Goal: Task Accomplishment & Management: Manage account settings

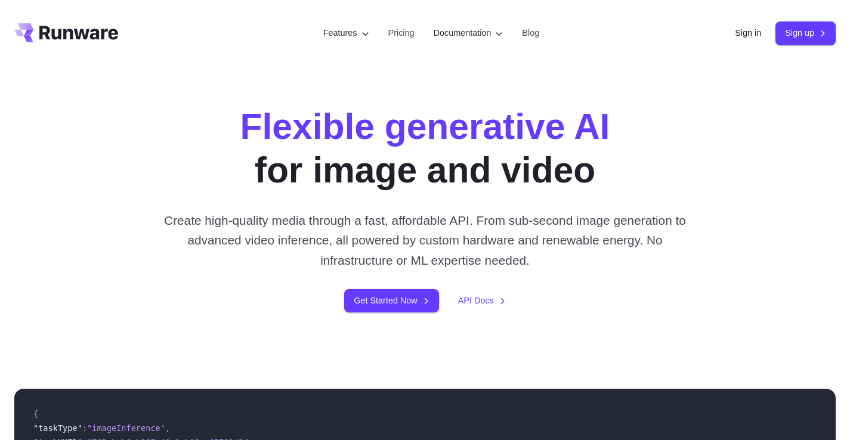
click at [333, 201] on div "Flexible generative AI for image and video Create high-quality media through a …" at bounding box center [426, 209] width 658 height 208
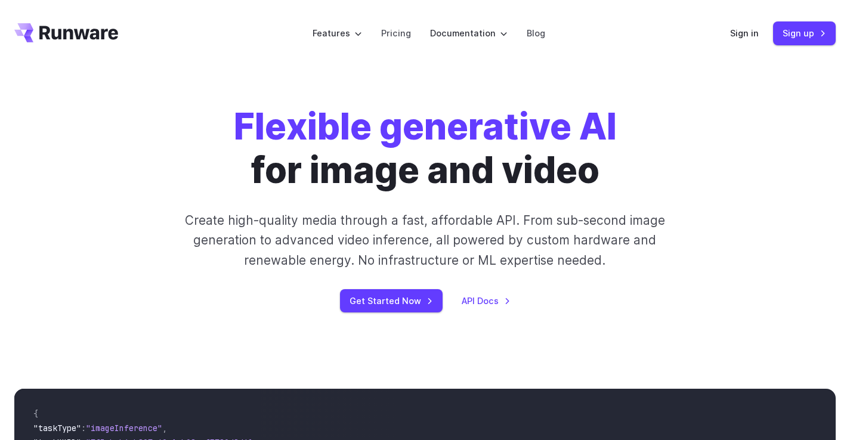
click at [234, 118] on strong "Flexible generative AI" at bounding box center [425, 126] width 383 height 44
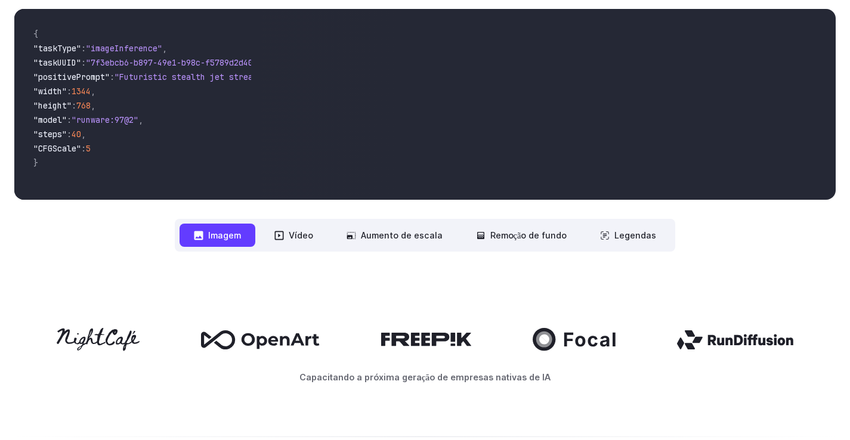
scroll to position [461, 0]
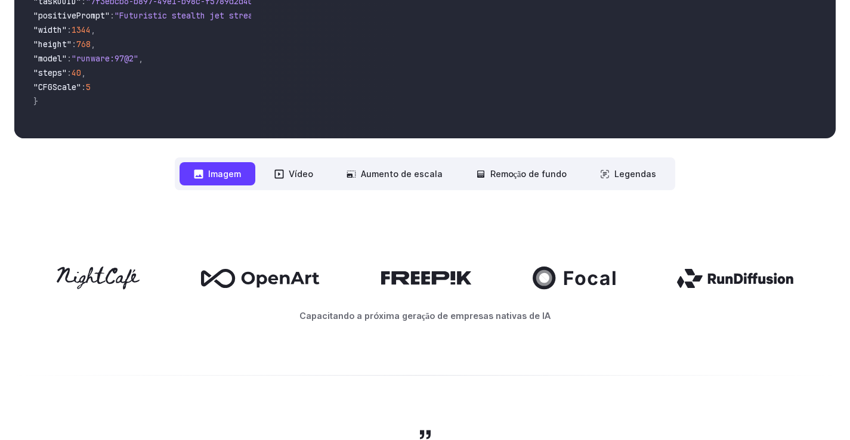
click at [226, 169] on font "Imagem" at bounding box center [224, 174] width 33 height 10
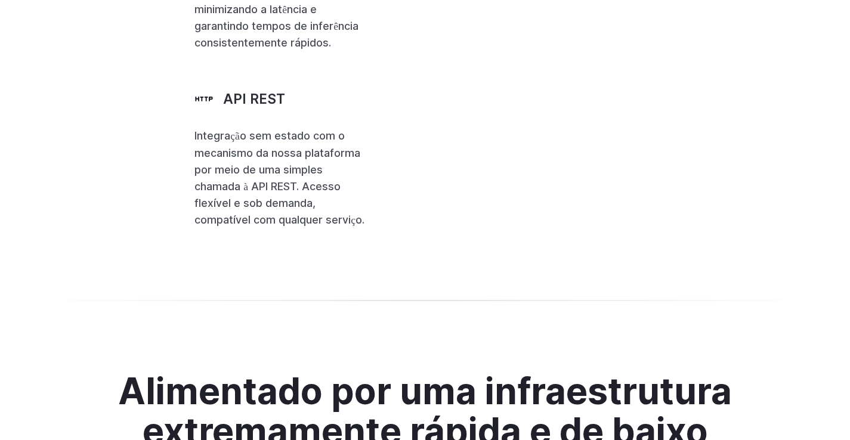
scroll to position [2974, 0]
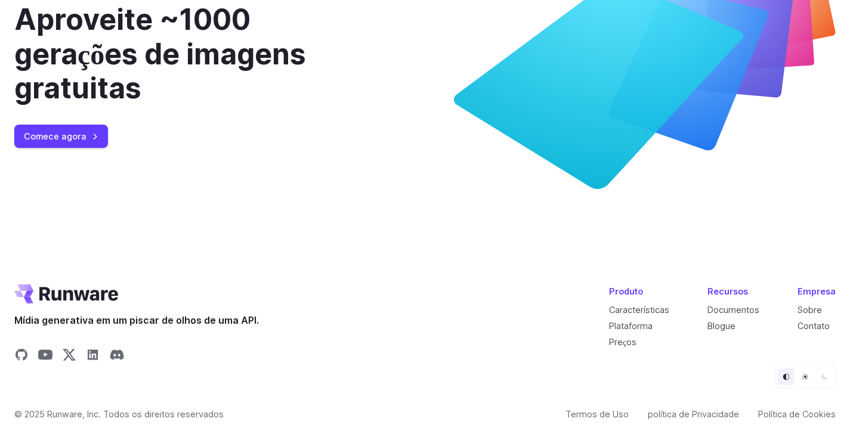
scroll to position [4507, 0]
drag, startPoint x: 622, startPoint y: 276, endPoint x: 501, endPoint y: 303, distance: 124.1
click at [501, 189] on icon at bounding box center [645, 75] width 382 height 228
click at [165, 106] on div "Aproveite ~1000 gerações de imagens gratuitas" at bounding box center [176, 53] width 325 height 103
click at [116, 106] on font "Aproveite ~1000 gerações de imagens gratuitas" at bounding box center [160, 54] width 292 height 104
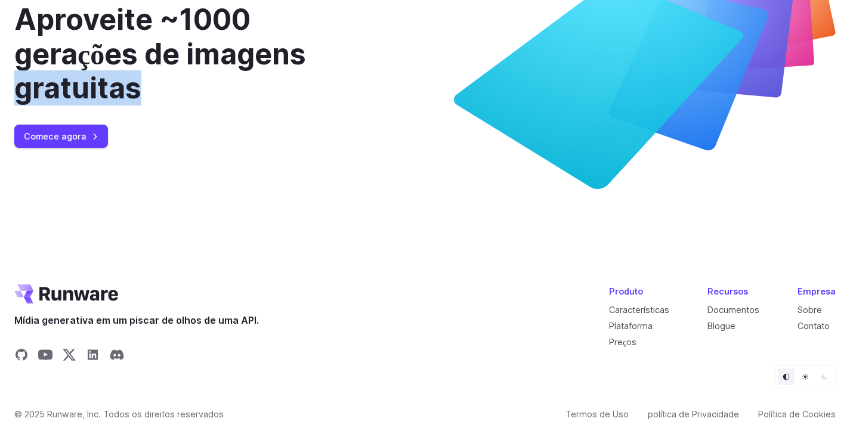
click at [116, 106] on font "Aproveite ~1000 gerações de imagens gratuitas" at bounding box center [160, 54] width 292 height 104
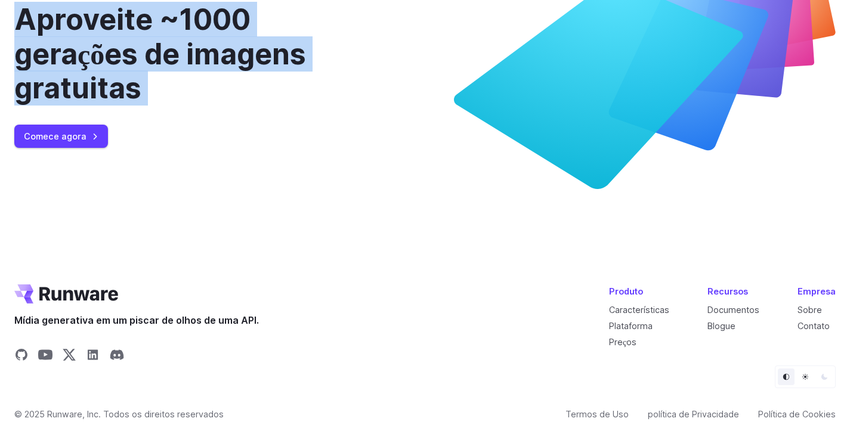
click at [116, 106] on font "Aproveite ~1000 gerações de imagens gratuitas" at bounding box center [160, 54] width 292 height 104
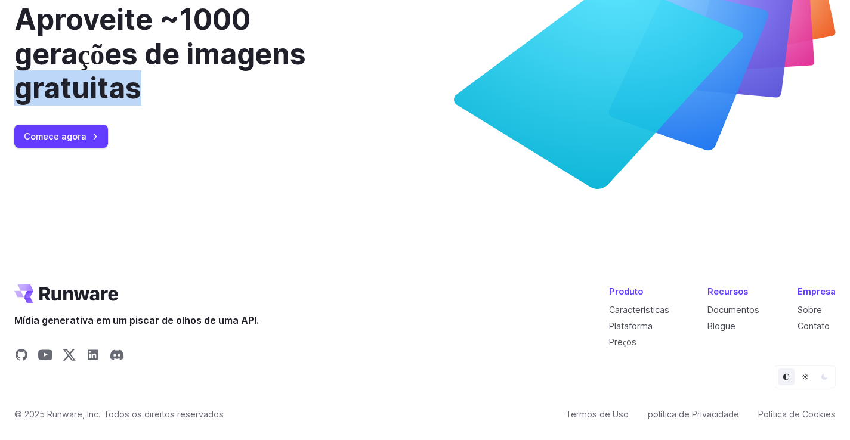
click at [116, 106] on font "Aproveite ~1000 gerações de imagens gratuitas" at bounding box center [160, 54] width 292 height 104
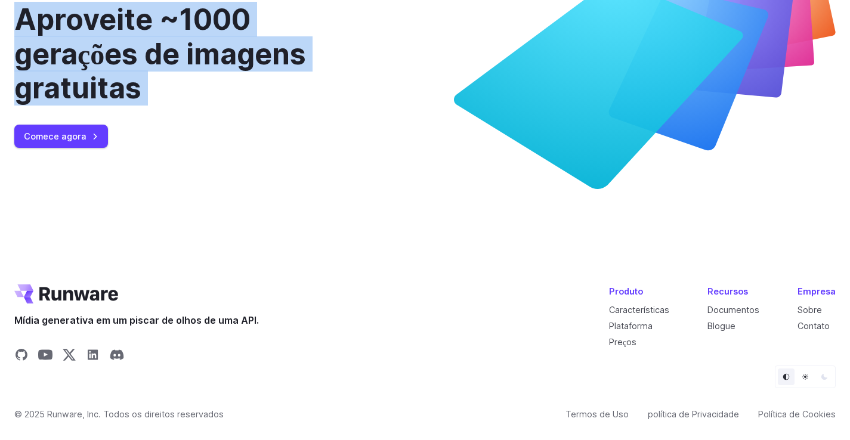
click at [116, 106] on font "Aproveite ~1000 gerações de imagens gratuitas" at bounding box center [160, 54] width 292 height 104
click at [383, 174] on div "Aproveite ~1000 gerações de imagens gratuitas Comece agora" at bounding box center [425, 75] width 822 height 228
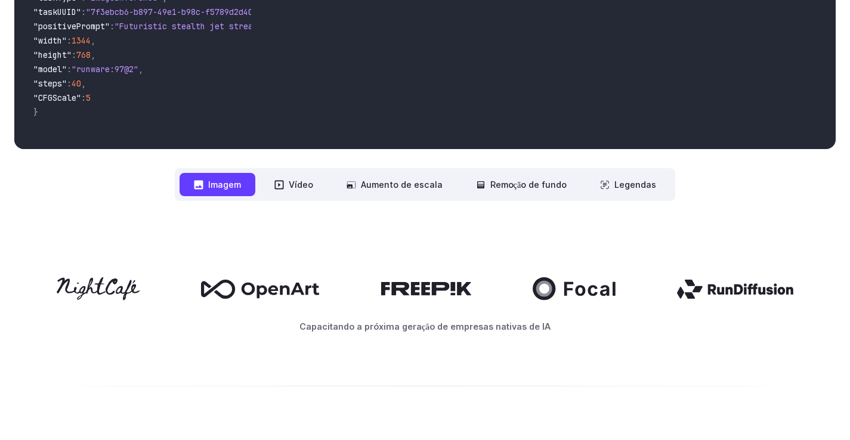
scroll to position [0, 0]
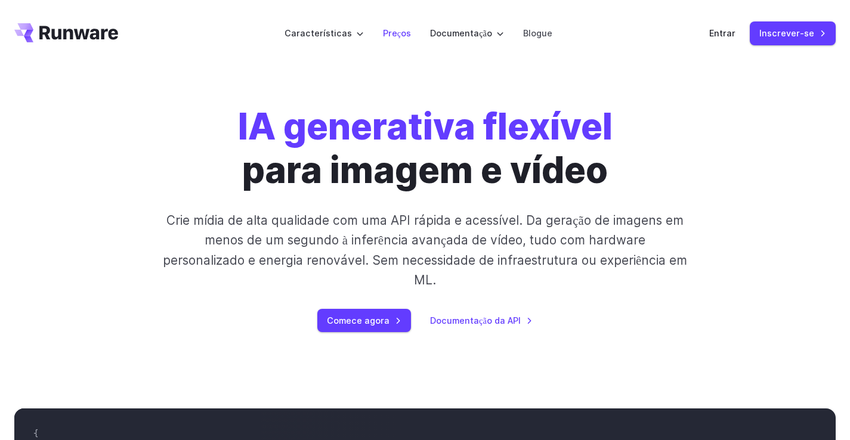
click at [385, 34] on font "Preços" at bounding box center [397, 33] width 28 height 10
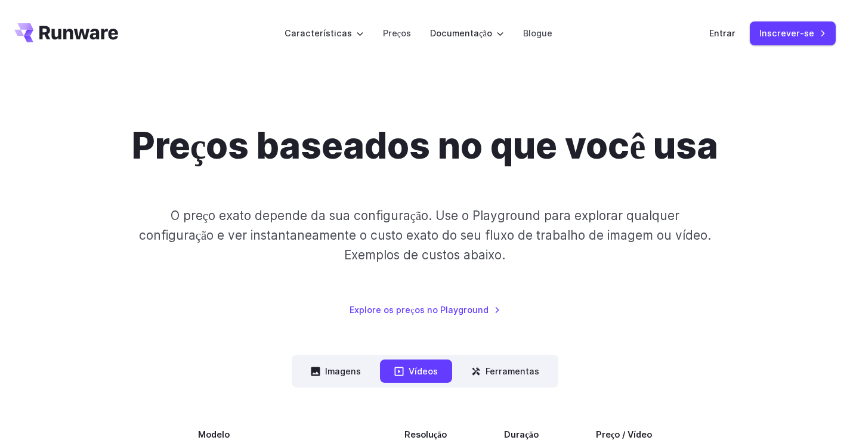
scroll to position [314, 0]
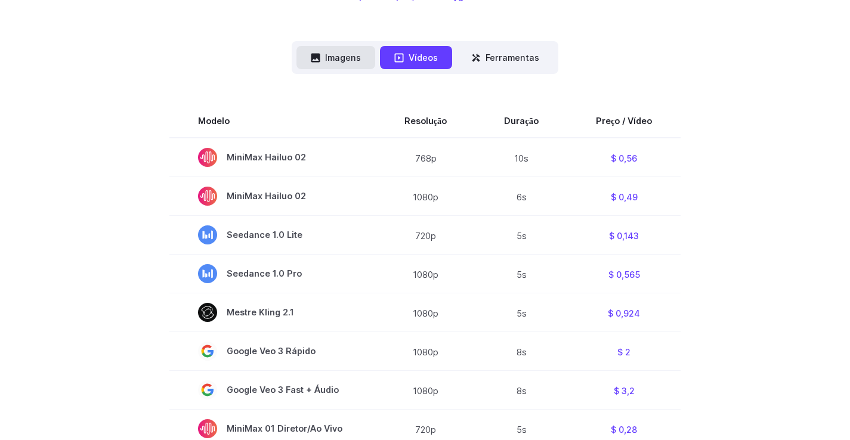
click at [335, 56] on font "Imagens" at bounding box center [343, 58] width 36 height 10
click at [353, 47] on button "Imagens" at bounding box center [336, 57] width 79 height 23
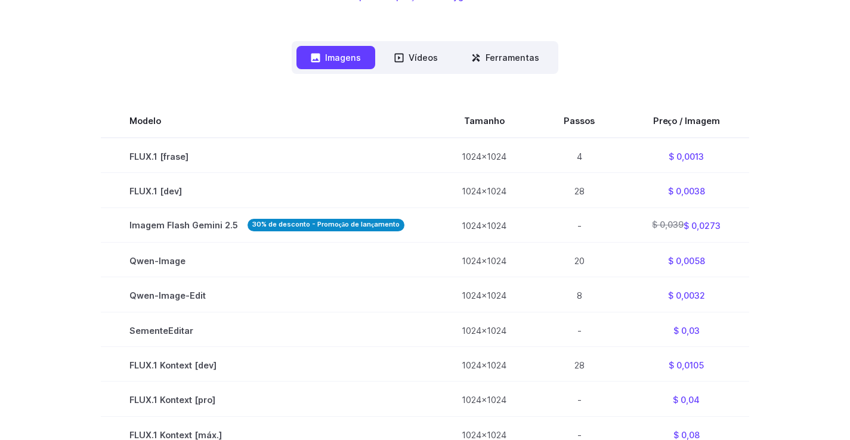
click at [230, 72] on div "**********" at bounding box center [425, 420] width 822 height 759
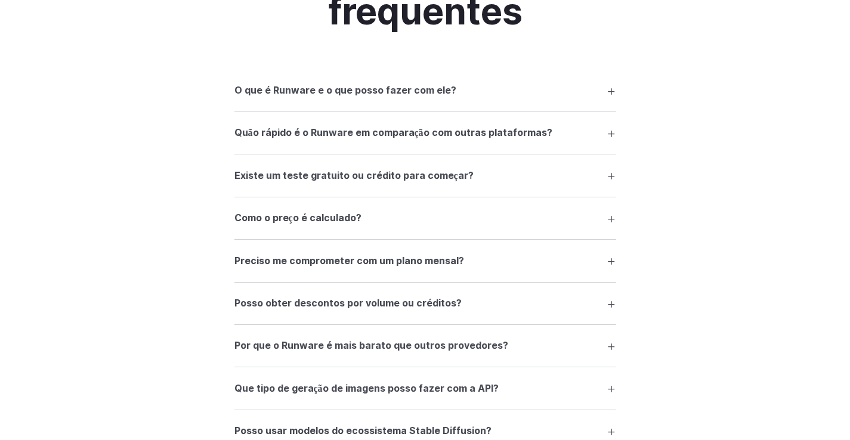
scroll to position [1673, 0]
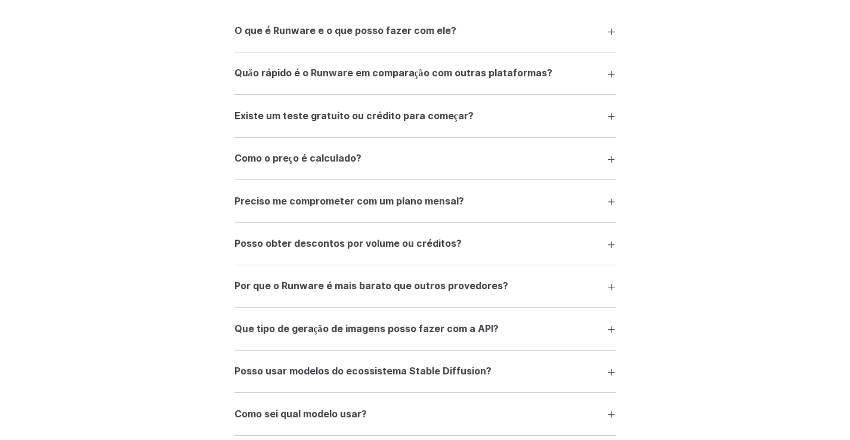
click at [266, 170] on summary "Como o preço é calculado?" at bounding box center [426, 158] width 382 height 23
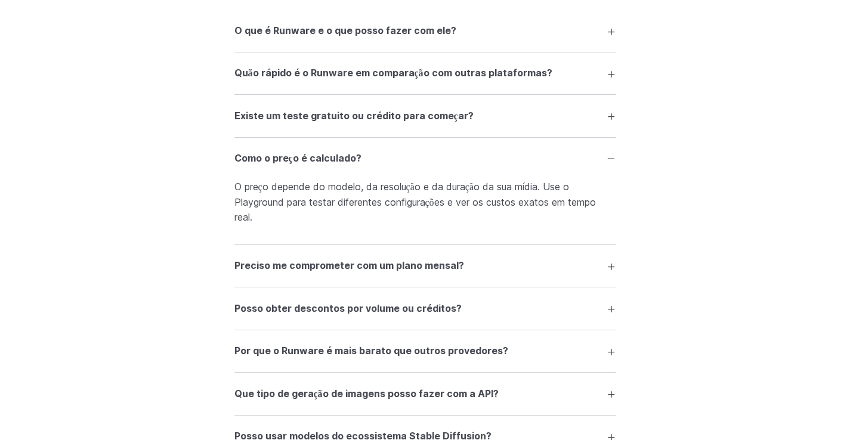
click at [149, 180] on div "Perguntas frequentes O que é Runware e o que posso fazer com ele? Runware é uma…" at bounding box center [425, 431] width 850 height 1078
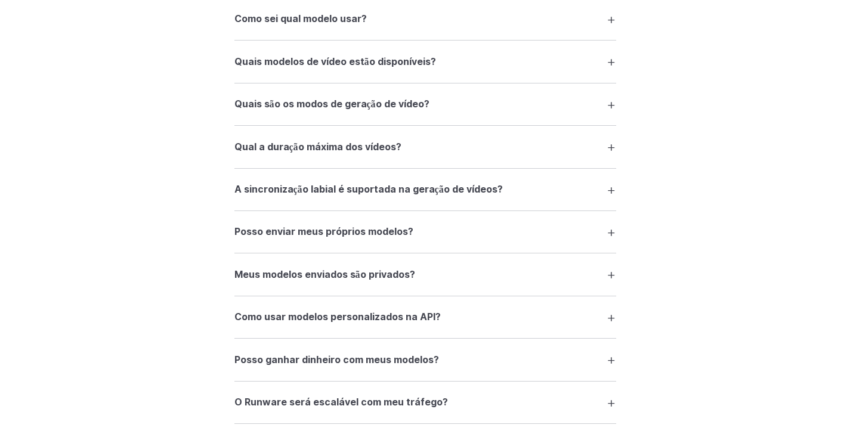
scroll to position [2440, 0]
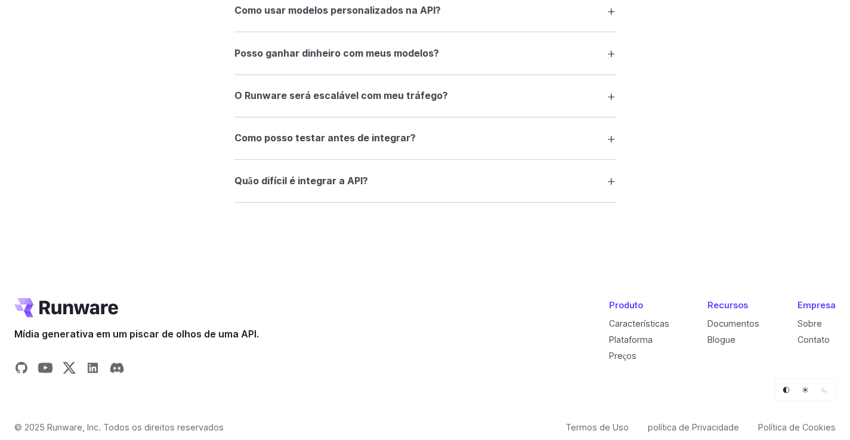
click at [238, 192] on summary "Quão difícil é integrar a API?" at bounding box center [426, 181] width 382 height 23
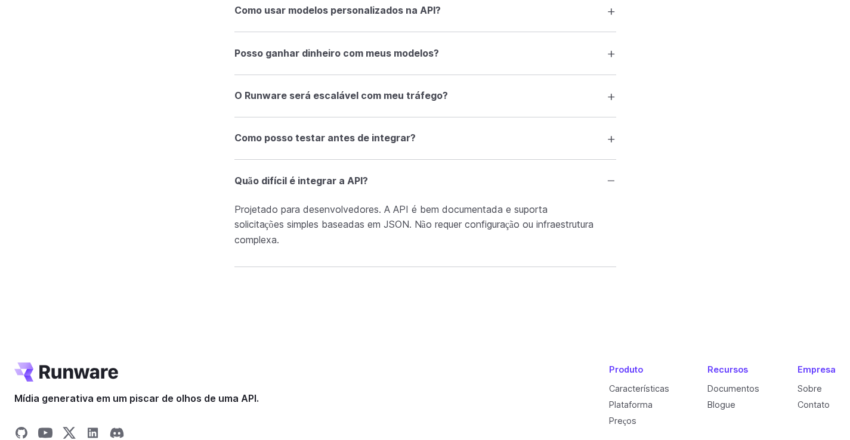
drag, startPoint x: 420, startPoint y: 232, endPoint x: 501, endPoint y: 239, distance: 81.5
click at [501, 239] on p "Projetado para desenvolvedores. A API é bem documentada e suporta solicitações …" at bounding box center [426, 225] width 382 height 46
click at [260, 229] on font "Projetado para desenvolvedores. A API é bem documentada e suporta solicitações …" at bounding box center [414, 225] width 359 height 42
drag, startPoint x: 294, startPoint y: 246, endPoint x: 402, endPoint y: 254, distance: 107.7
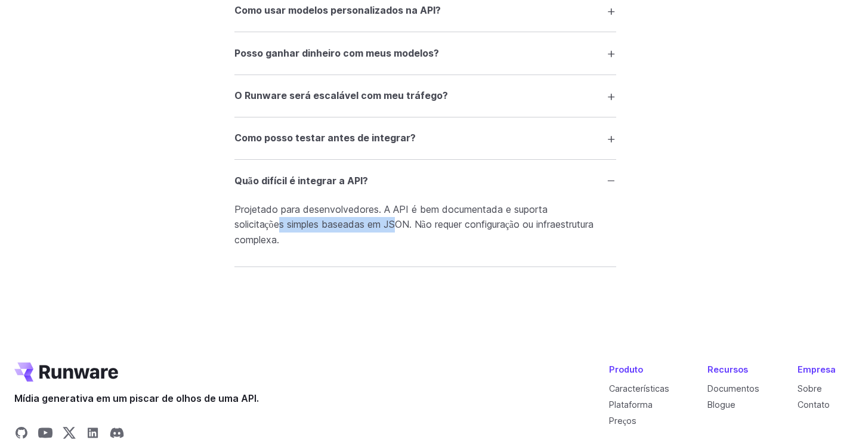
click at [402, 248] on p "Projetado para desenvolvedores. A API é bem documentada e suporta solicitações …" at bounding box center [426, 225] width 382 height 46
click at [406, 248] on p "Projetado para desenvolvedores. A API é bem documentada e suporta solicitações …" at bounding box center [426, 225] width 382 height 46
drag, startPoint x: 410, startPoint y: 251, endPoint x: 443, endPoint y: 254, distance: 33.0
click at [454, 246] on font "Projetado para desenvolvedores. A API é bem documentada e suporta solicitações …" at bounding box center [414, 225] width 359 height 42
click at [389, 248] on p "Projetado para desenvolvedores. A API é bem documentada e suporta solicitações …" at bounding box center [426, 225] width 382 height 46
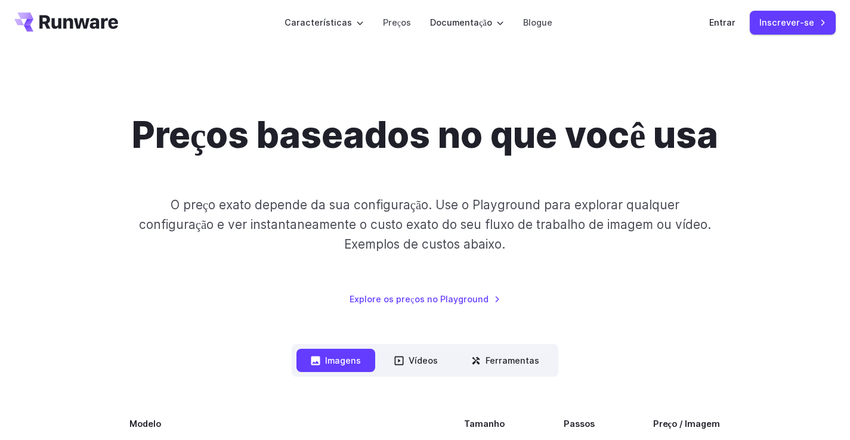
scroll to position [0, 0]
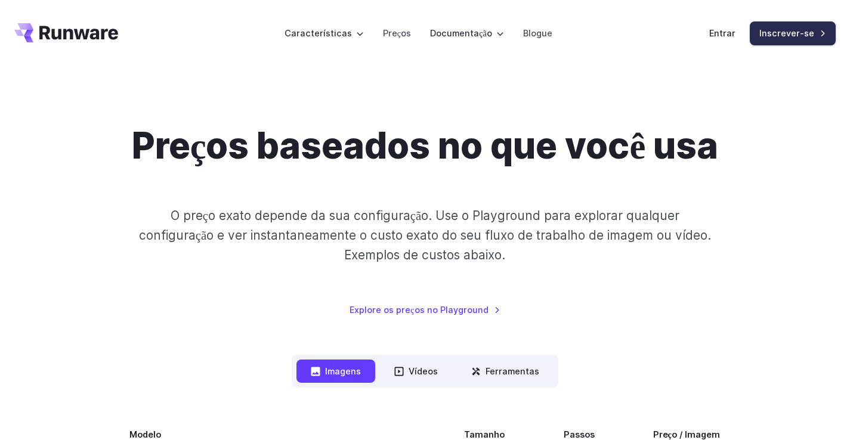
click at [781, 33] on font "Inscrever-se" at bounding box center [787, 33] width 55 height 10
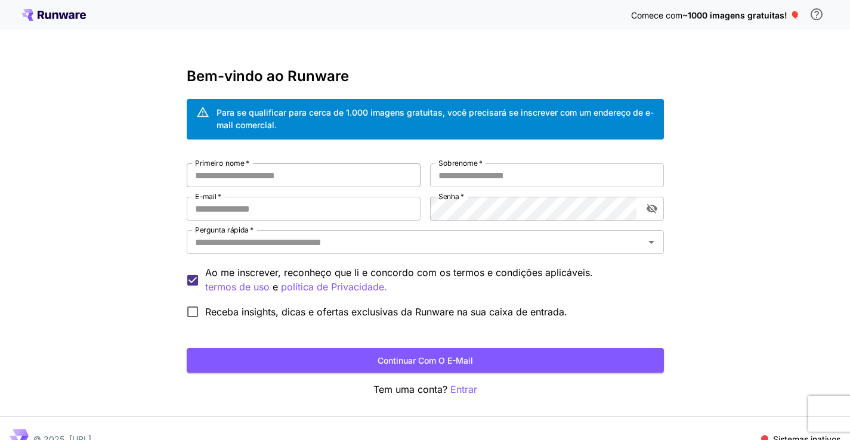
click at [257, 175] on input "Primeiro nome   *" at bounding box center [304, 176] width 234 height 24
type input "******"
type input "*"
type input "*******"
type input "**********"
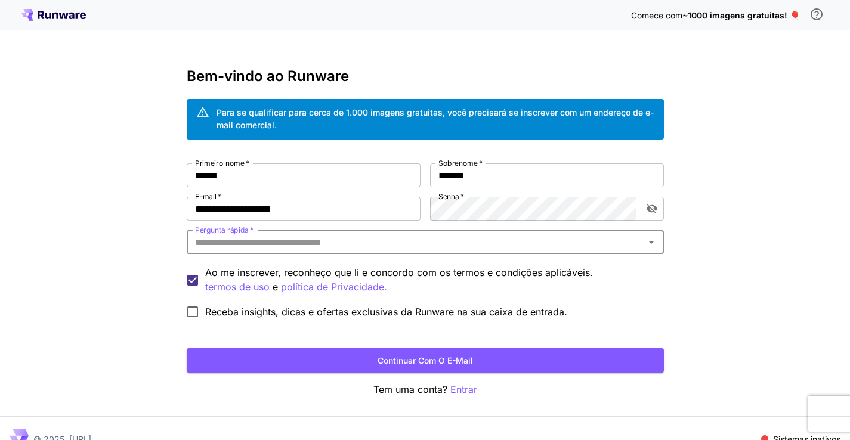
click at [276, 239] on input "Pergunta rápida   *" at bounding box center [415, 242] width 451 height 17
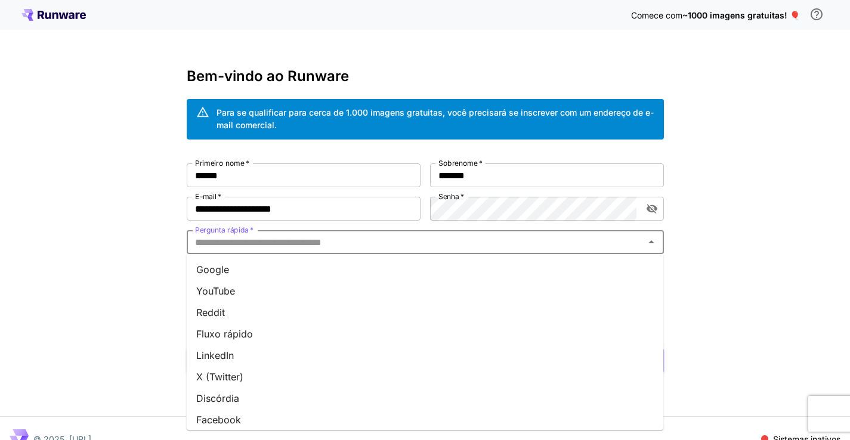
click at [273, 270] on li "Google" at bounding box center [425, 269] width 477 height 21
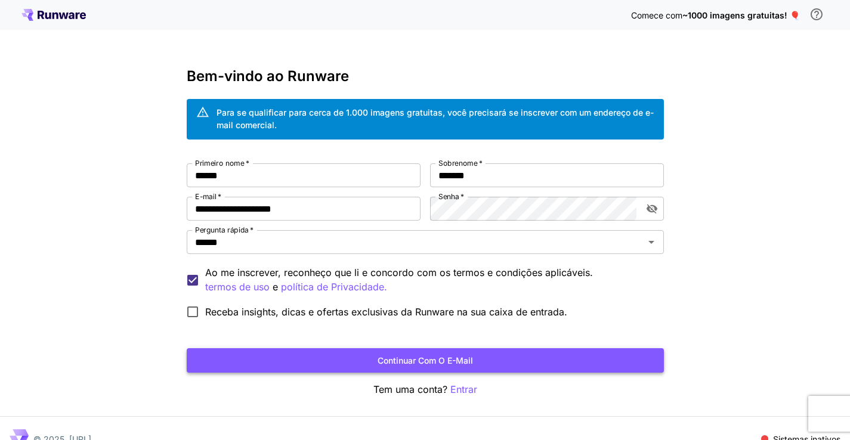
click at [261, 360] on button "Continuar com o e-mail" at bounding box center [425, 361] width 477 height 24
click button "Continuar com o e-mail" at bounding box center [425, 361] width 477 height 24
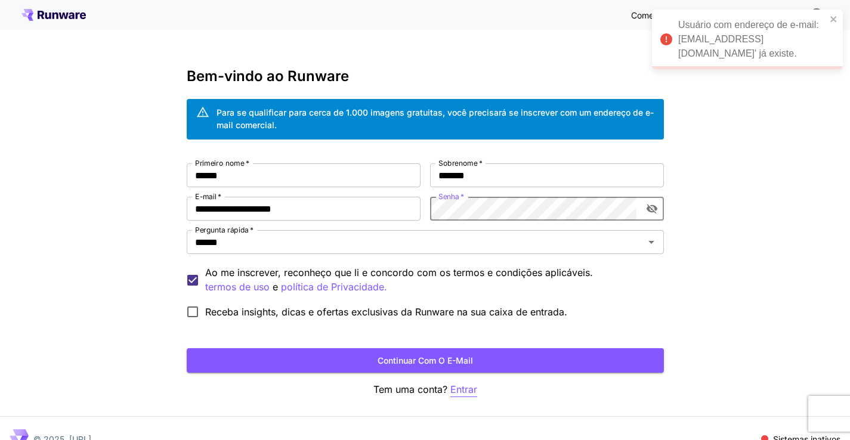
click at [456, 388] on font "Entrar" at bounding box center [464, 390] width 27 height 12
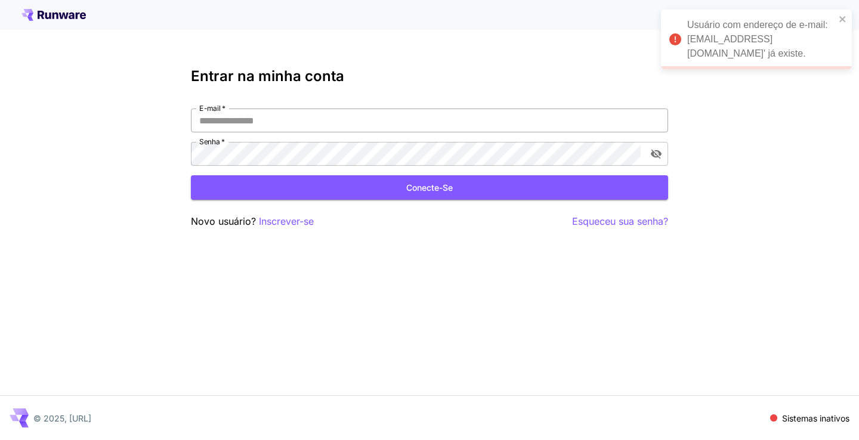
click at [366, 125] on input "E-mail   *" at bounding box center [429, 121] width 477 height 24
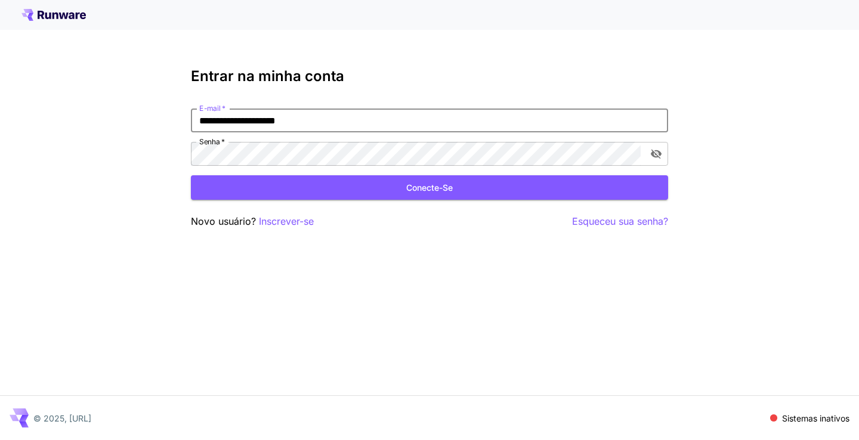
type input "**********"
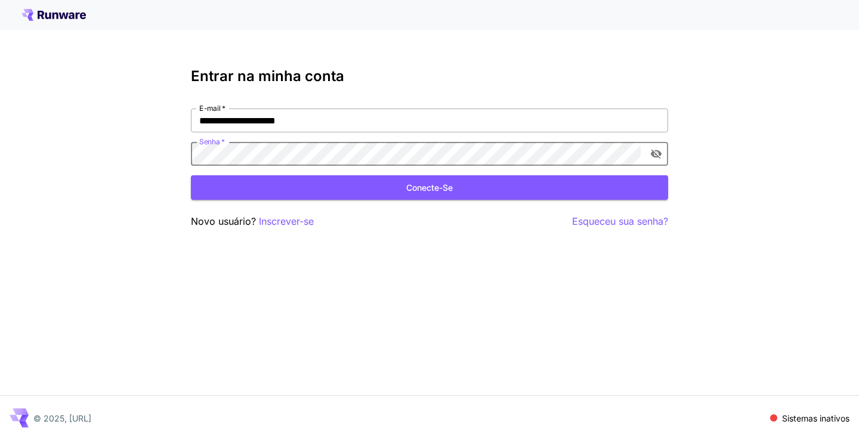
click button "Conecte-se" at bounding box center [429, 187] width 477 height 24
click at [594, 221] on font "Esqueceu sua senha?" at bounding box center [620, 221] width 96 height 12
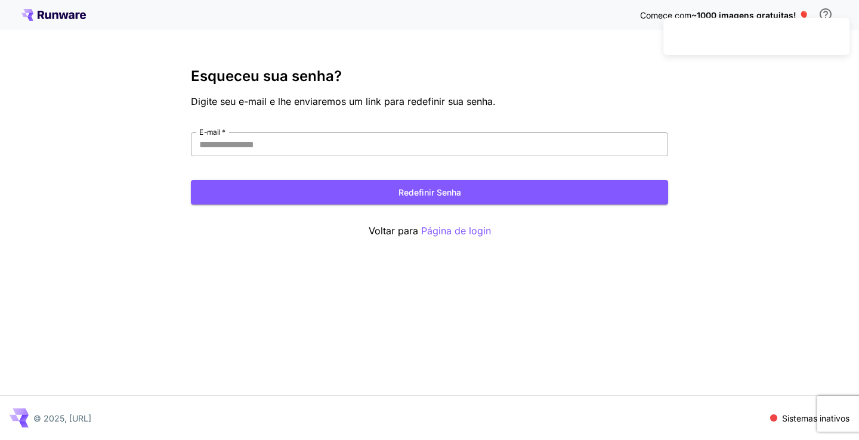
click at [376, 149] on input "E-mail   *" at bounding box center [429, 144] width 477 height 24
type input "**********"
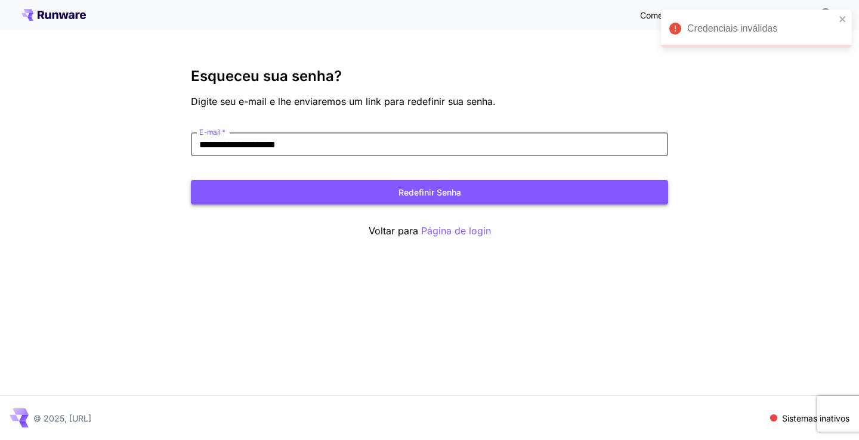
click at [346, 190] on button "Redefinir senha" at bounding box center [429, 192] width 477 height 24
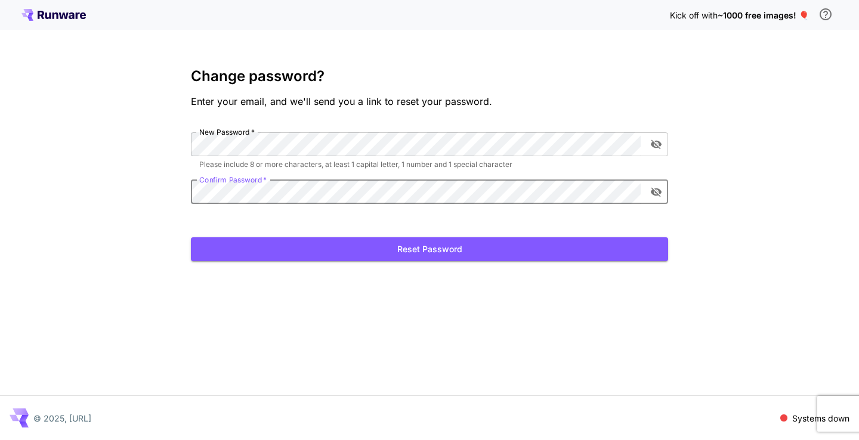
click at [191, 238] on button "Reset Password" at bounding box center [429, 250] width 477 height 24
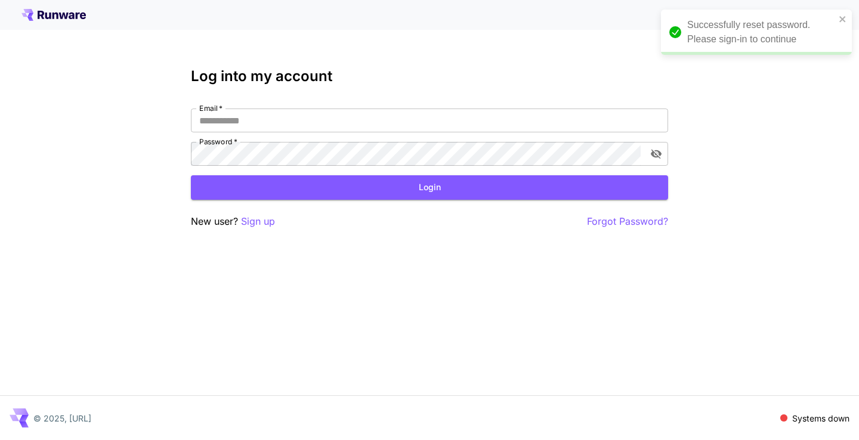
click at [699, 41] on div "Successfully reset password. Please sign-in to continue" at bounding box center [762, 32] width 148 height 29
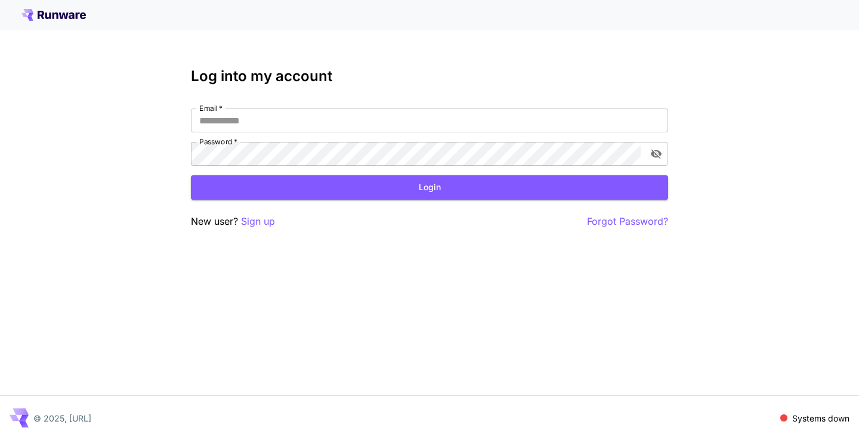
click at [448, 132] on div "Email   * Email   * Password   * Password   *" at bounding box center [429, 137] width 477 height 57
click at [456, 122] on input "Email   *" at bounding box center [429, 121] width 477 height 24
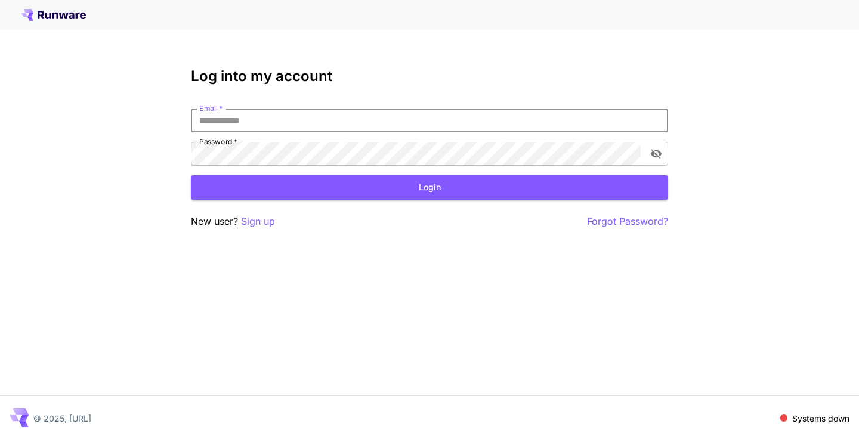
type input "**********"
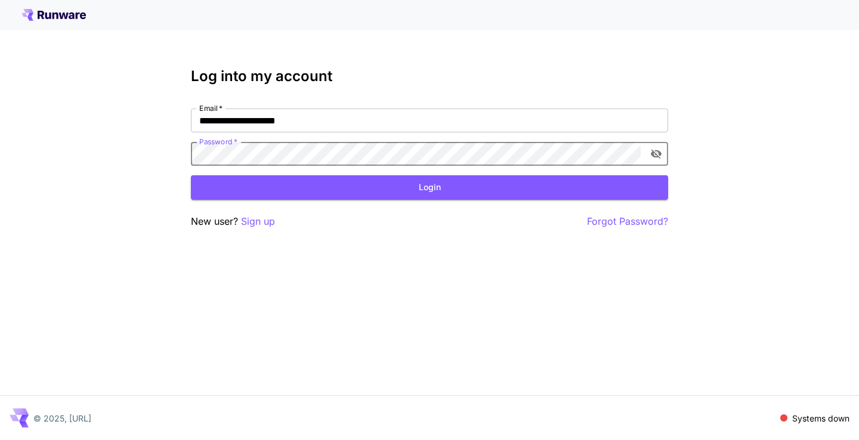
click button "Login" at bounding box center [429, 187] width 477 height 24
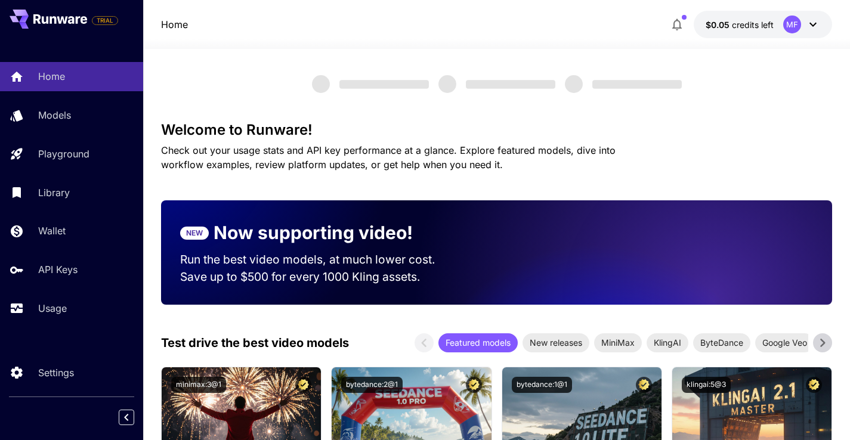
click at [682, 23] on icon "button" at bounding box center [677, 24] width 14 height 14
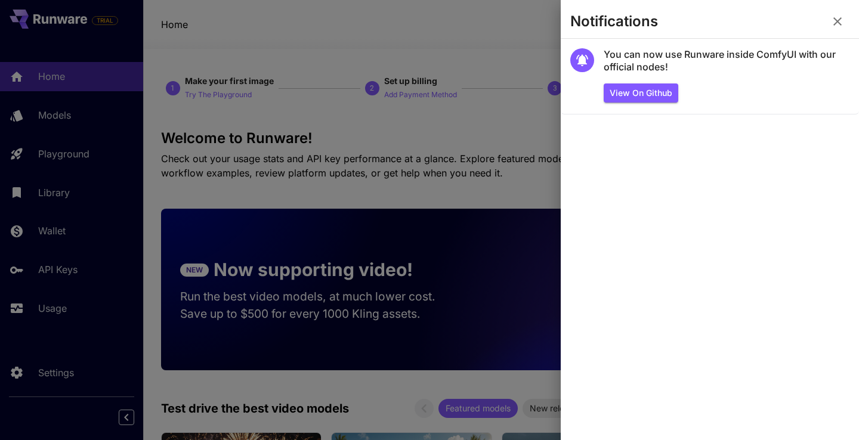
click at [839, 24] on icon "button" at bounding box center [838, 21] width 14 height 14
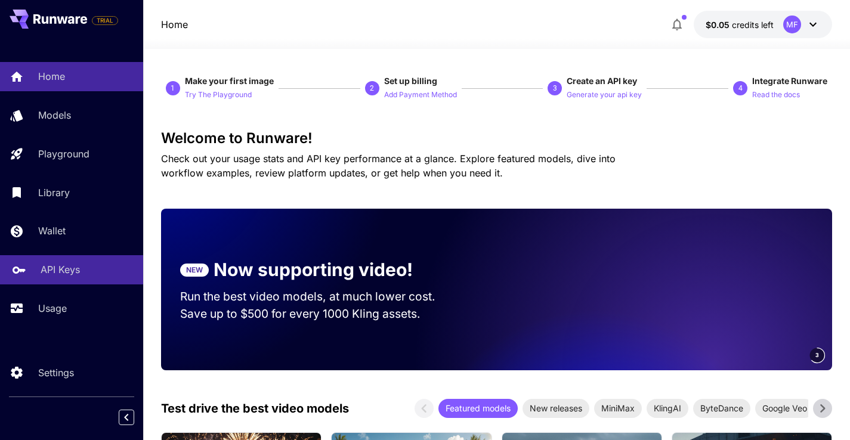
click at [48, 261] on link "API Keys" at bounding box center [71, 269] width 143 height 29
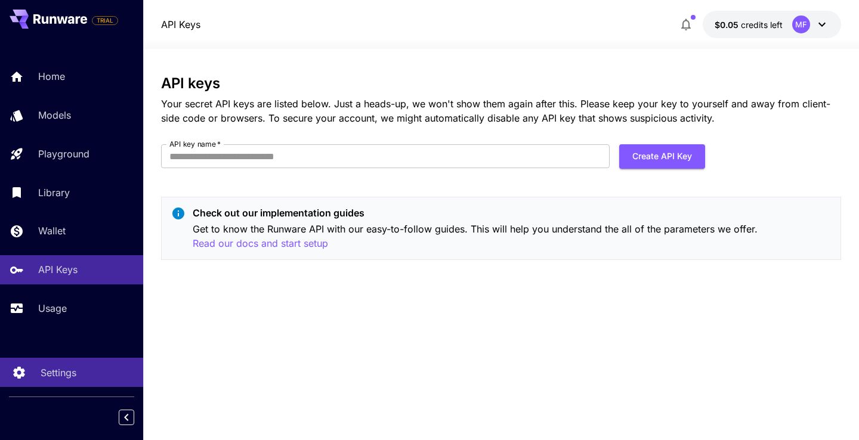
click at [84, 369] on div "Settings" at bounding box center [87, 373] width 93 height 14
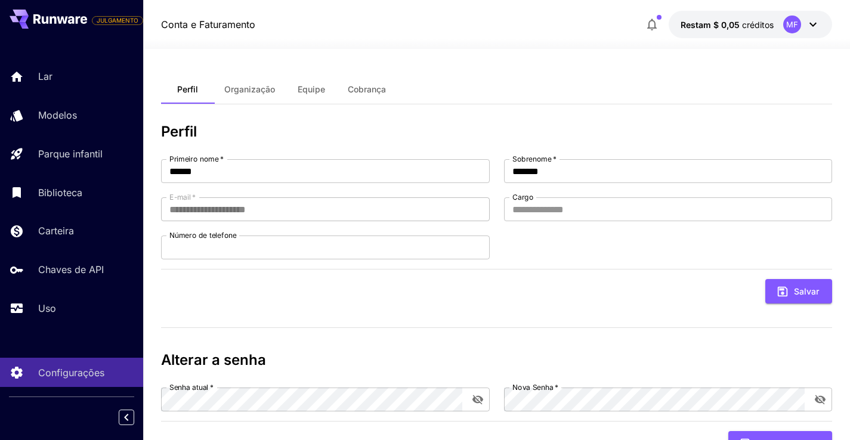
click at [365, 129] on h3 "Perfil" at bounding box center [497, 132] width 672 height 17
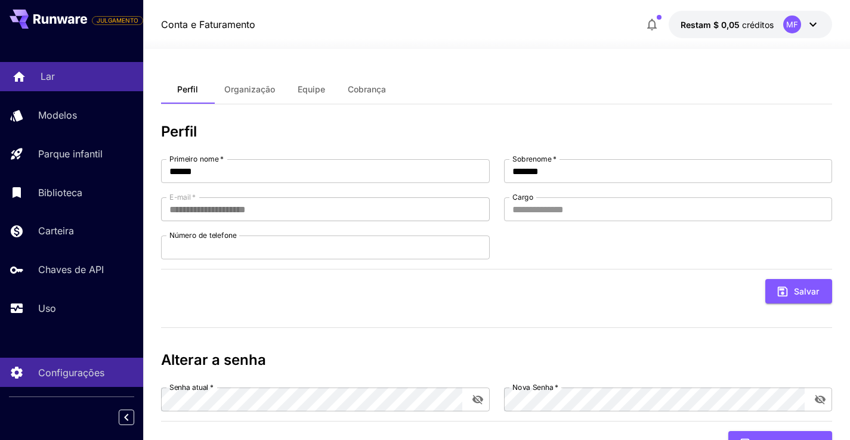
click at [100, 78] on div "Lar" at bounding box center [87, 76] width 93 height 14
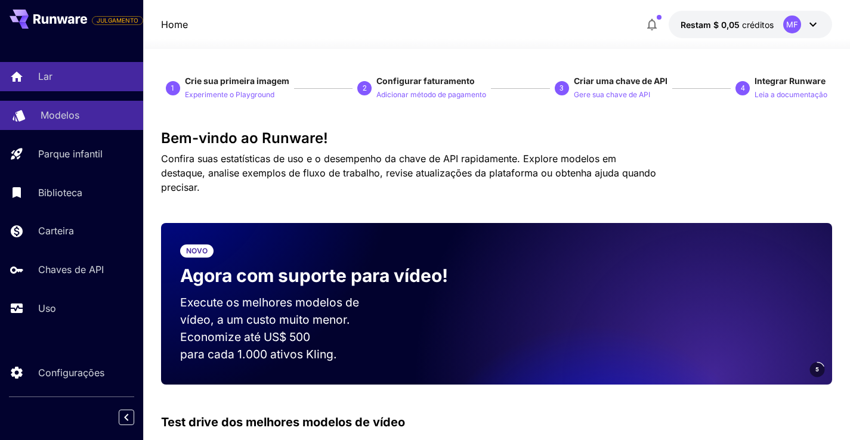
click at [80, 124] on link "Modelos" at bounding box center [71, 115] width 143 height 29
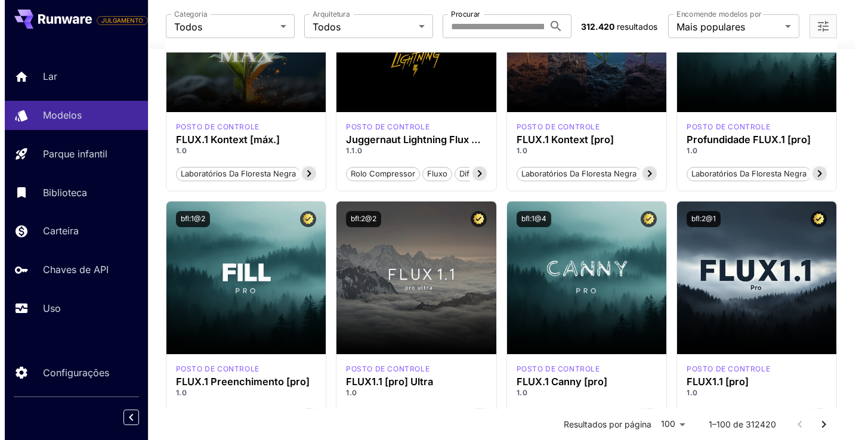
scroll to position [436, 0]
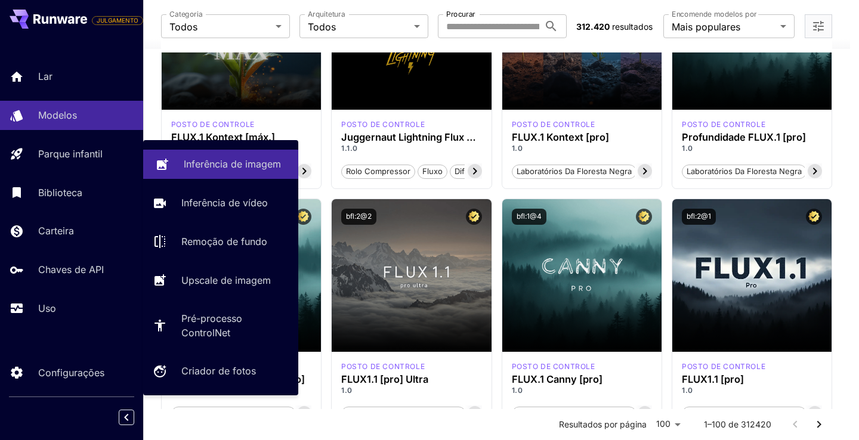
click at [165, 170] on div at bounding box center [162, 164] width 14 height 15
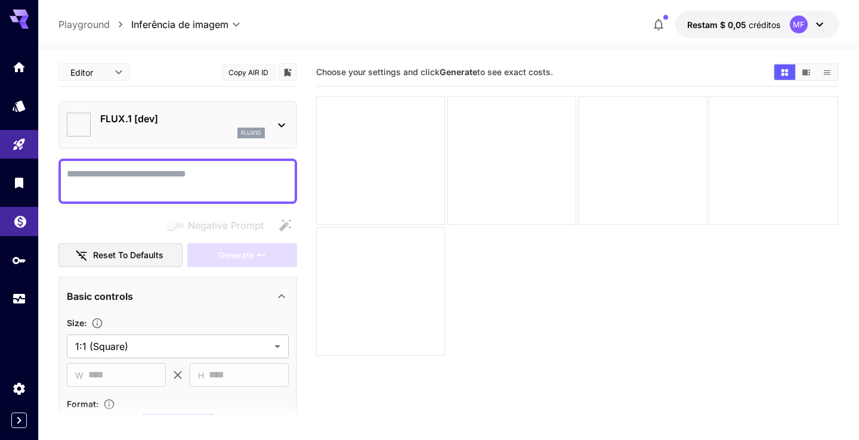
type input "**********"
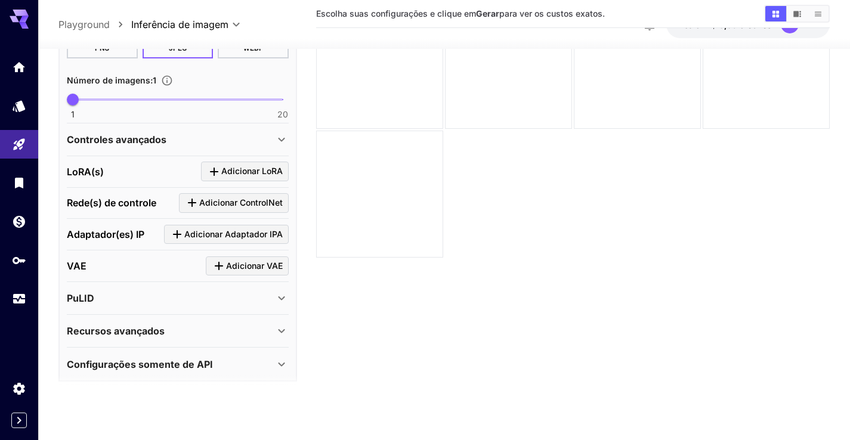
scroll to position [347, 0]
click at [161, 350] on div "Configurações somente de API Display Cost : Display cost in response Check NSFW…" at bounding box center [178, 365] width 222 height 32
click at [167, 362] on font "Configurações somente de API" at bounding box center [140, 365] width 146 height 12
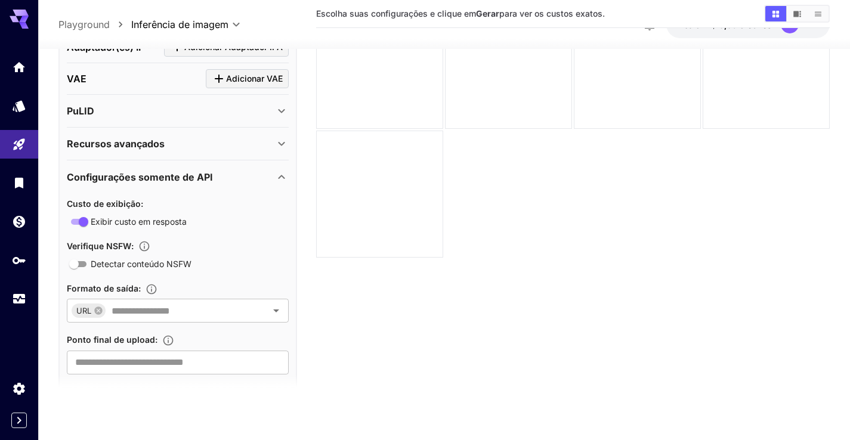
scroll to position [558, 0]
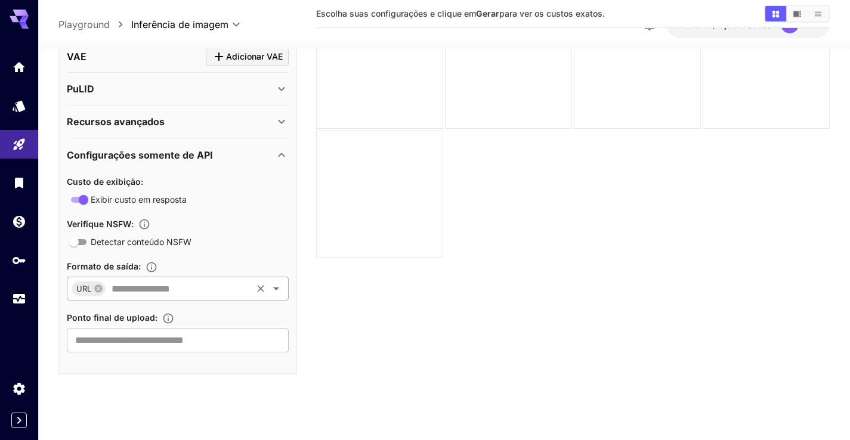
click at [241, 293] on input "text" at bounding box center [178, 289] width 143 height 17
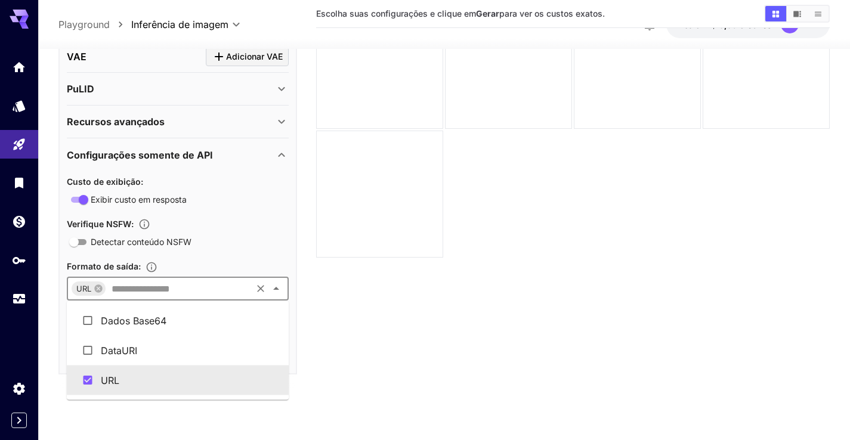
click at [329, 365] on section "Escolha suas configurações e clique em Gerar para ver os custos exatos." at bounding box center [573, 184] width 514 height 440
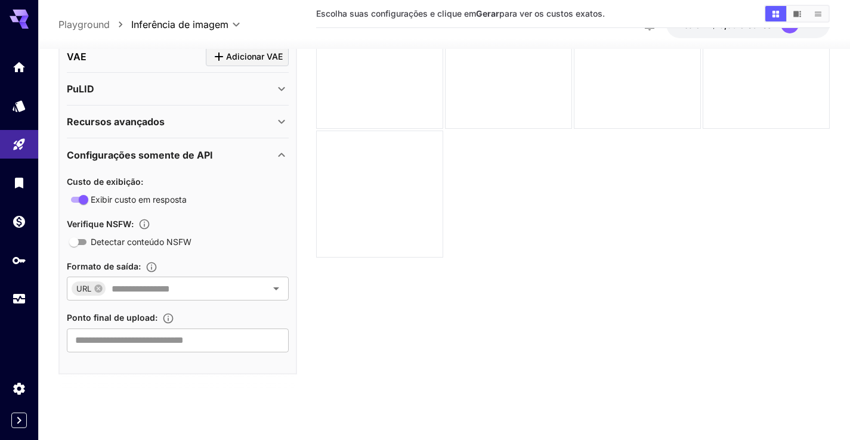
click at [273, 152] on div "Configurações somente de API" at bounding box center [171, 154] width 208 height 14
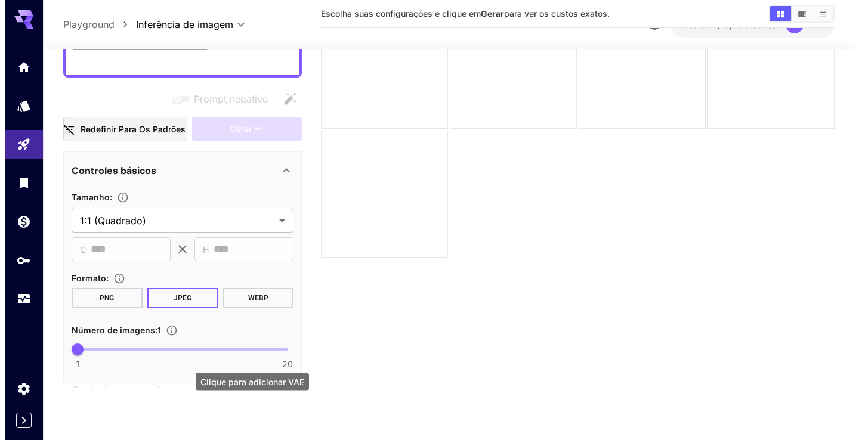
scroll to position [0, 0]
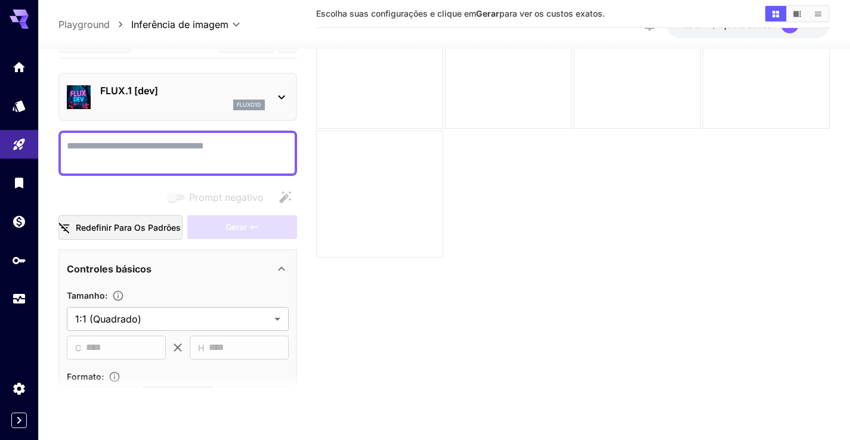
click at [172, 102] on div "fluxo1d" at bounding box center [182, 105] width 165 height 11
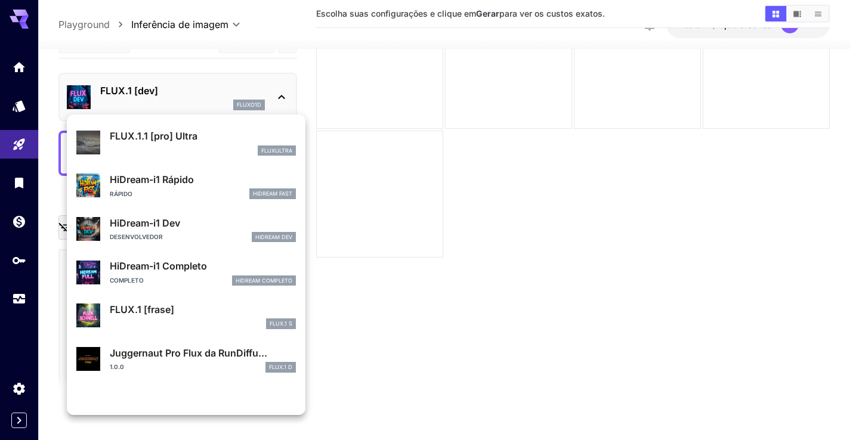
scroll to position [922, 0]
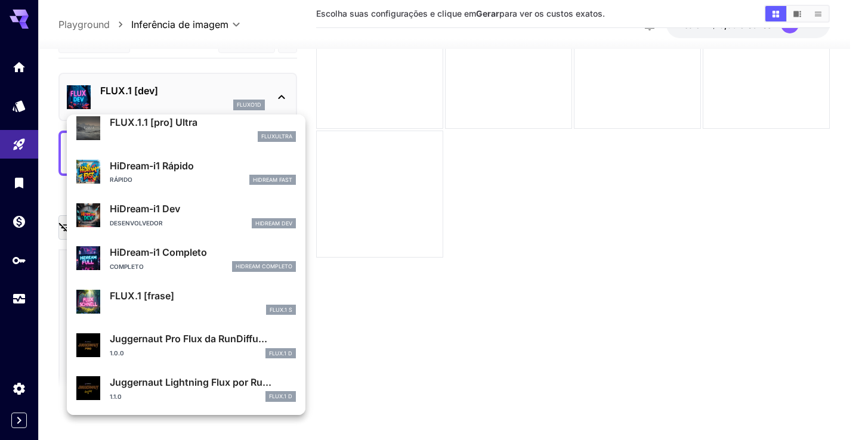
click at [380, 298] on div at bounding box center [429, 220] width 859 height 440
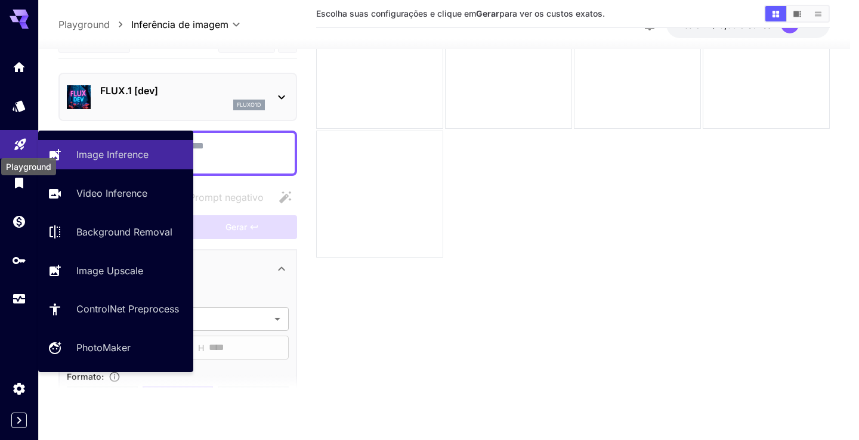
click at [13, 145] on icon "Parque infantil" at bounding box center [20, 141] width 14 height 14
click at [22, 148] on icon "Parque infantil" at bounding box center [20, 141] width 14 height 14
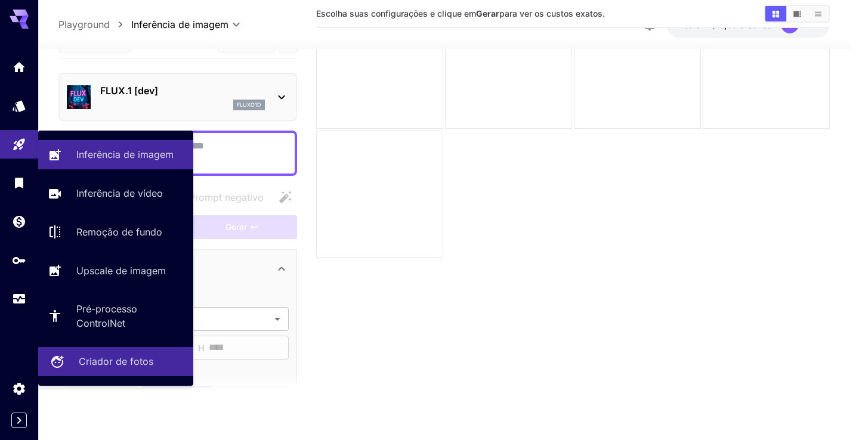
click at [69, 362] on link "Criador de fotos" at bounding box center [115, 361] width 155 height 29
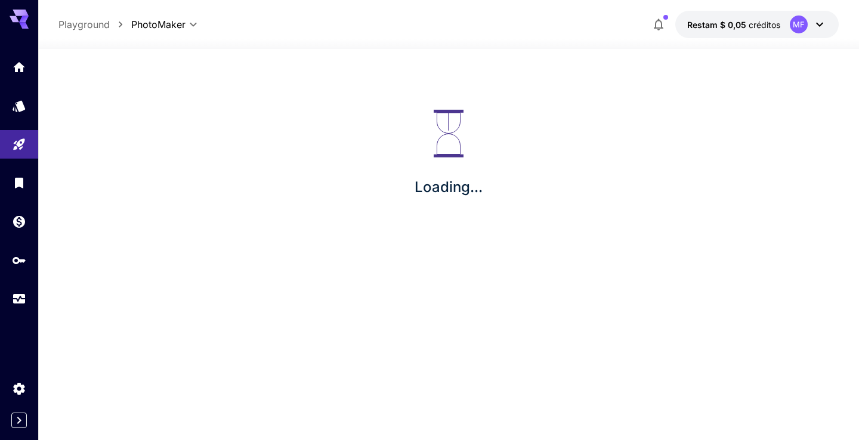
type input "**********"
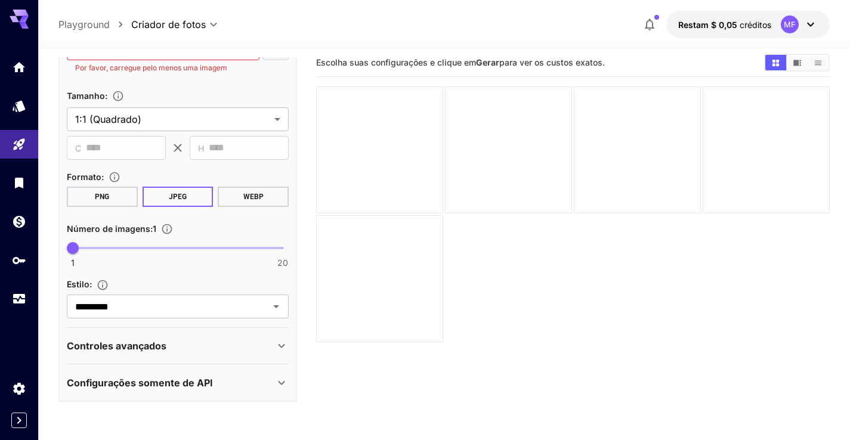
scroll to position [21, 0]
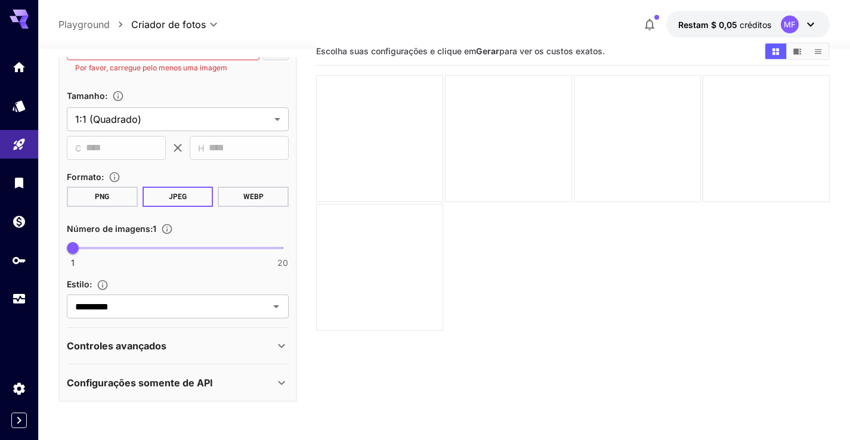
click at [235, 342] on div "Controles avançados" at bounding box center [171, 346] width 208 height 14
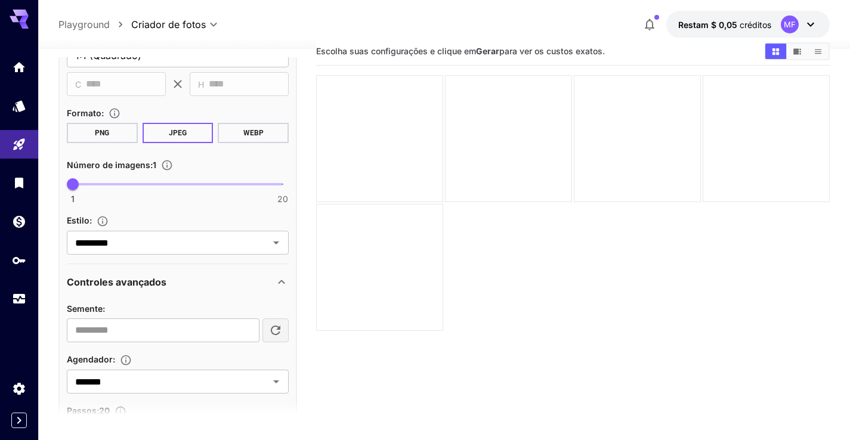
scroll to position [400, 0]
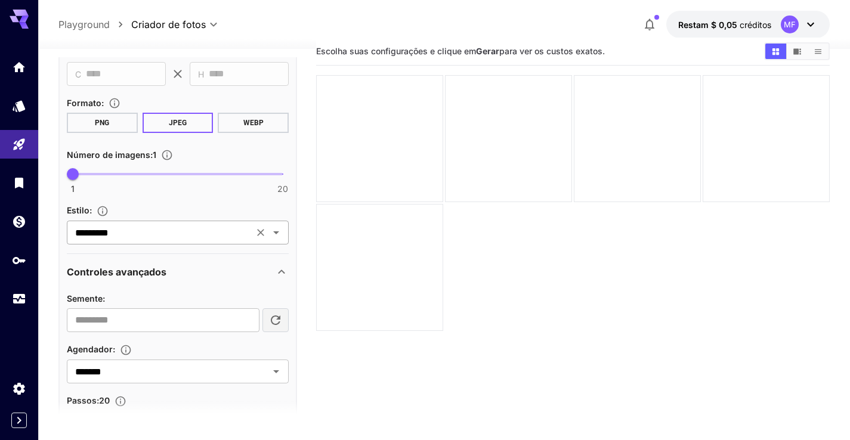
click at [272, 228] on icon "Abrir" at bounding box center [276, 233] width 14 height 14
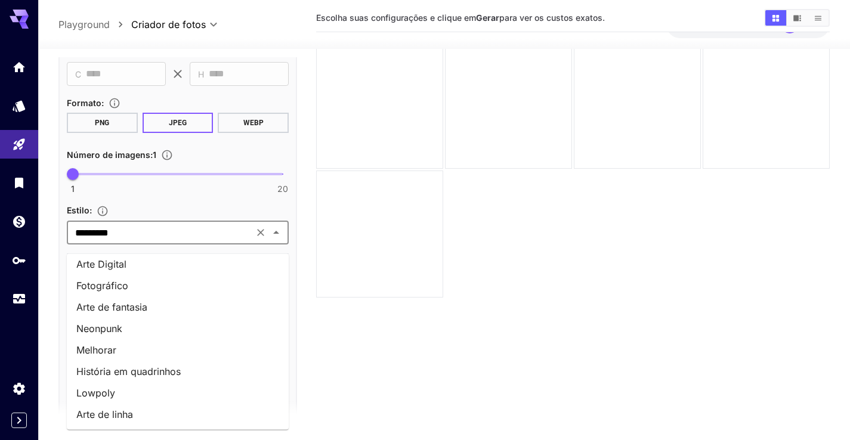
scroll to position [64, 0]
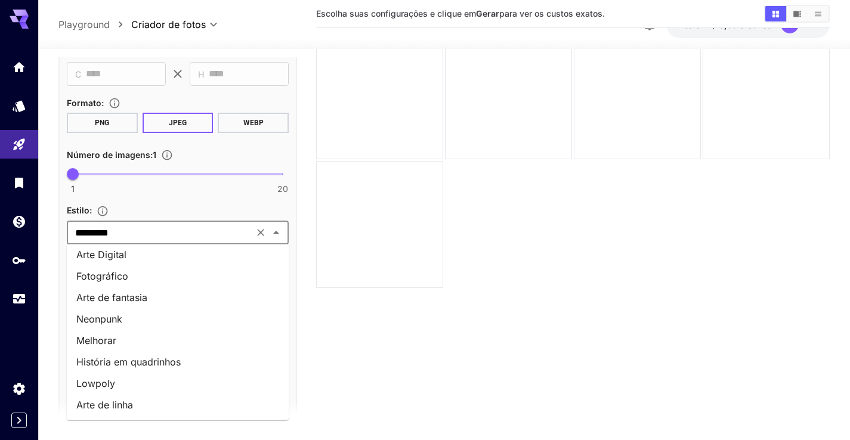
click at [365, 390] on section "Escolha suas configurações e clique em Gerar para ver os custos exatos." at bounding box center [573, 215] width 514 height 440
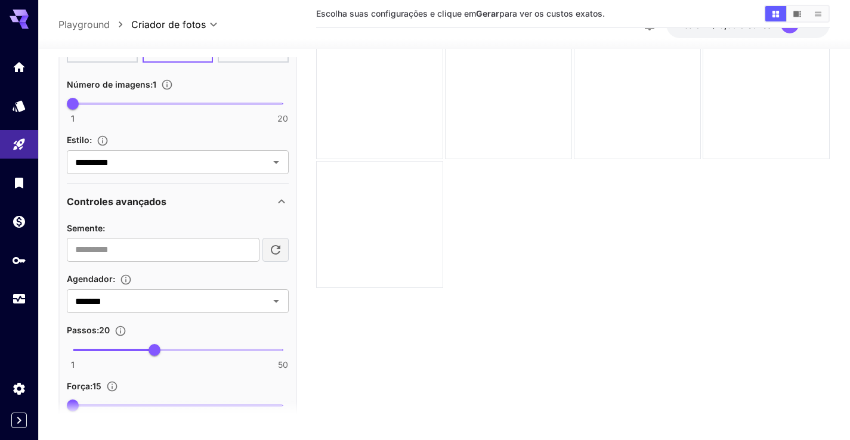
scroll to position [476, 0]
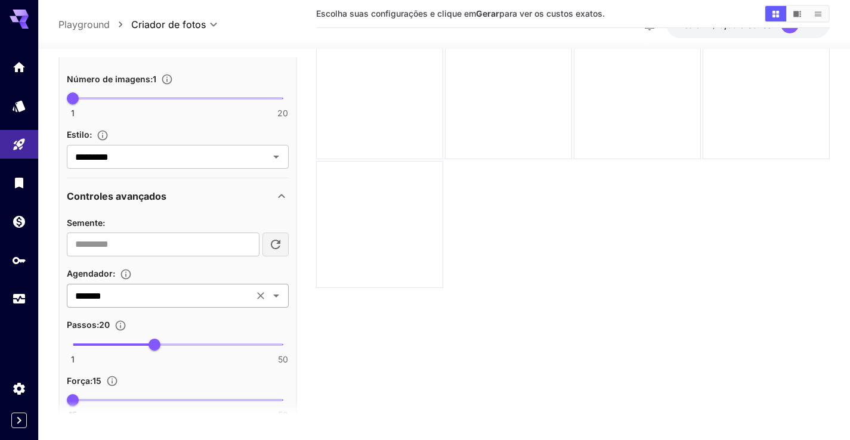
click at [217, 305] on div "******* ​" at bounding box center [178, 296] width 222 height 24
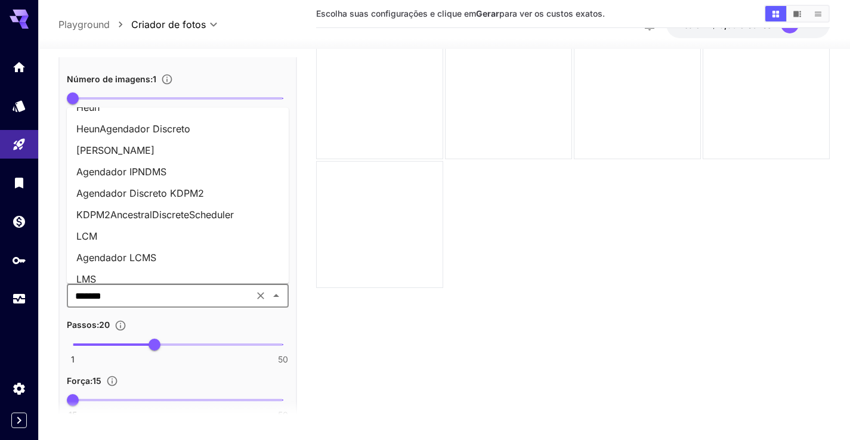
scroll to position [578, 0]
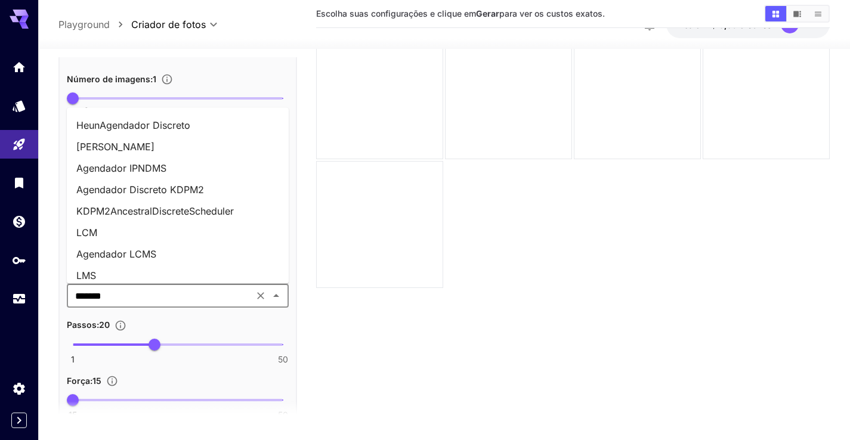
click at [376, 326] on section "Escolha suas configurações e clique em Gerar para ver os custos exatos." at bounding box center [573, 215] width 514 height 440
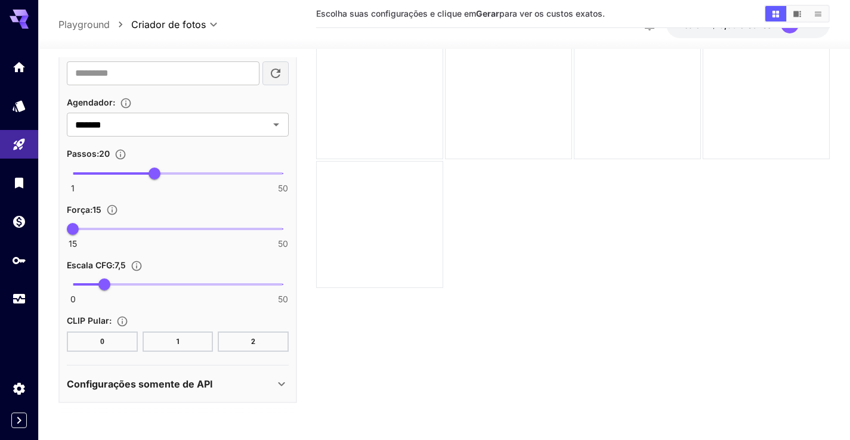
scroll to position [94, 0]
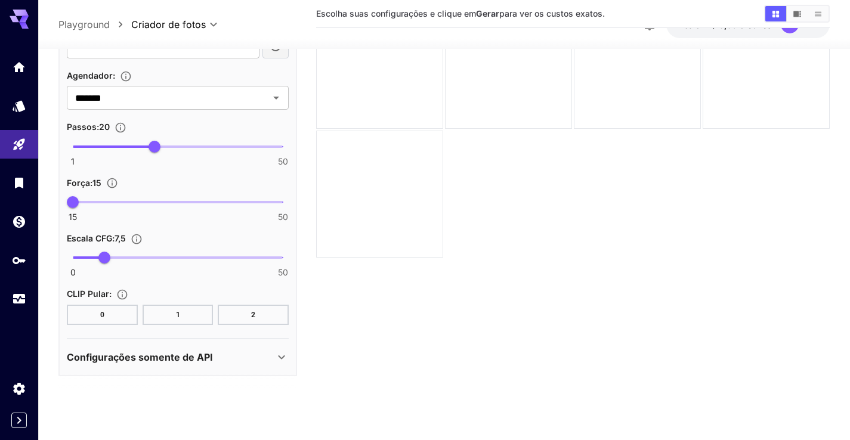
click at [201, 345] on div "Configurações somente de API" at bounding box center [178, 357] width 222 height 29
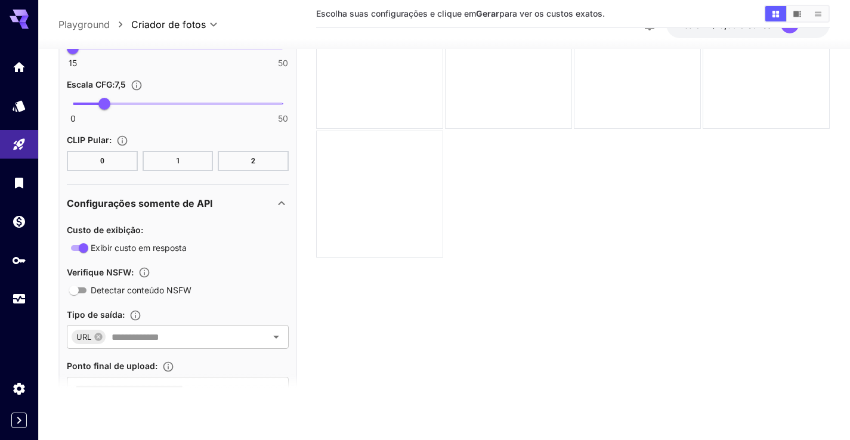
scroll to position [850, 0]
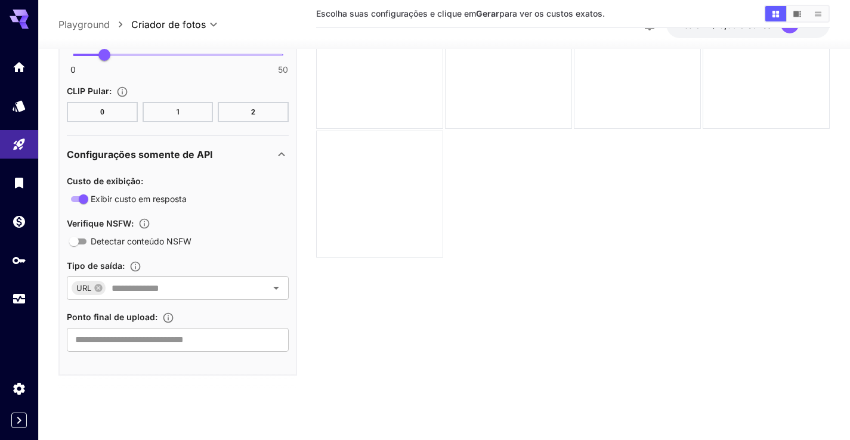
click at [365, 305] on section "Escolha suas configurações e clique em Gerar para ver os custos exatos." at bounding box center [573, 184] width 514 height 440
click at [257, 282] on icon "Claro" at bounding box center [261, 288] width 12 height 12
click at [269, 286] on icon "Open" at bounding box center [276, 288] width 14 height 14
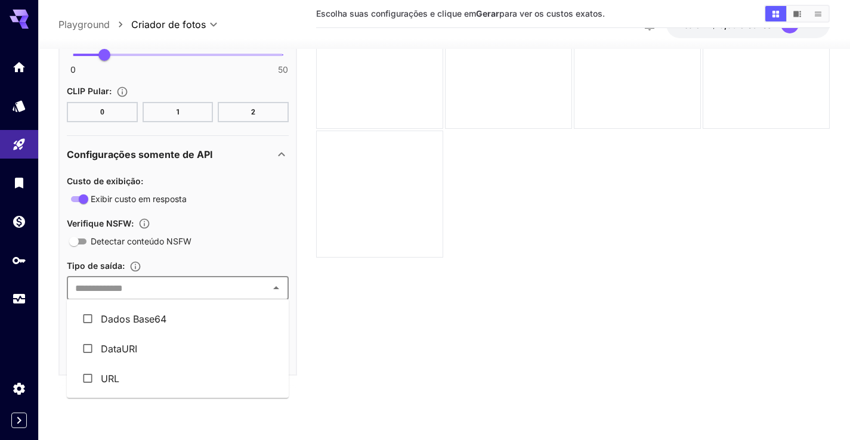
click at [349, 313] on section "Escolha suas configurações e clique em Gerar para ver os custos exatos." at bounding box center [573, 184] width 514 height 440
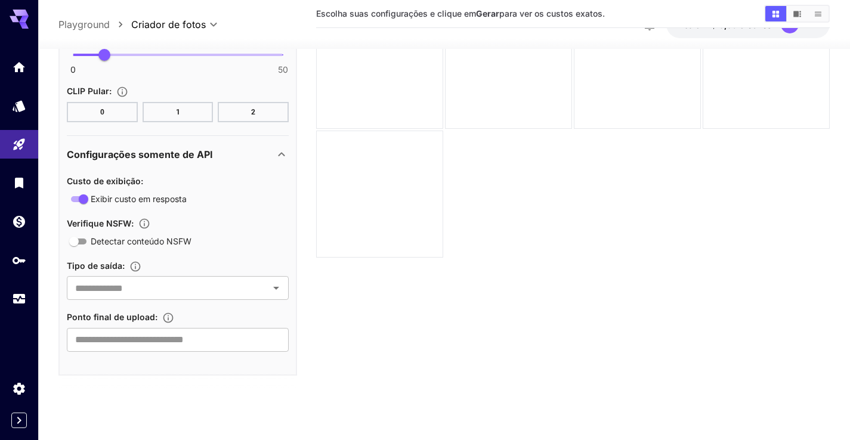
scroll to position [0, 0]
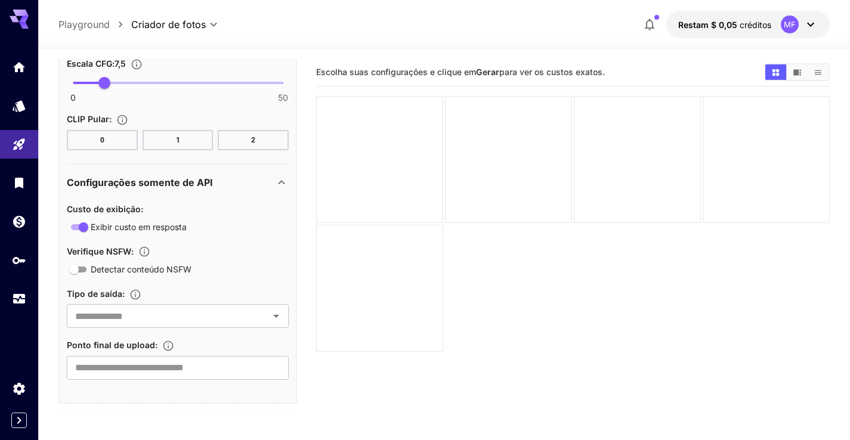
click at [811, 24] on icon at bounding box center [811, 24] width 14 height 14
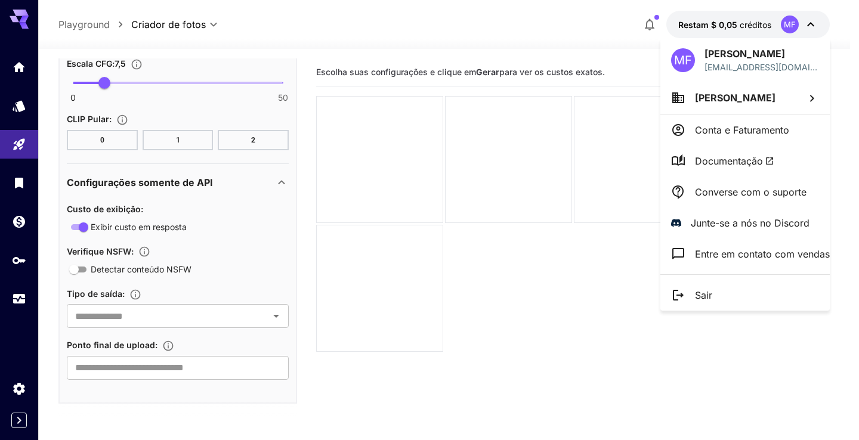
click at [738, 163] on font "Documentação" at bounding box center [729, 161] width 68 height 12
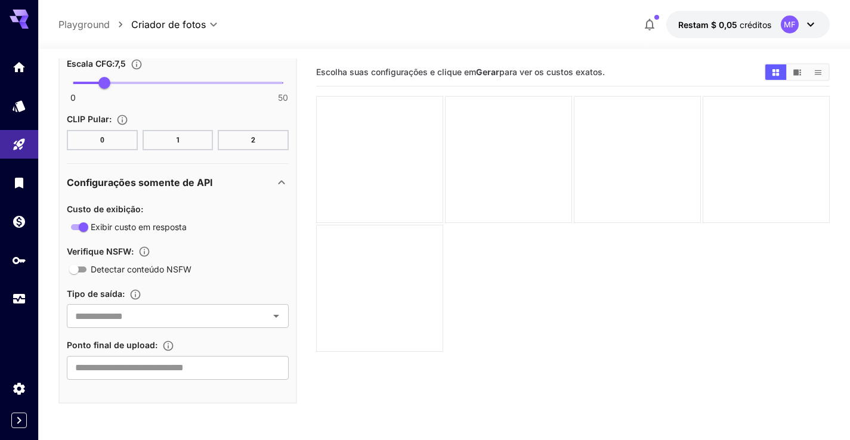
click at [803, 24] on div "MF" at bounding box center [799, 25] width 37 height 18
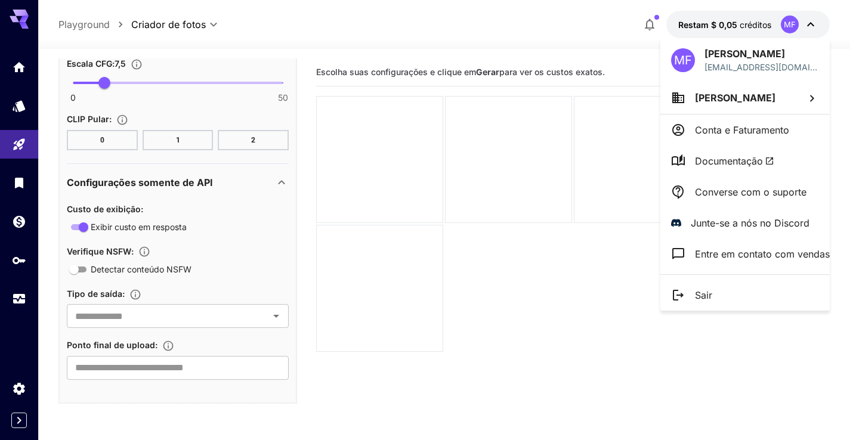
click at [167, 100] on div at bounding box center [429, 220] width 859 height 440
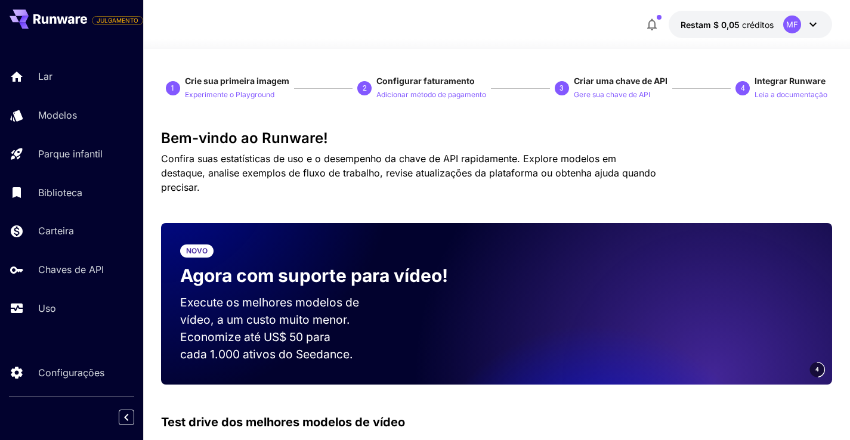
click at [768, 93] on font "Leia a documentação" at bounding box center [791, 94] width 73 height 9
click at [644, 94] on font "Gere sua chave de API" at bounding box center [612, 94] width 76 height 9
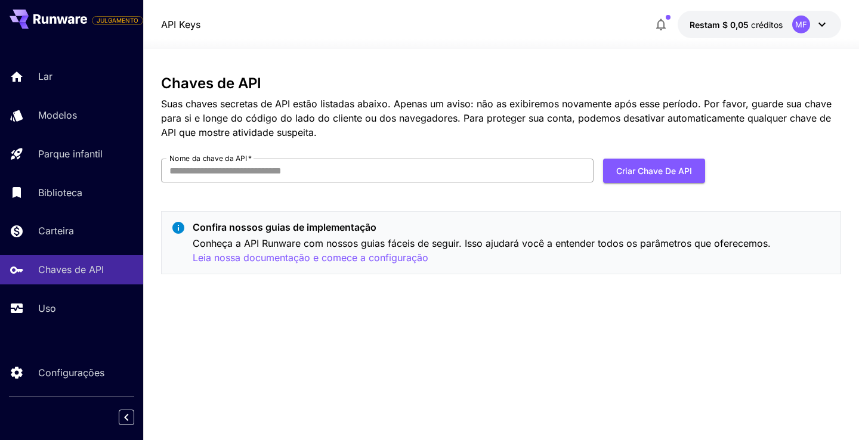
click at [415, 173] on input "Nome da chave da API   *" at bounding box center [377, 171] width 433 height 24
click at [628, 174] on font "Criar chave de API" at bounding box center [655, 171] width 76 height 10
click at [486, 168] on input "Nome da chave da API   *" at bounding box center [377, 171] width 433 height 24
click at [485, 166] on input "Nome da chave da API   *" at bounding box center [377, 171] width 433 height 24
type input "******"
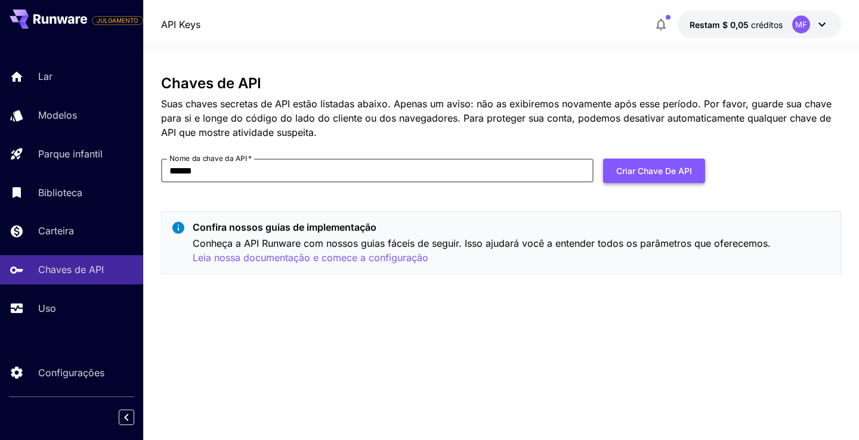
click at [660, 164] on font "Criar chave de API" at bounding box center [655, 171] width 76 height 15
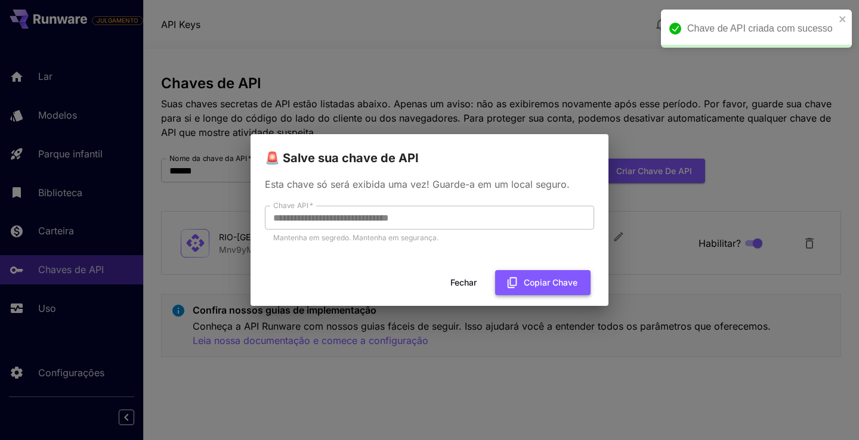
click at [548, 285] on font "Copiar chave" at bounding box center [551, 283] width 54 height 10
click at [472, 283] on font "Fechar" at bounding box center [464, 283] width 26 height 10
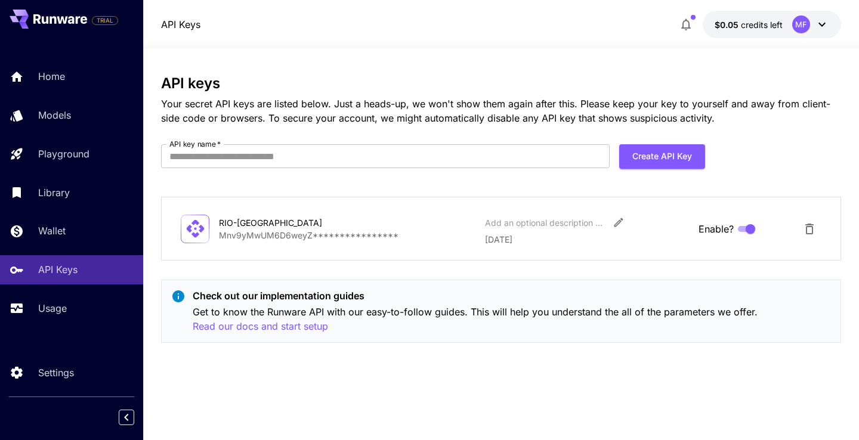
click at [384, 369] on div "**********" at bounding box center [501, 244] width 680 height 339
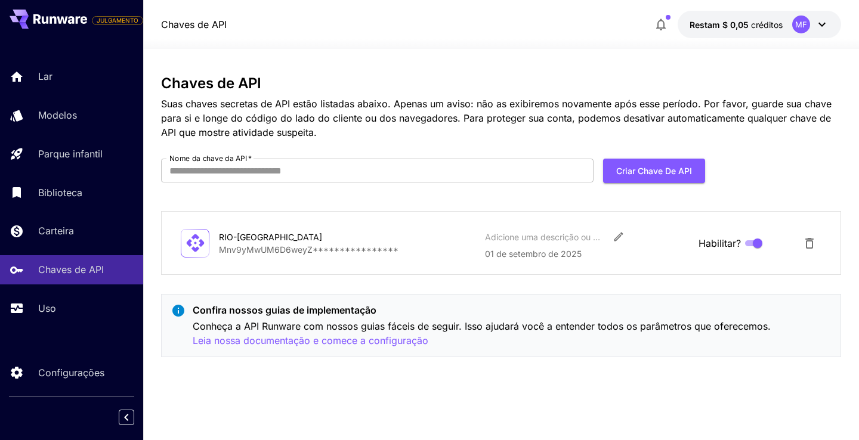
click at [318, 392] on div "**********" at bounding box center [501, 244] width 680 height 339
click at [328, 339] on font "Leia nossa documentação e comece a configuração" at bounding box center [311, 341] width 236 height 12
click at [328, 246] on font "**********" at bounding box center [309, 250] width 180 height 10
click at [617, 236] on icon "Editar" at bounding box center [619, 237] width 12 height 12
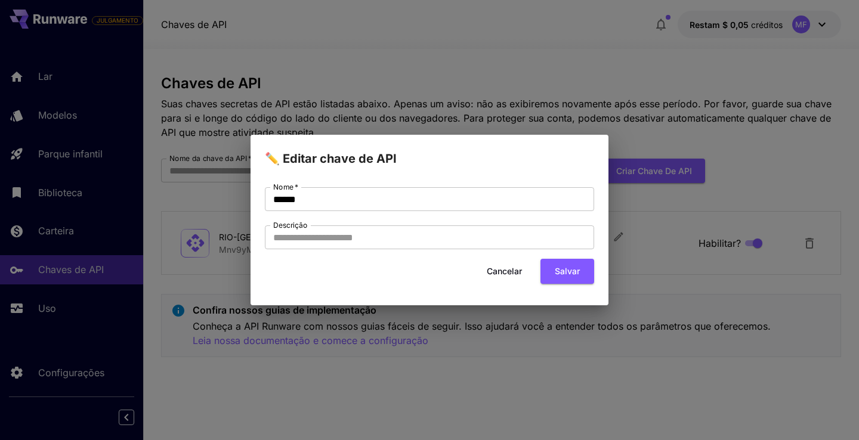
click at [497, 273] on font "Cancelar" at bounding box center [504, 271] width 35 height 10
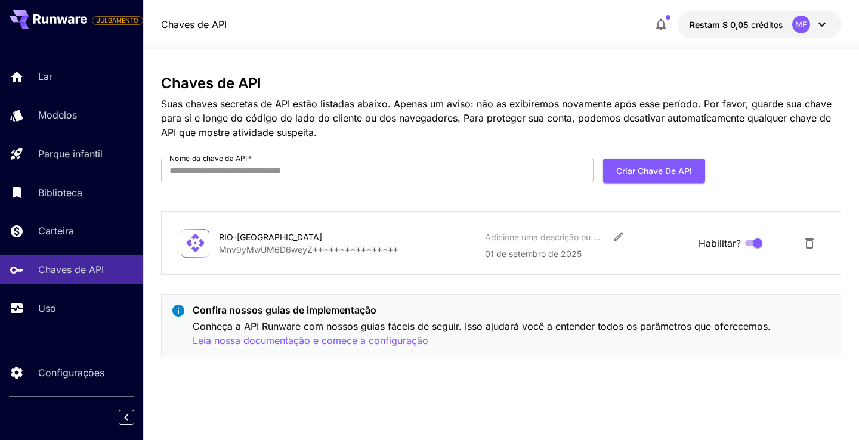
click at [292, 244] on p "**********" at bounding box center [347, 250] width 257 height 13
click at [288, 251] on font "**********" at bounding box center [309, 250] width 180 height 10
click at [221, 239] on font "RIO-[GEOGRAPHIC_DATA]" at bounding box center [270, 237] width 103 height 10
click at [544, 259] on p "01 de setembro de 2025" at bounding box center [587, 254] width 204 height 13
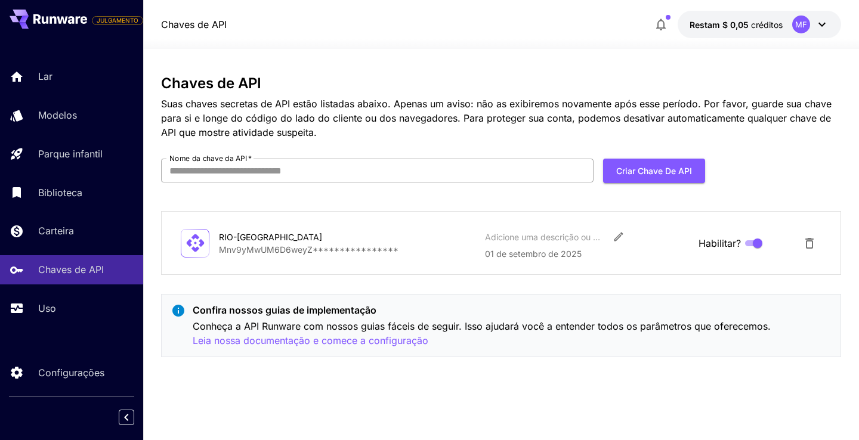
click at [453, 159] on input "Nome da chave da API   *" at bounding box center [377, 171] width 433 height 24
click at [293, 254] on font "**********" at bounding box center [309, 250] width 180 height 10
click at [293, 253] on font "**********" at bounding box center [309, 250] width 180 height 10
click at [227, 233] on font "RIO-[GEOGRAPHIC_DATA]" at bounding box center [270, 237] width 103 height 10
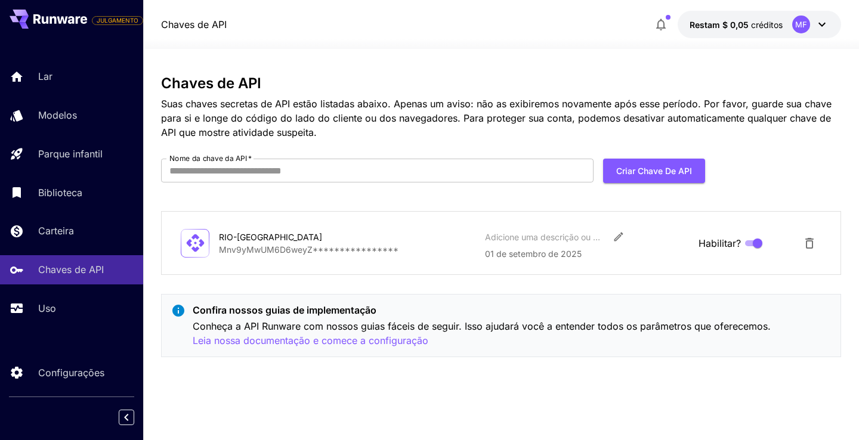
click at [195, 246] on icon at bounding box center [195, 243] width 21 height 21
drag, startPoint x: 335, startPoint y: 254, endPoint x: 400, endPoint y: 252, distance: 65.1
click at [346, 253] on font "**********" at bounding box center [309, 250] width 180 height 10
click at [495, 254] on font "01 de setembro de 2025" at bounding box center [533, 254] width 97 height 10
click at [571, 255] on font "01 de setembro de 2025" at bounding box center [533, 254] width 97 height 10
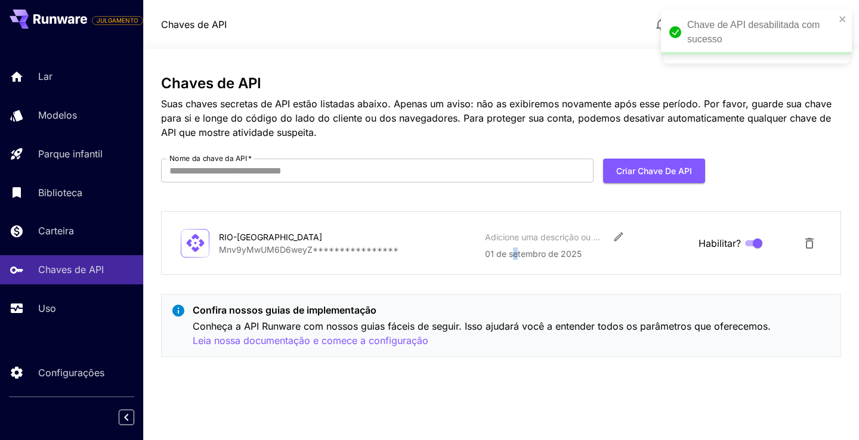
click at [515, 249] on font "01 de setembro de 2025" at bounding box center [533, 254] width 97 height 10
drag, startPoint x: 345, startPoint y: 245, endPoint x: 273, endPoint y: 255, distance: 72.3
click at [273, 255] on p "**********" at bounding box center [347, 250] width 257 height 13
click at [282, 249] on font "**********" at bounding box center [309, 250] width 180 height 10
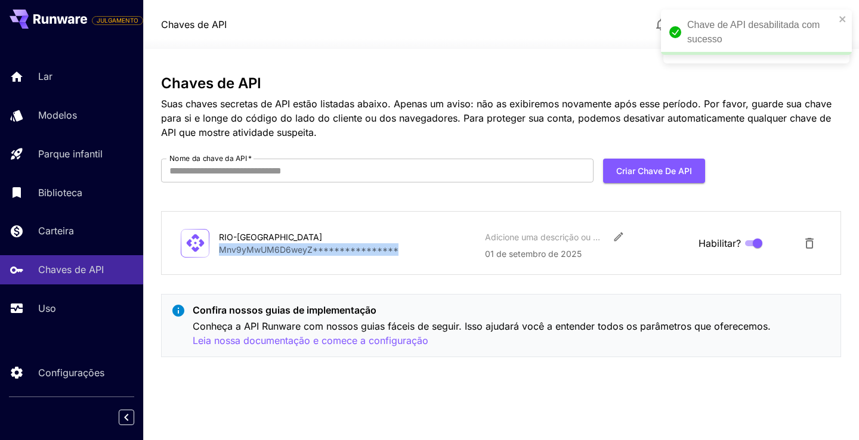
click at [282, 249] on font "**********" at bounding box center [309, 250] width 180 height 10
click at [845, 17] on icon "fechar" at bounding box center [843, 19] width 6 height 6
drag, startPoint x: 845, startPoint y: 74, endPoint x: 829, endPoint y: 75, distance: 15.5
click at [845, 74] on div "**********" at bounding box center [429, 220] width 859 height 440
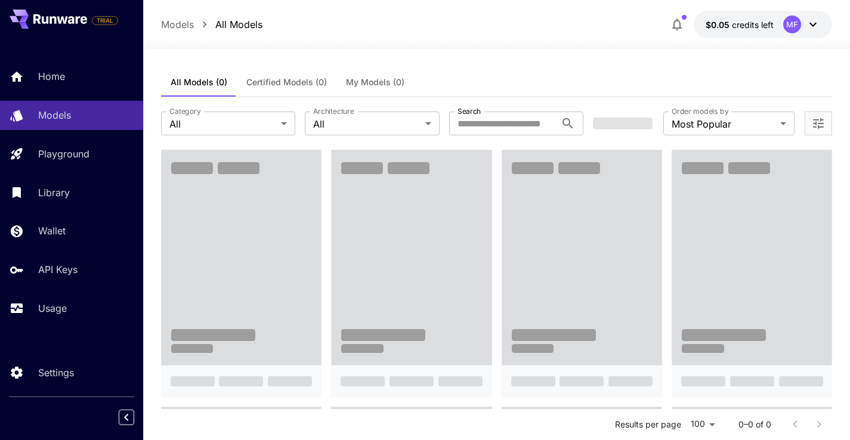
click at [458, 141] on div "**********" at bounding box center [497, 123] width 672 height 53
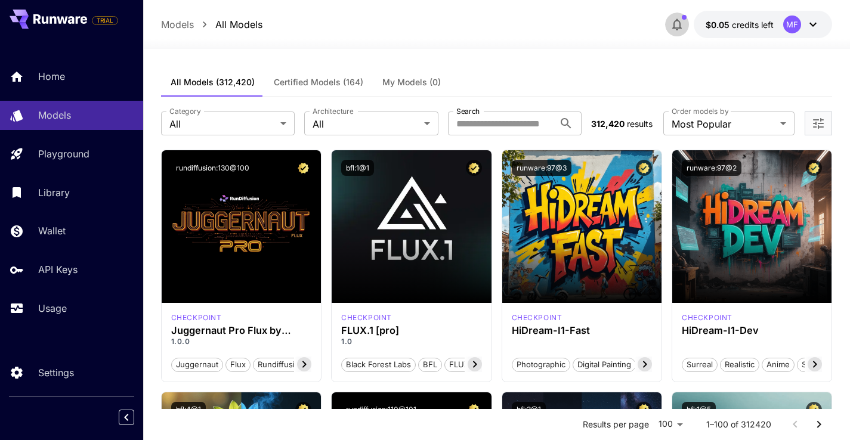
click at [680, 27] on icon "button" at bounding box center [678, 25] width 10 height 12
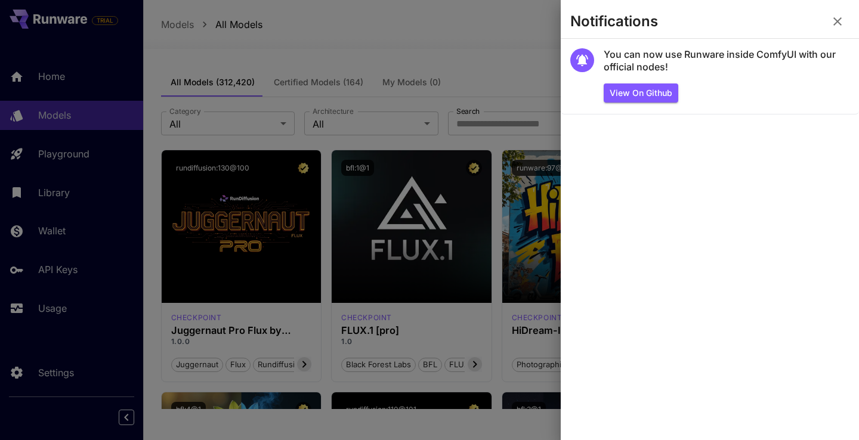
click at [454, 35] on div at bounding box center [429, 220] width 859 height 440
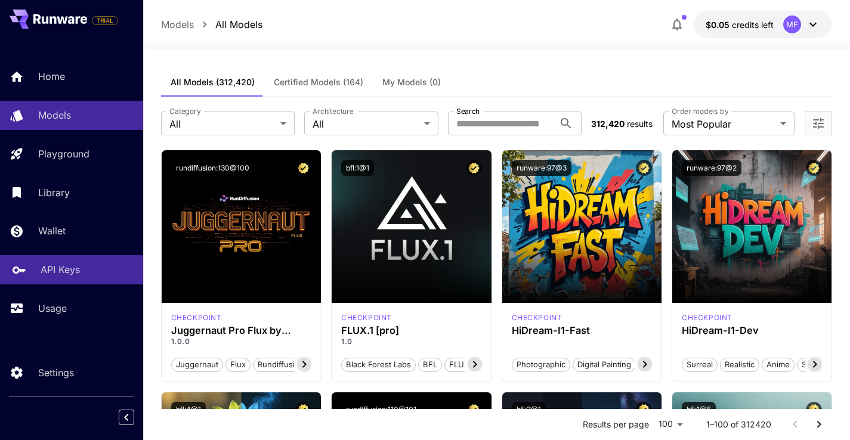
click at [66, 277] on p "API Keys" at bounding box center [60, 270] width 39 height 14
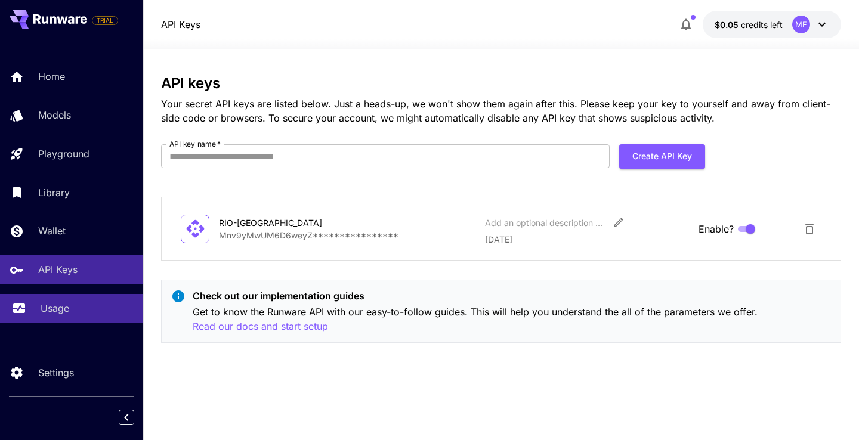
click at [60, 307] on p "Usage" at bounding box center [55, 308] width 29 height 14
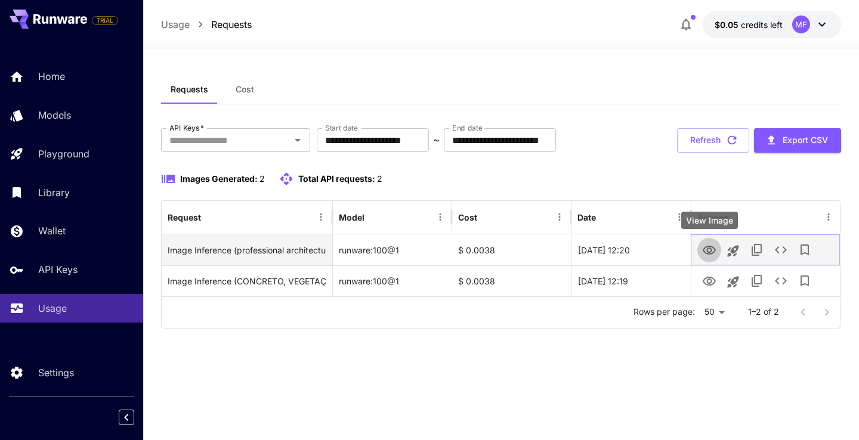
click at [712, 244] on icon "View Image" at bounding box center [709, 251] width 14 height 14
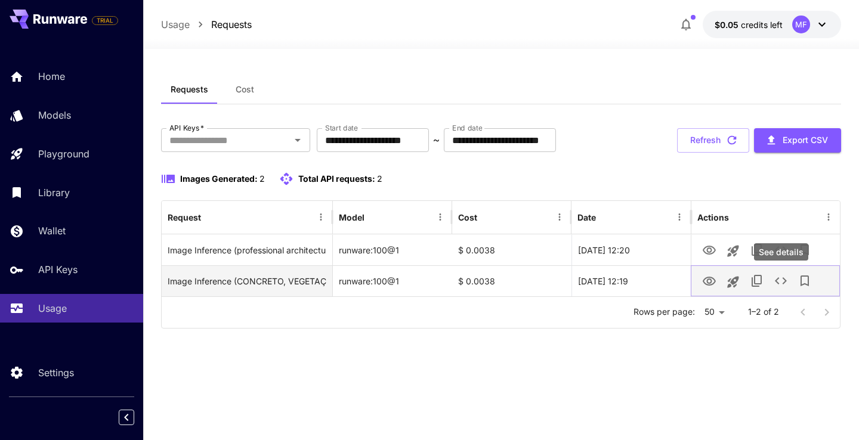
click at [782, 281] on icon "See details" at bounding box center [781, 281] width 14 height 14
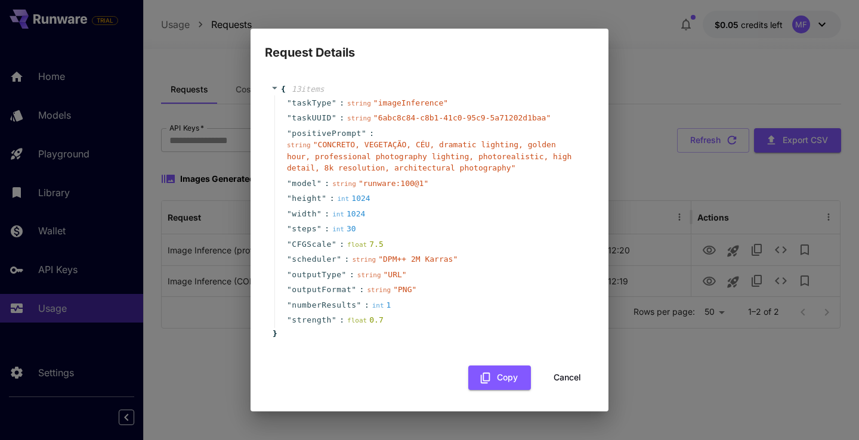
click at [461, 159] on span "" CONCRETO, VEGETAÇÃO, CÉU, dramatic lighting, golden hour, professional photog…" at bounding box center [429, 156] width 285 height 32
click at [581, 378] on button "Cancel" at bounding box center [568, 378] width 54 height 24
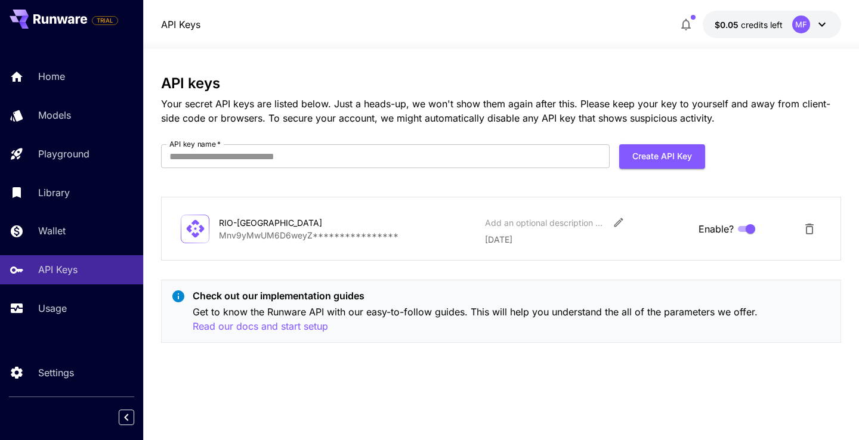
click at [326, 233] on p "**********" at bounding box center [347, 235] width 257 height 13
click at [439, 290] on p "Check out our implementation guides" at bounding box center [512, 296] width 639 height 14
click at [281, 229] on p "**********" at bounding box center [347, 235] width 257 height 13
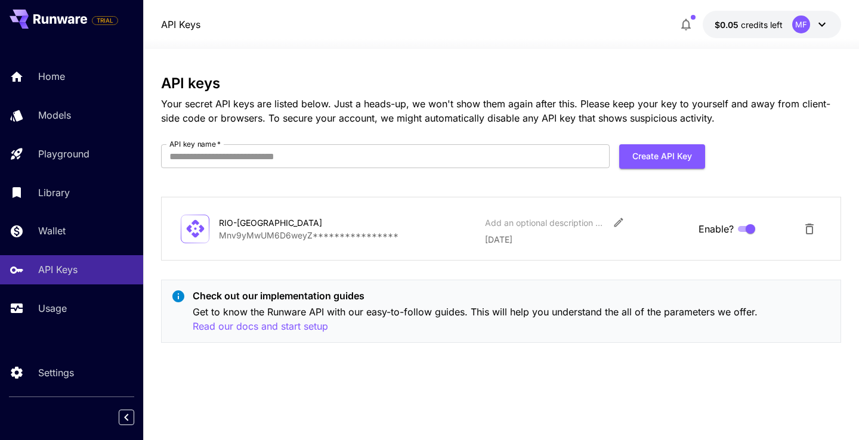
click at [283, 234] on p "**********" at bounding box center [347, 235] width 257 height 13
click at [565, 223] on div "Add an optional description or comment" at bounding box center [544, 223] width 119 height 13
click at [614, 203] on div "**********" at bounding box center [501, 229] width 680 height 64
click at [618, 222] on icon "Edit" at bounding box center [619, 223] width 12 height 12
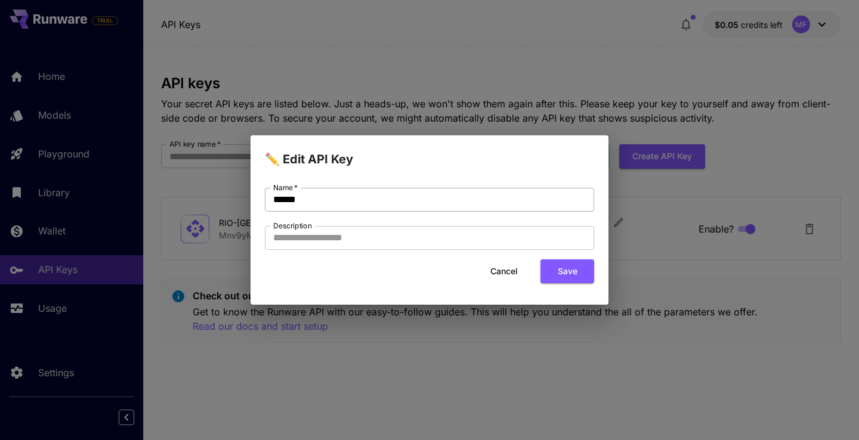
click at [383, 199] on input "******" at bounding box center [429, 200] width 329 height 24
click at [369, 235] on input "Description" at bounding box center [429, 238] width 329 height 24
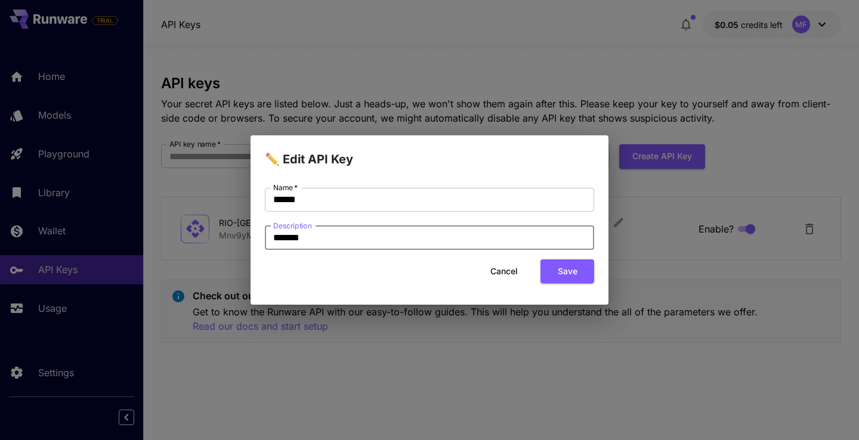
type input "******"
click button "Save" at bounding box center [568, 272] width 54 height 24
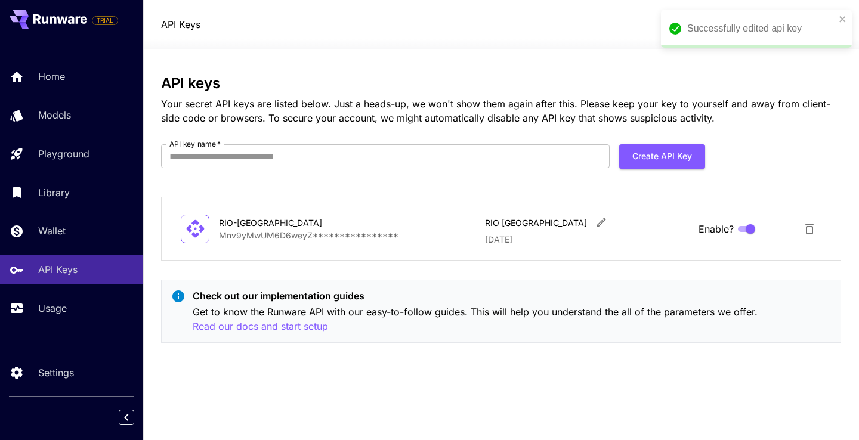
click at [371, 232] on p "**********" at bounding box center [347, 235] width 257 height 13
drag, startPoint x: 687, startPoint y: 252, endPoint x: 728, endPoint y: 245, distance: 41.7
click at [688, 252] on div "**********" at bounding box center [501, 229] width 680 height 64
click at [407, 168] on form "API key name   * API key name   * Create API Key" at bounding box center [433, 160] width 544 height 33
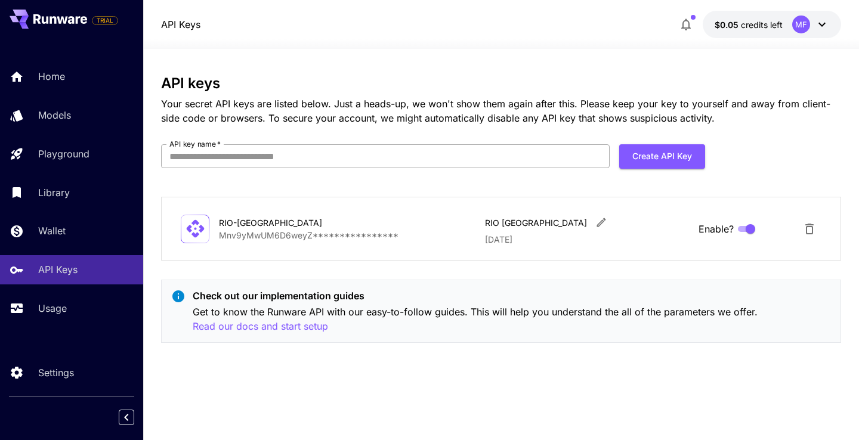
click at [408, 164] on input "API key name   *" at bounding box center [385, 156] width 449 height 24
paste input "**********"
type input "**********"
click at [483, 155] on input "**********" at bounding box center [385, 156] width 449 height 24
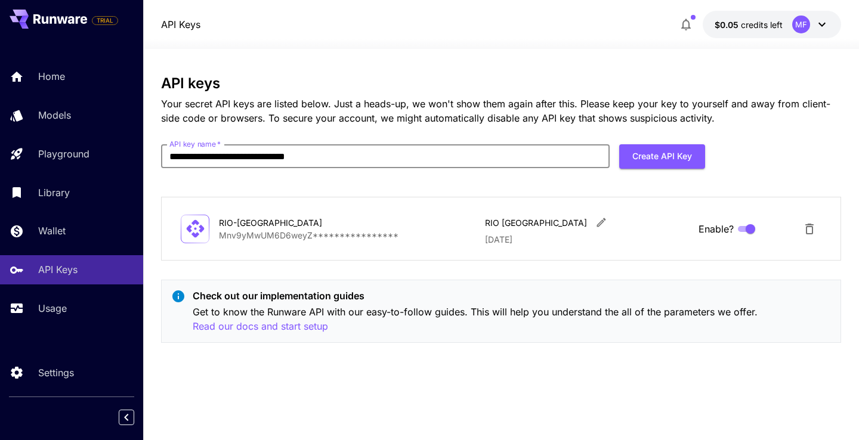
click at [483, 155] on input "**********" at bounding box center [385, 156] width 449 height 24
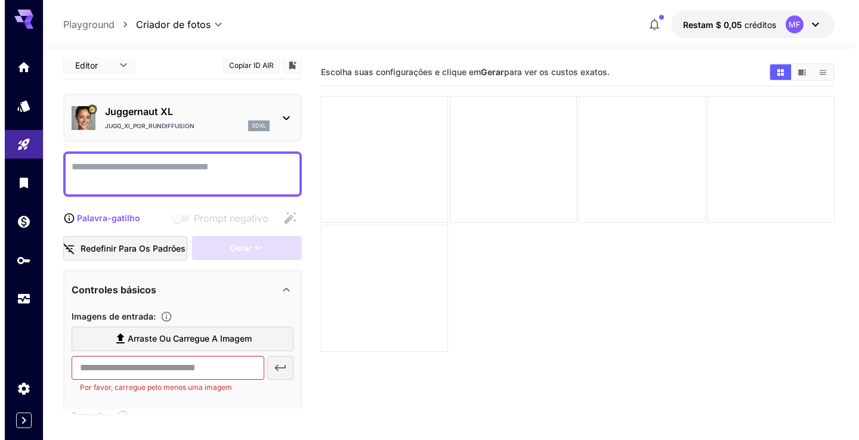
scroll to position [15, 0]
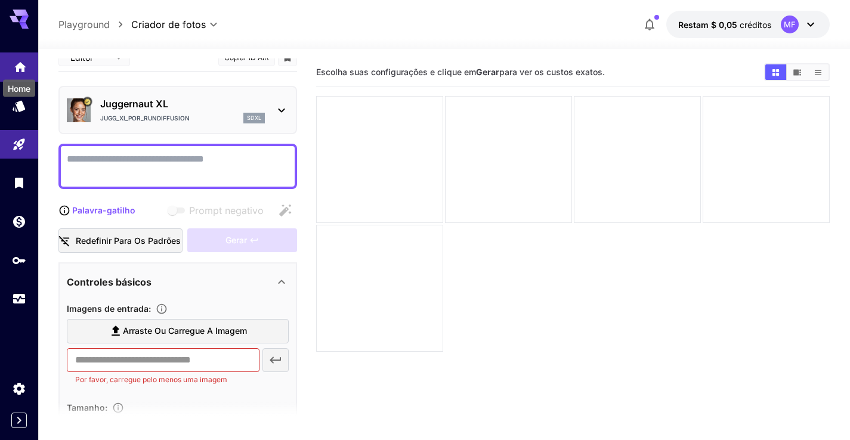
click at [16, 64] on icon "Lar" at bounding box center [20, 63] width 12 height 10
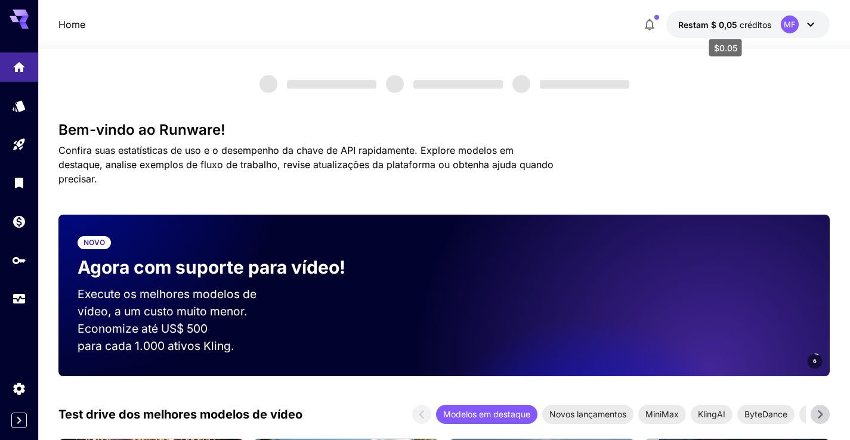
click at [765, 24] on font "créditos" at bounding box center [756, 25] width 32 height 10
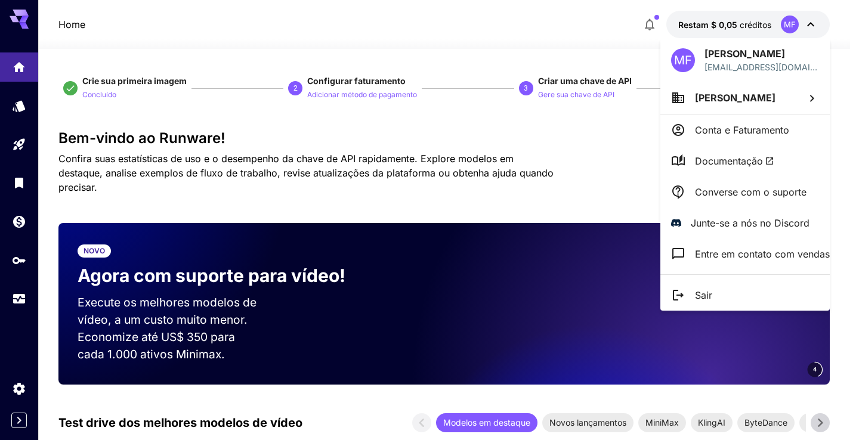
click at [767, 105] on li "[PERSON_NAME]" at bounding box center [746, 98] width 170 height 32
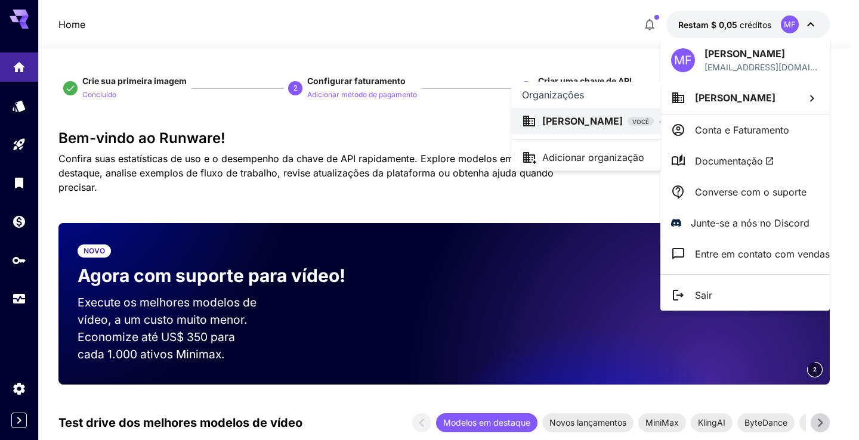
click at [742, 130] on div at bounding box center [429, 220] width 859 height 440
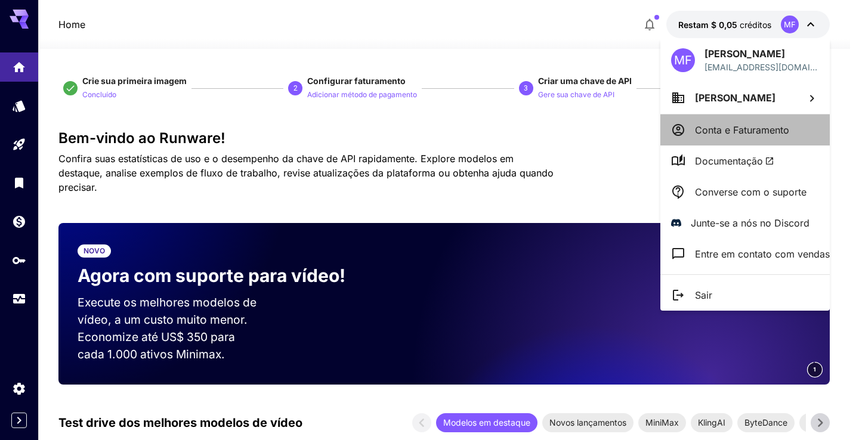
click at [746, 131] on font "Conta e Faturamento" at bounding box center [742, 130] width 94 height 12
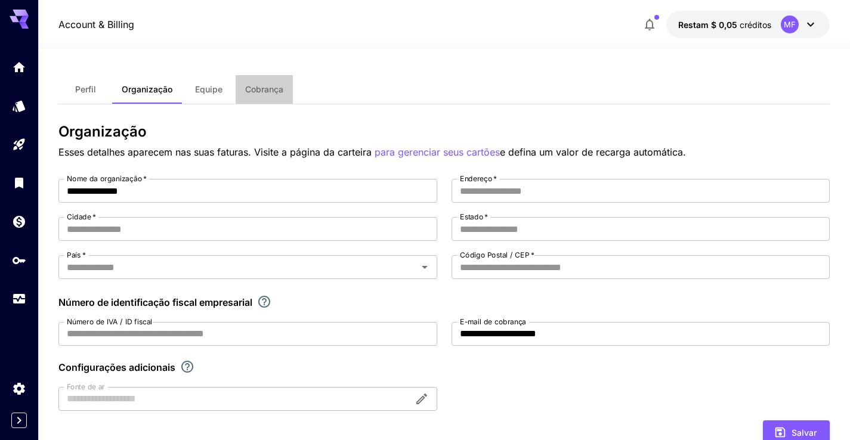
click at [251, 88] on font "Cobrança" at bounding box center [264, 89] width 38 height 10
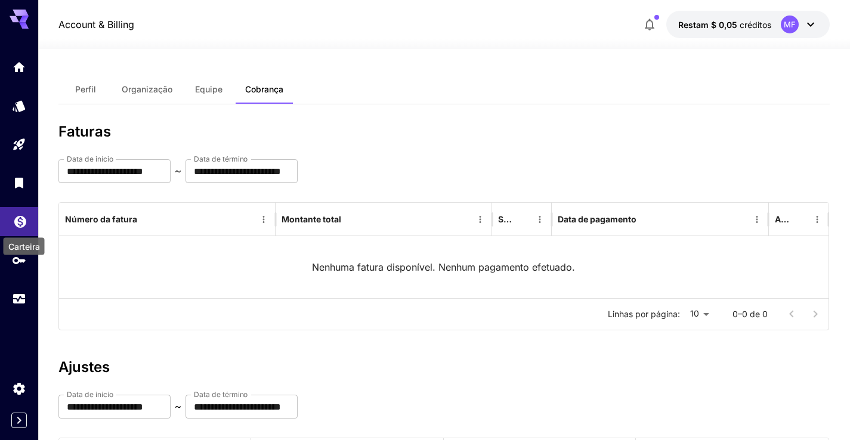
click at [26, 226] on icon "Carteira" at bounding box center [20, 218] width 14 height 14
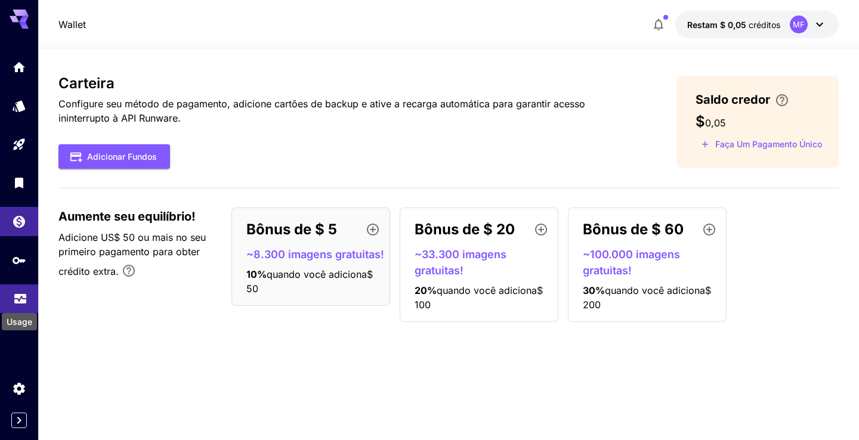
click at [14, 295] on icon "Uso" at bounding box center [20, 295] width 14 height 14
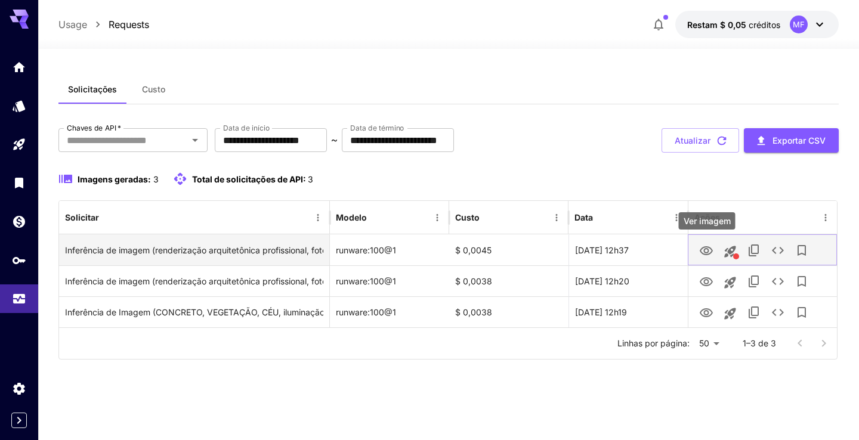
click at [714, 254] on button "Ver imagem" at bounding box center [707, 250] width 24 height 24
click at [704, 257] on icon "Ver imagem" at bounding box center [706, 251] width 14 height 14
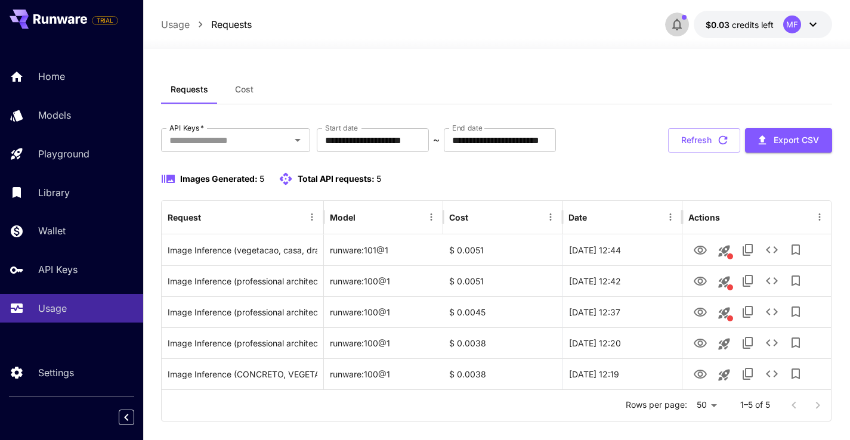
click at [683, 29] on icon "button" at bounding box center [677, 24] width 14 height 14
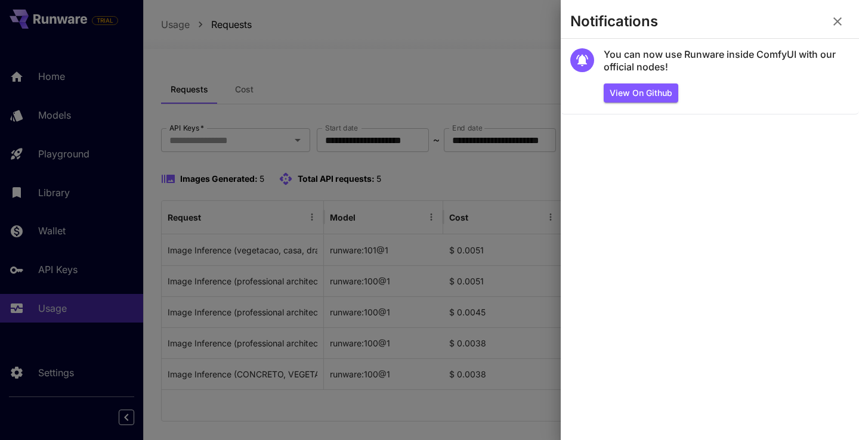
click at [827, 23] on button "button" at bounding box center [838, 22] width 24 height 24
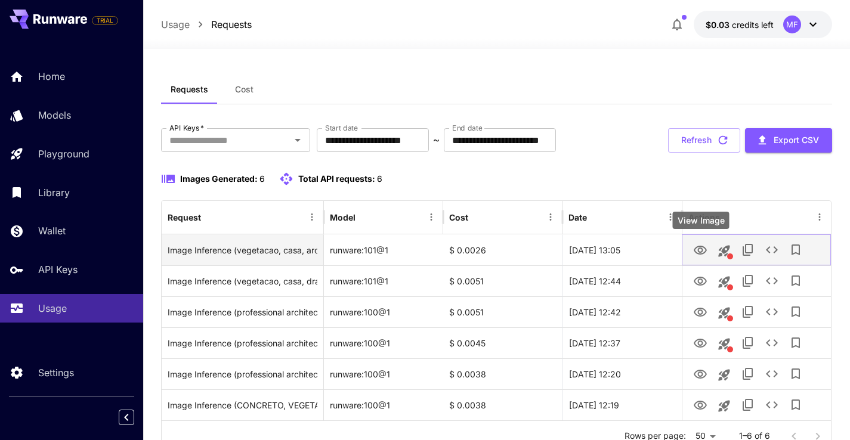
click at [699, 252] on icon "View Image" at bounding box center [700, 250] width 13 height 9
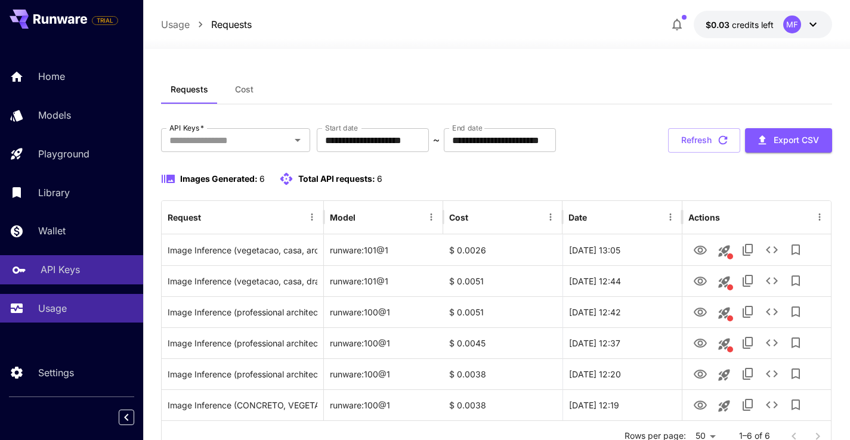
click at [60, 272] on p "API Keys" at bounding box center [60, 270] width 39 height 14
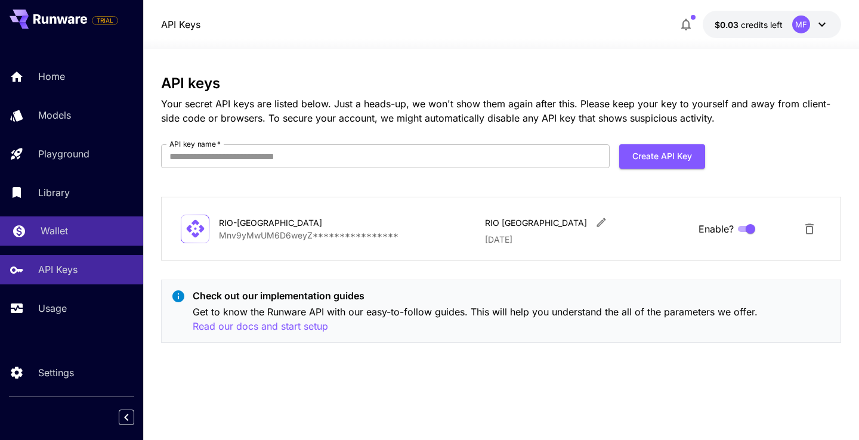
click at [33, 241] on link "Wallet" at bounding box center [71, 231] width 143 height 29
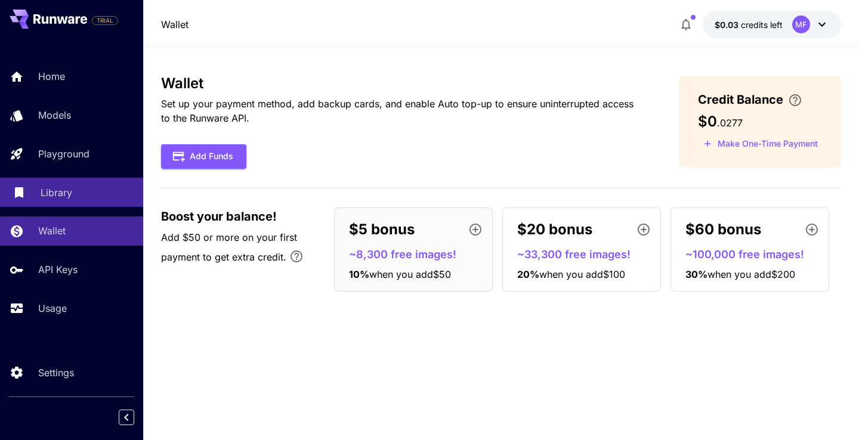
click at [72, 196] on div "Library" at bounding box center [87, 193] width 93 height 14
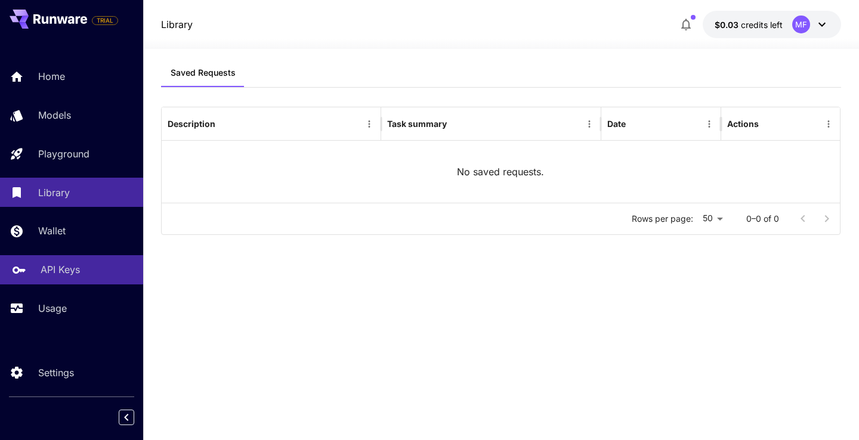
click at [53, 281] on link "API Keys" at bounding box center [71, 269] width 143 height 29
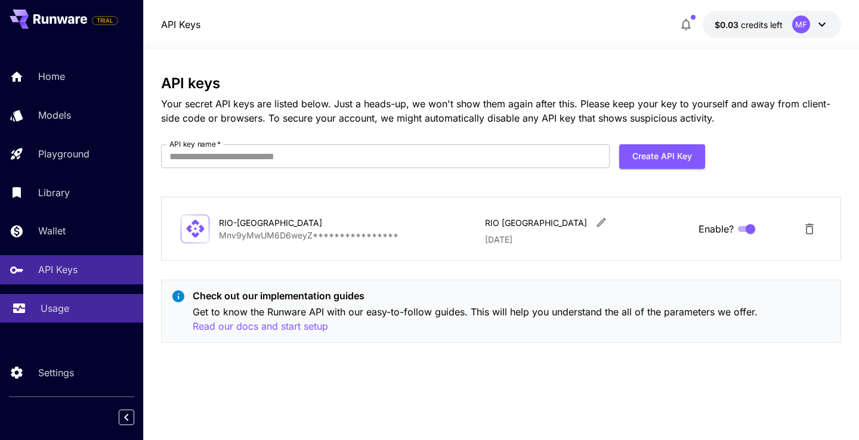
click at [61, 308] on p "Usage" at bounding box center [55, 308] width 29 height 14
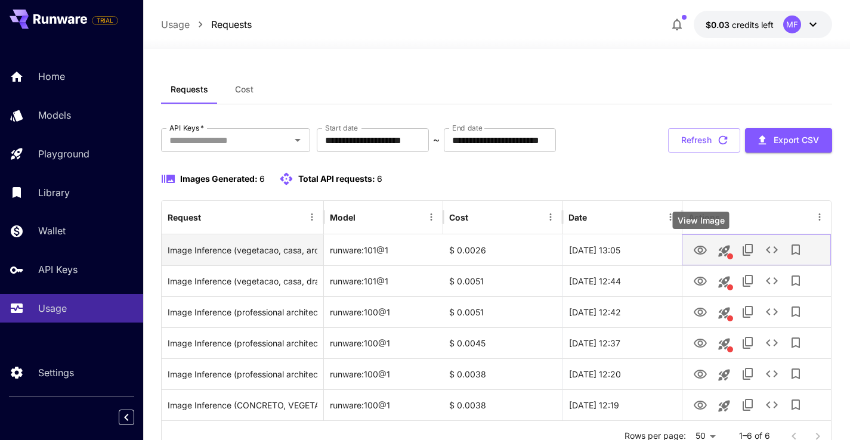
click at [704, 248] on icon "View Image" at bounding box center [701, 251] width 14 height 14
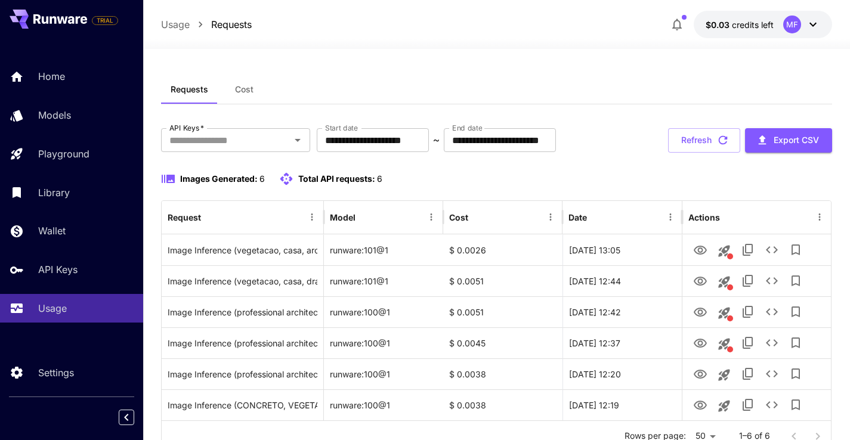
click at [645, 75] on div "Requests Cost" at bounding box center [497, 89] width 672 height 29
click at [762, 26] on span "credits left" at bounding box center [753, 25] width 42 height 10
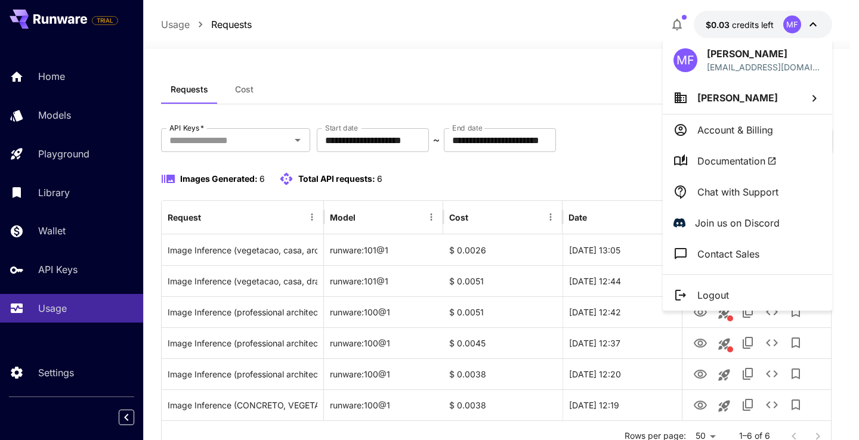
click at [599, 44] on div at bounding box center [429, 220] width 859 height 440
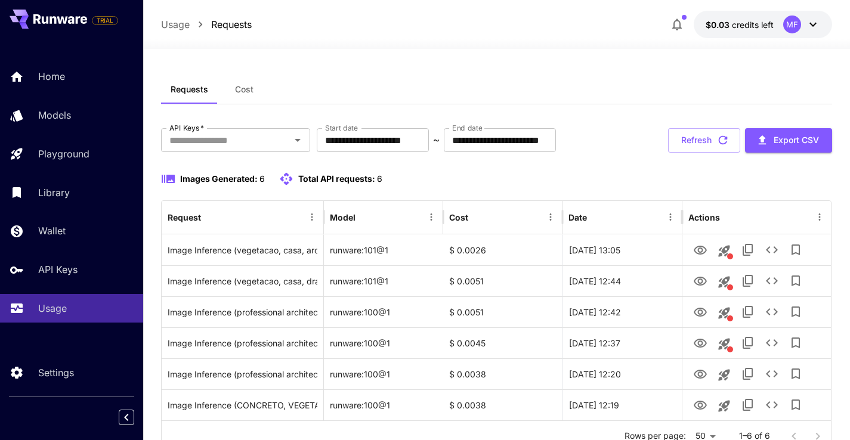
click at [64, 290] on div "Home Models Playground Library Wallet API Keys Usage" at bounding box center [71, 192] width 143 height 261
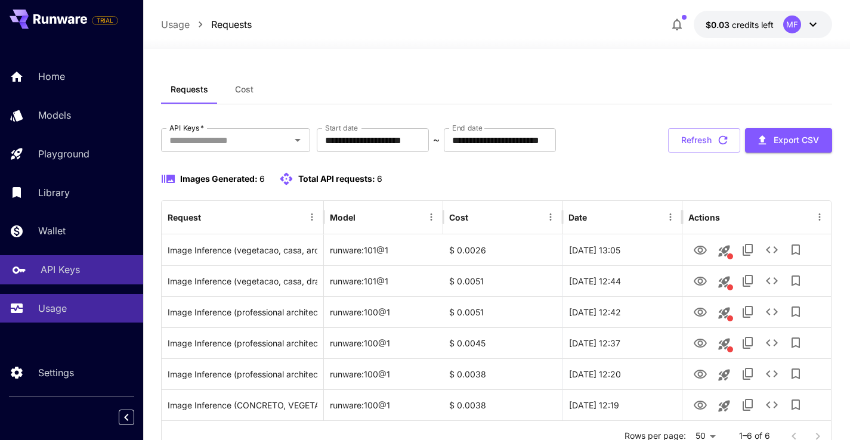
click at [70, 281] on link "API Keys" at bounding box center [71, 269] width 143 height 29
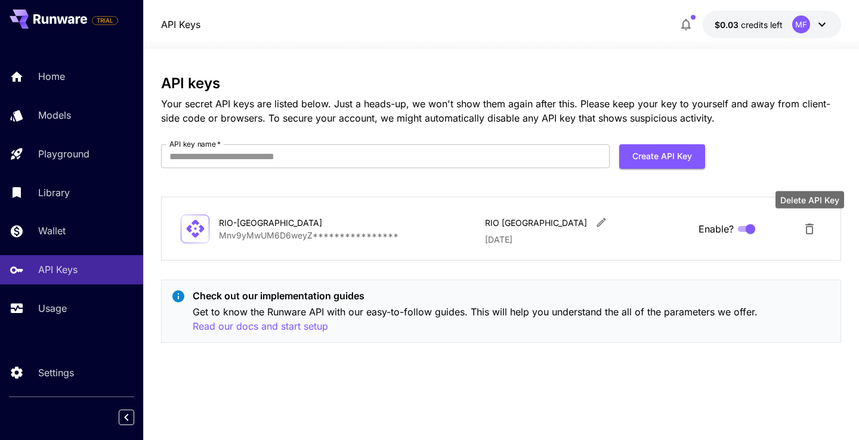
click at [815, 235] on icon "Delete API Key" at bounding box center [810, 229] width 14 height 14
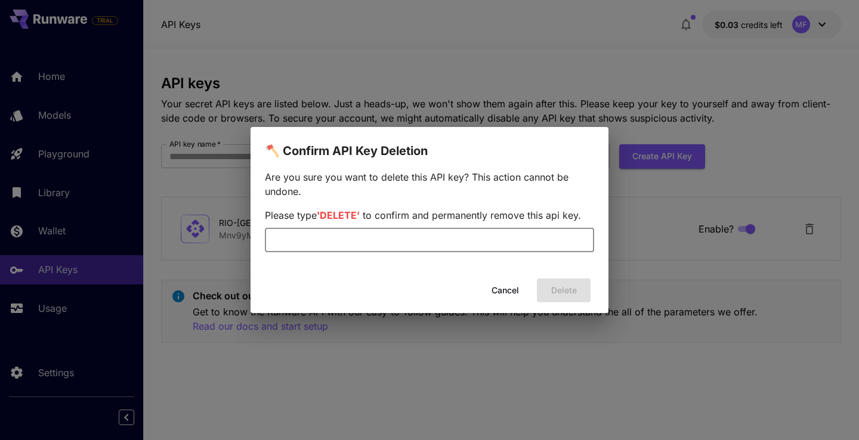
click at [467, 236] on input "text" at bounding box center [429, 241] width 329 height 24
type input "******"
click at [546, 286] on button "Delete" at bounding box center [564, 291] width 54 height 24
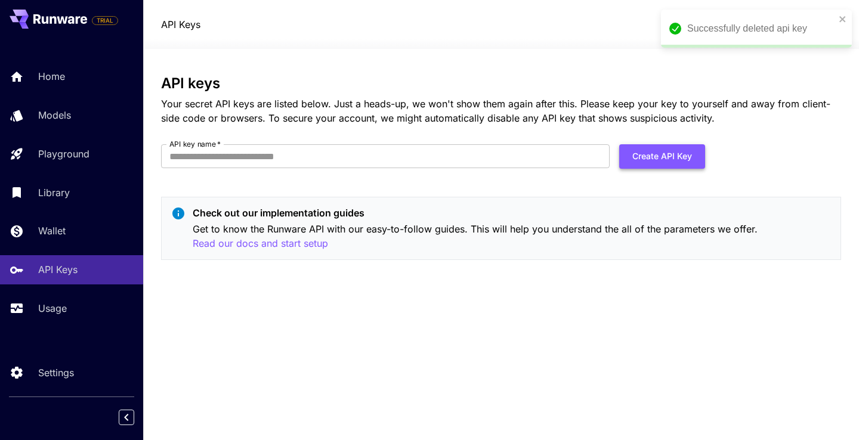
click at [654, 161] on button "Create API Key" at bounding box center [663, 156] width 86 height 24
click at [511, 158] on input "API key name   *" at bounding box center [385, 156] width 449 height 24
type input "*******"
click button "Create API Key" at bounding box center [663, 156] width 86 height 24
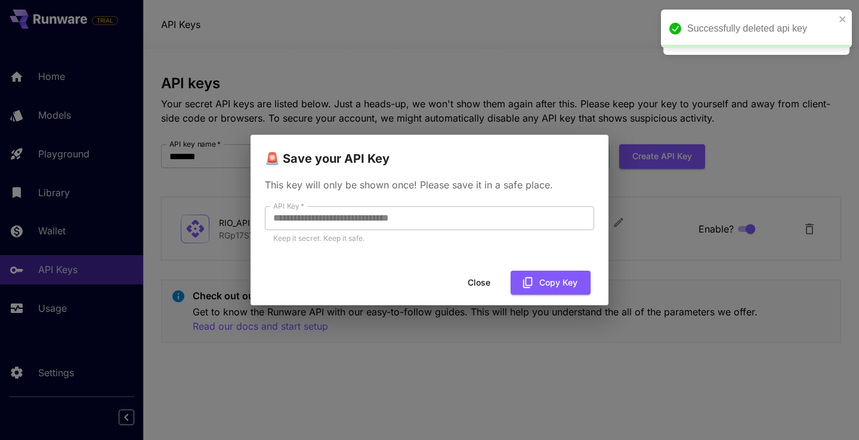
click at [538, 269] on div "Close Copy Key" at bounding box center [430, 283] width 358 height 34
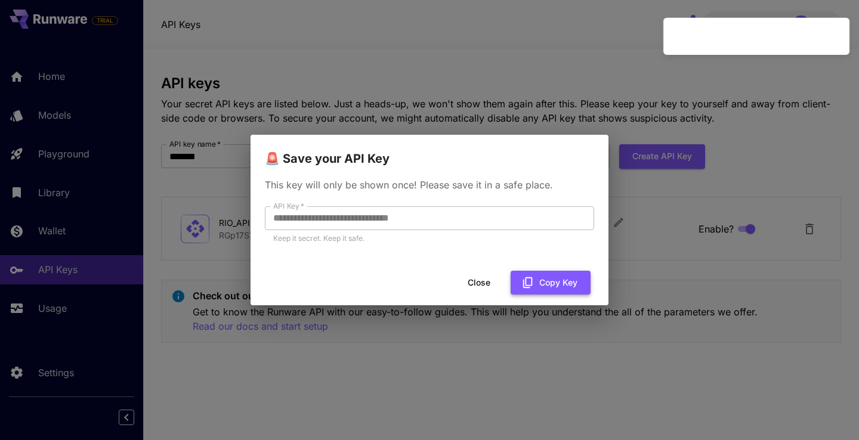
click at [544, 282] on button "Copy Key" at bounding box center [551, 283] width 80 height 24
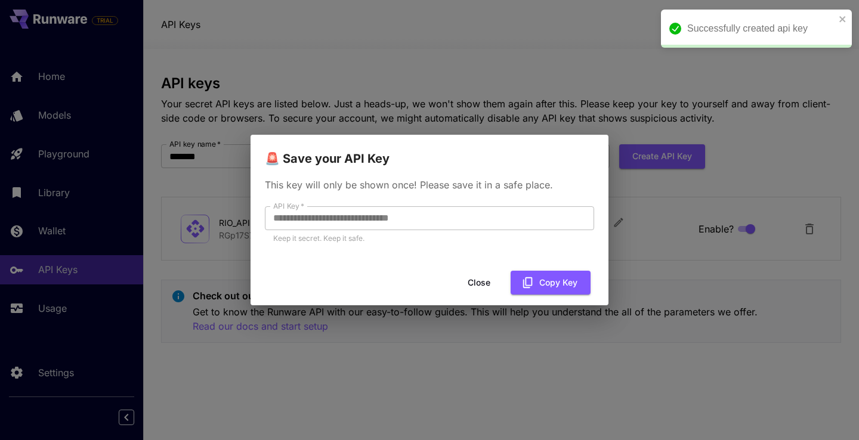
click at [477, 283] on button "Close" at bounding box center [479, 283] width 54 height 24
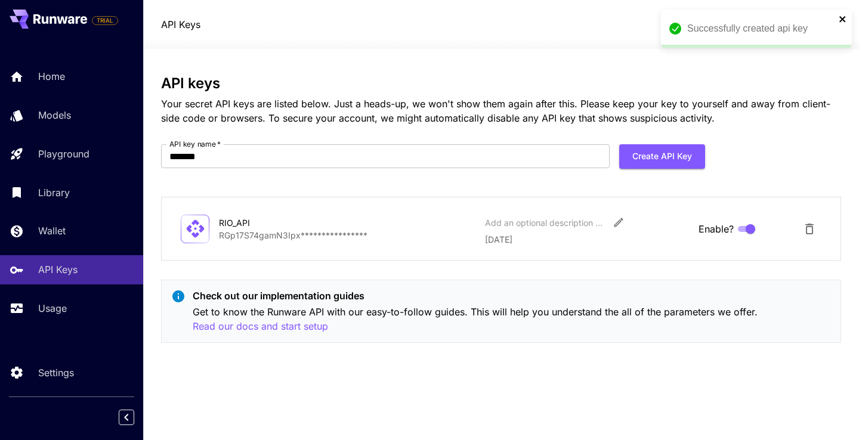
click at [842, 17] on icon "close" at bounding box center [843, 19] width 6 height 6
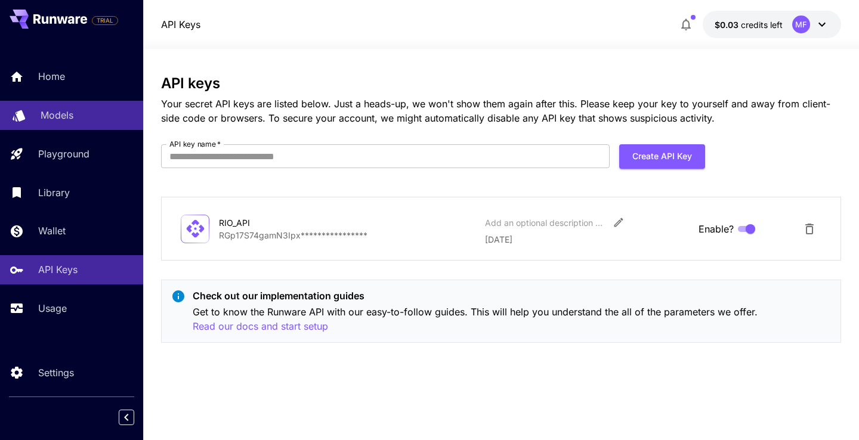
click at [55, 120] on p "Models" at bounding box center [57, 115] width 33 height 14
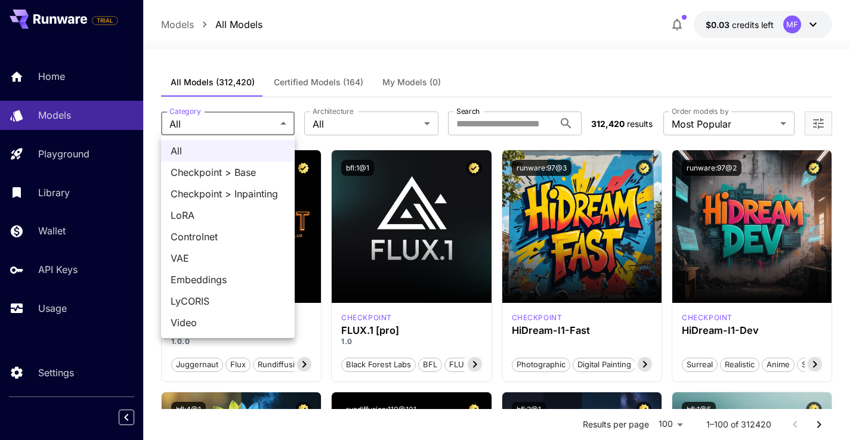
click at [368, 121] on div at bounding box center [429, 220] width 859 height 440
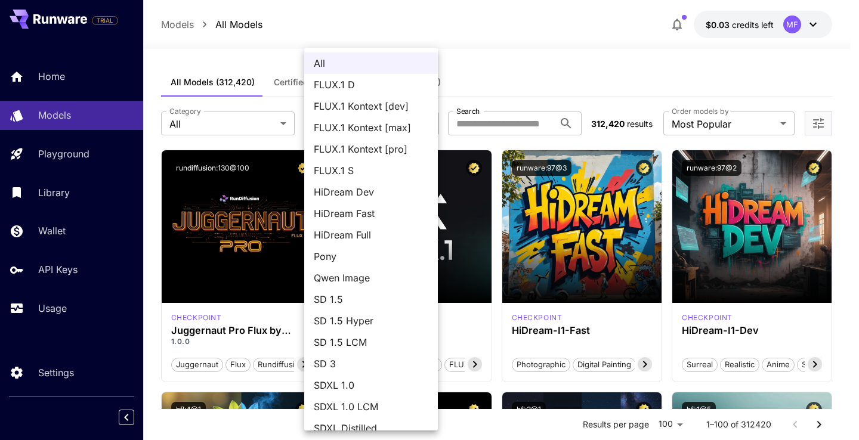
click at [527, 72] on div at bounding box center [429, 220] width 859 height 440
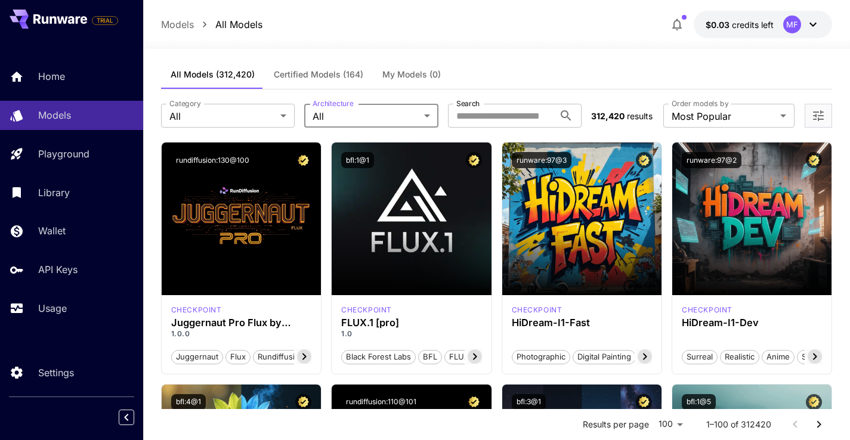
scroll to position [16, 0]
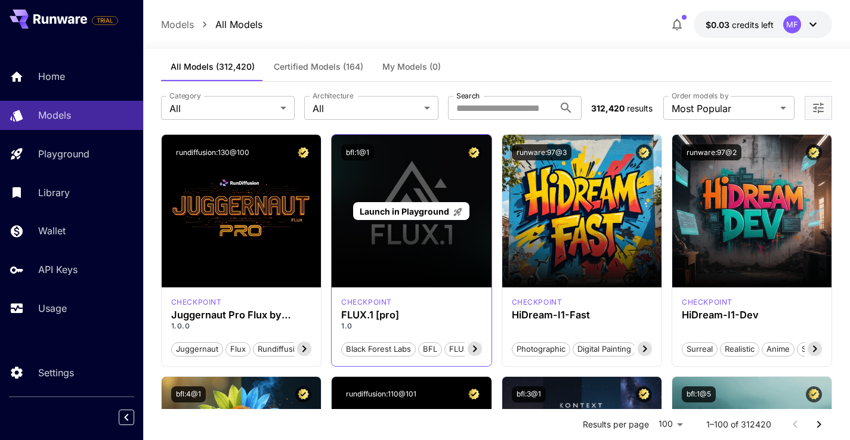
click at [414, 244] on div "Launch in Playground" at bounding box center [411, 211] width 159 height 153
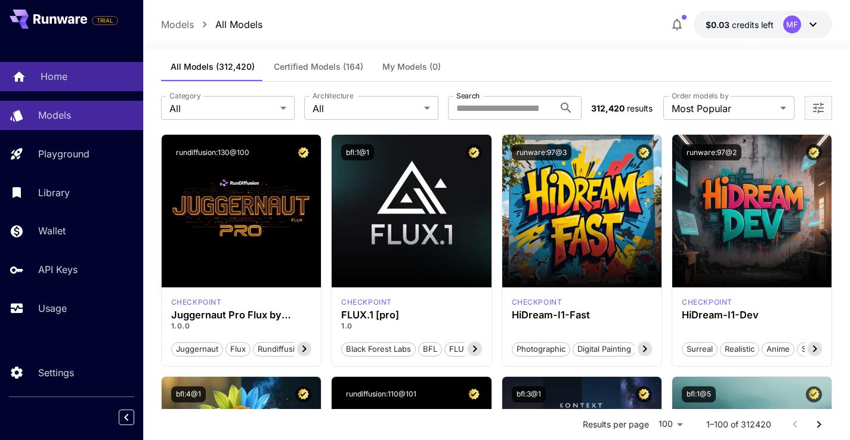
click at [55, 87] on link "Home" at bounding box center [71, 76] width 143 height 29
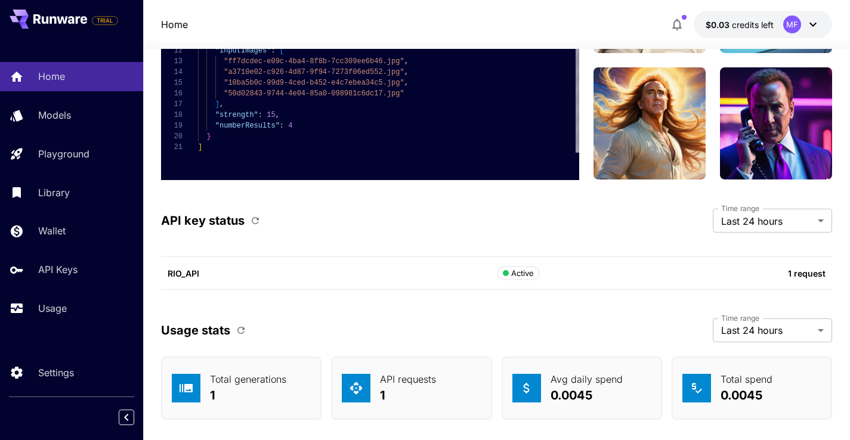
scroll to position [3673, 0]
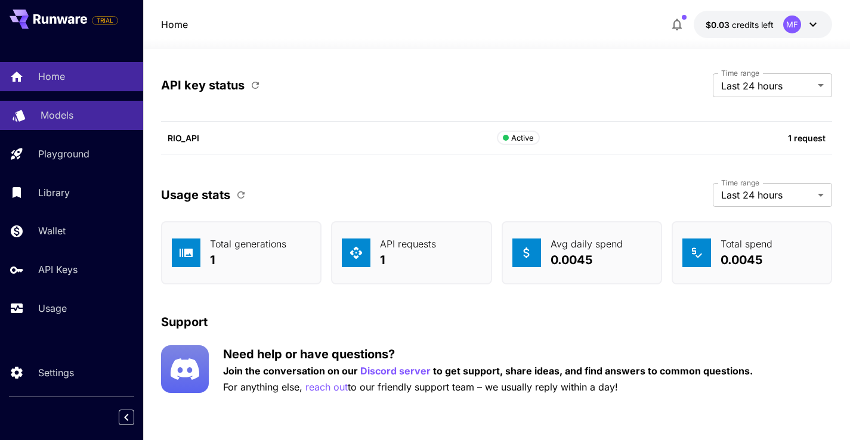
click at [42, 124] on link "Models" at bounding box center [71, 115] width 143 height 29
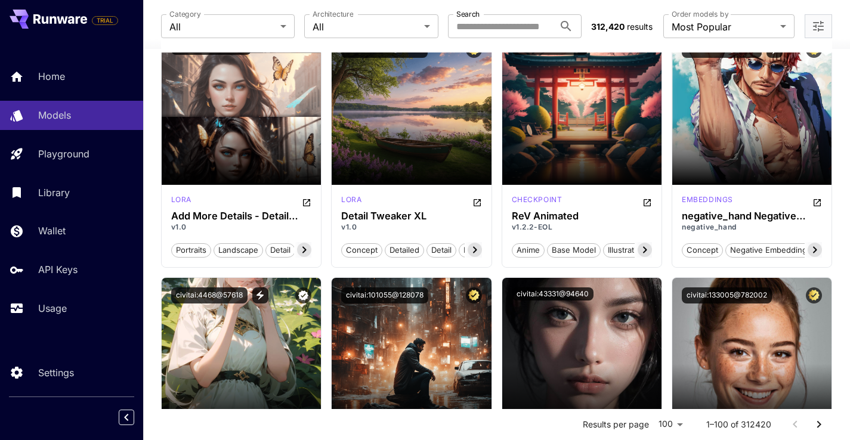
scroll to position [3283, 0]
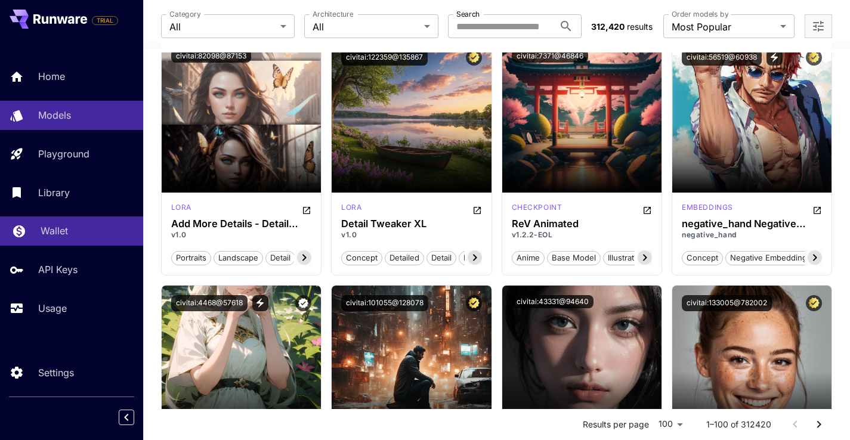
click at [60, 239] on link "Wallet" at bounding box center [71, 231] width 143 height 29
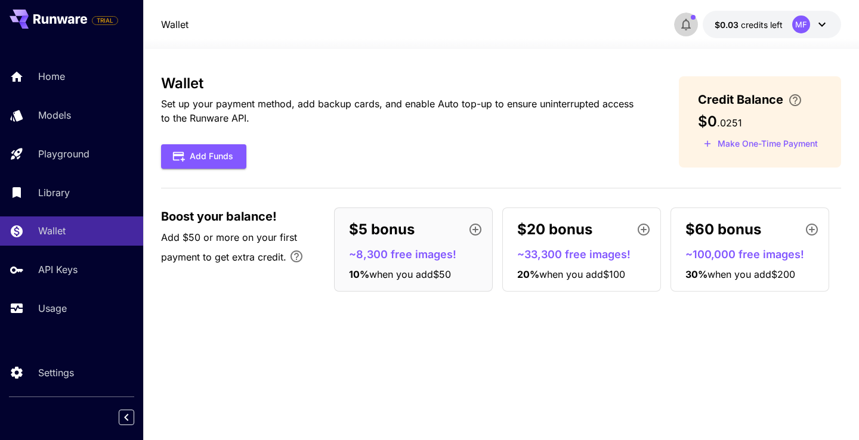
click at [689, 24] on icon "button" at bounding box center [687, 25] width 10 height 12
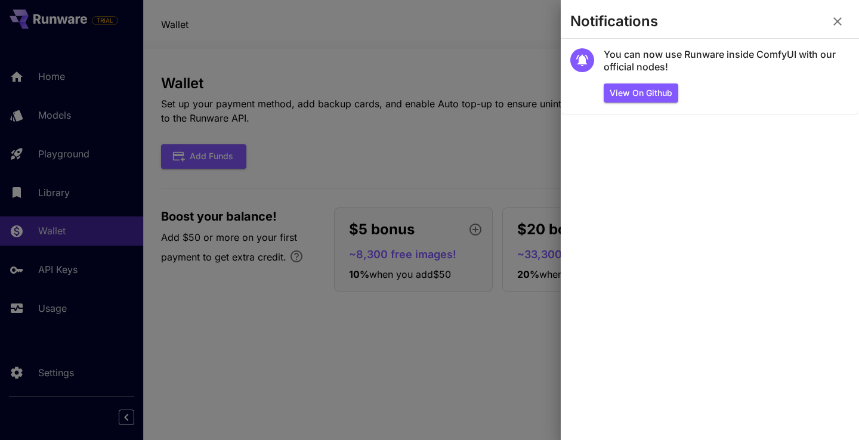
click at [502, 51] on div at bounding box center [429, 220] width 859 height 440
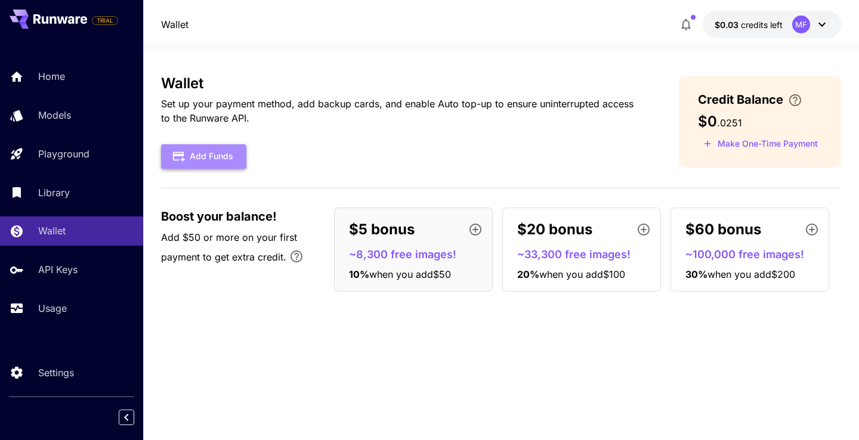
click at [201, 159] on button "Add Funds" at bounding box center [203, 156] width 85 height 24
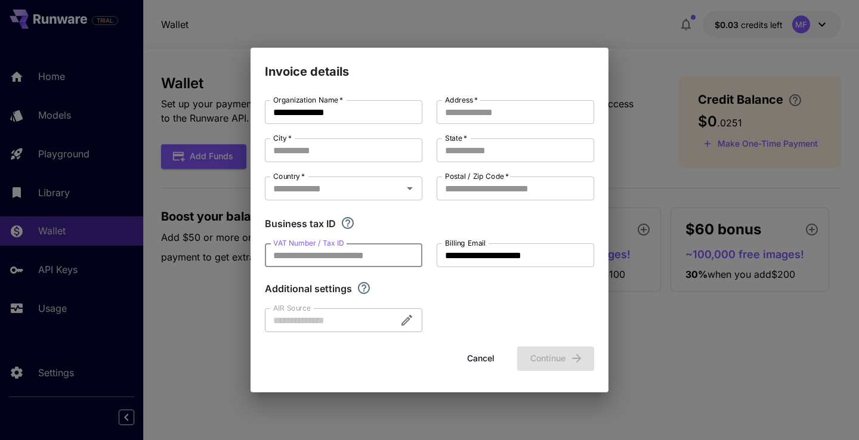
click at [367, 255] on input "VAT Number / Tax ID" at bounding box center [344, 256] width 158 height 24
click at [475, 281] on div "**********" at bounding box center [429, 216] width 329 height 232
click at [494, 358] on button "Cancel" at bounding box center [481, 359] width 54 height 24
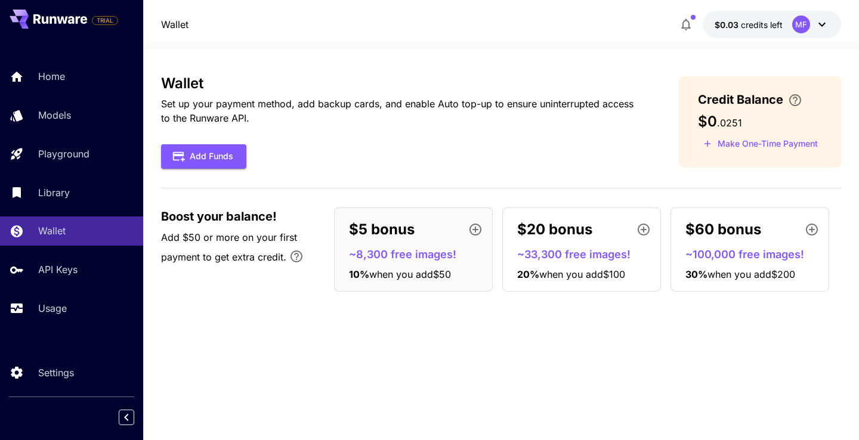
click at [439, 245] on div "$5 bonus ~8,300 free images! 10 % when you add $50" at bounding box center [413, 250] width 159 height 84
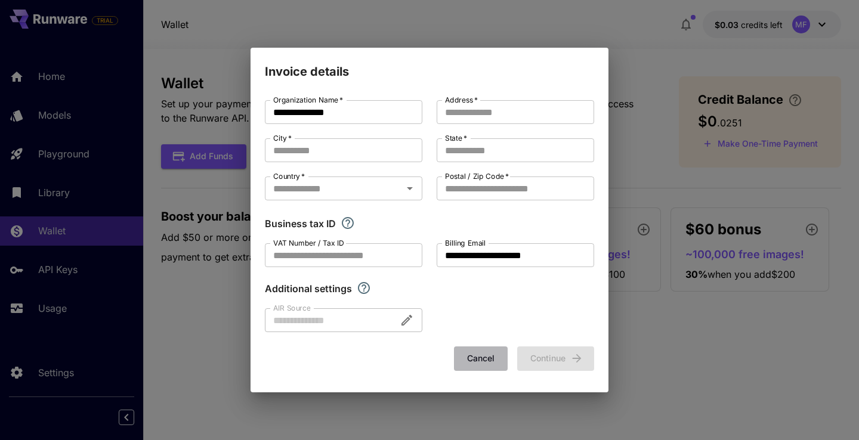
click at [500, 361] on button "Cancel" at bounding box center [481, 359] width 54 height 24
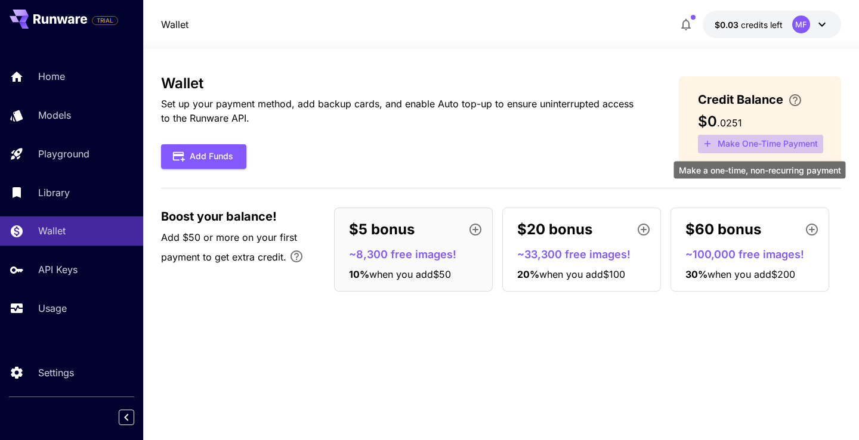
click at [741, 142] on button "Make One-Time Payment" at bounding box center [760, 144] width 125 height 19
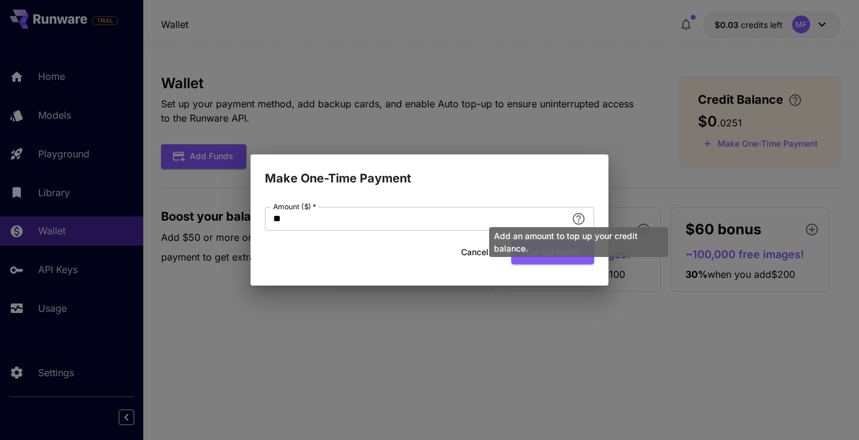
click at [576, 219] on div "Add an amount to top up your credit balance." at bounding box center [578, 238] width 181 height 39
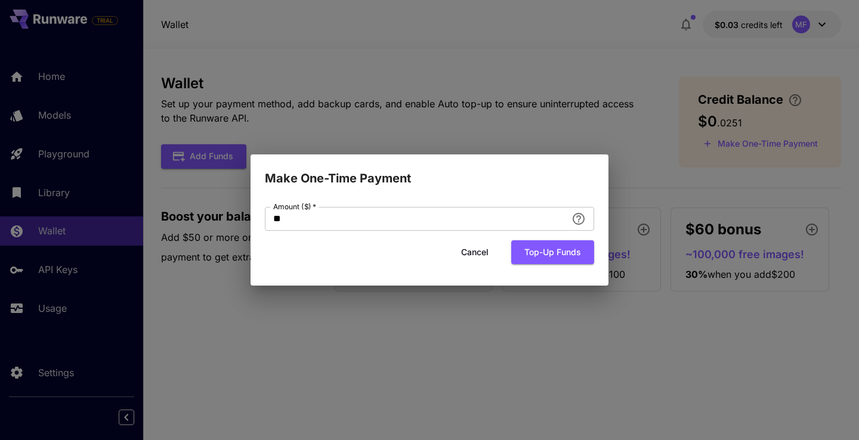
click at [627, 135] on div "Make One-Time Payment Amount ($)   * ** Amount ($)   * Cancel Top-up funds" at bounding box center [429, 220] width 859 height 440
click at [470, 248] on button "Cancel" at bounding box center [475, 253] width 54 height 24
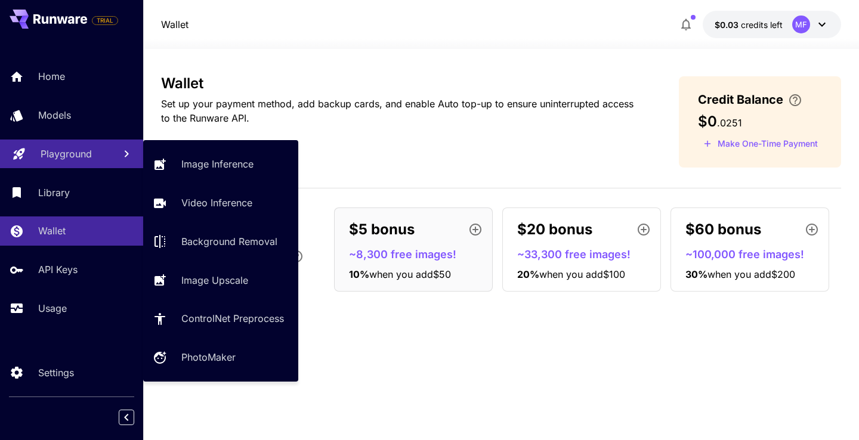
click at [51, 168] on link "Playground" at bounding box center [71, 154] width 143 height 29
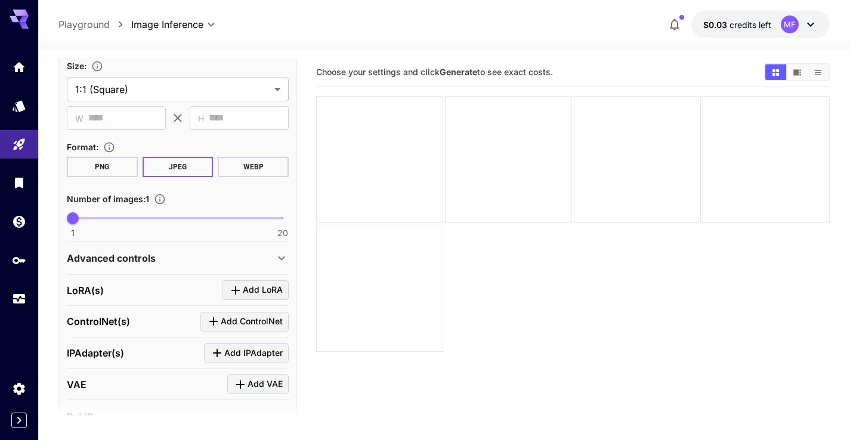
scroll to position [354, 0]
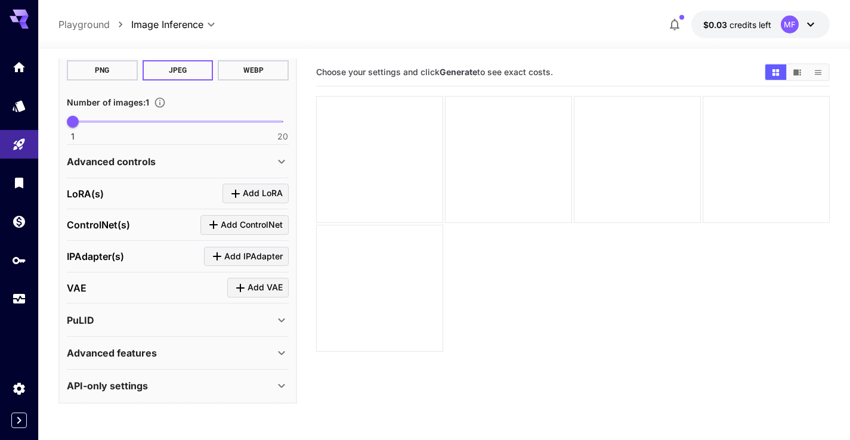
click at [140, 377] on div "API-only settings" at bounding box center [178, 386] width 222 height 29
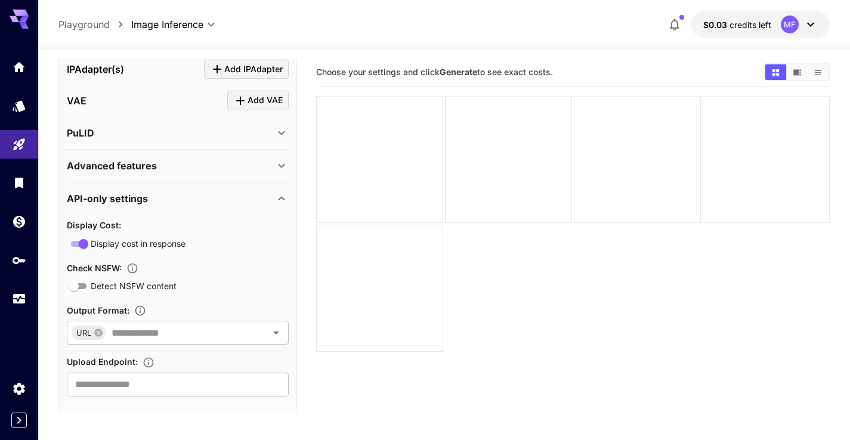
scroll to position [557, 0]
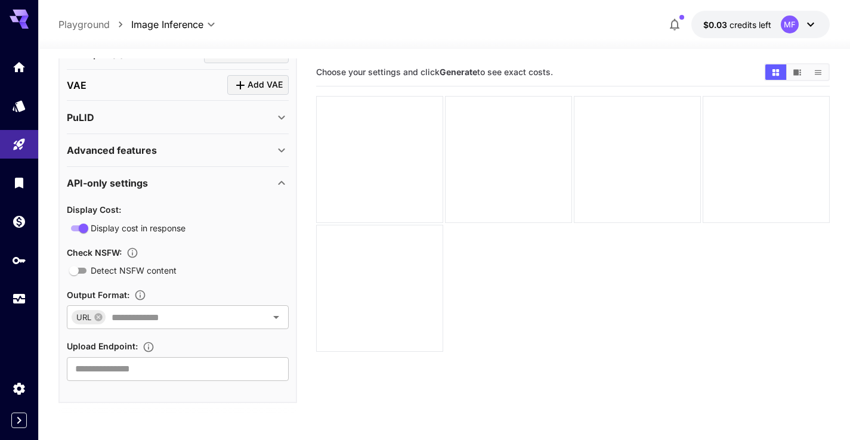
click at [202, 329] on div "Display Cost : Display cost in response Check NSFW : Detect NSFW content Output…" at bounding box center [178, 291] width 222 height 178
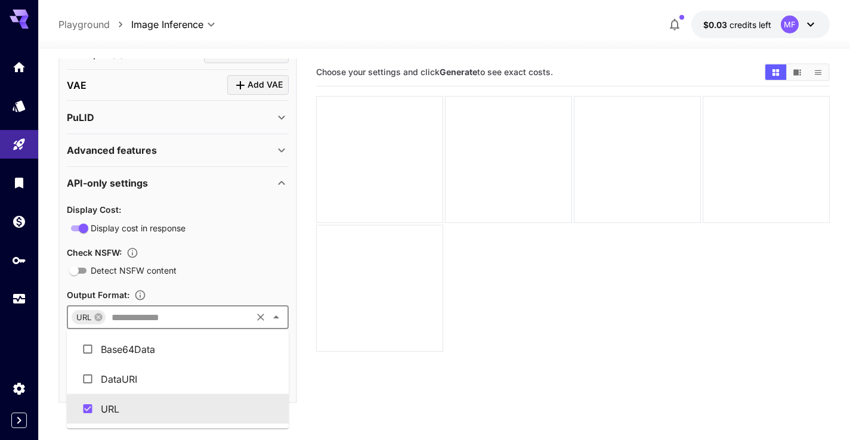
click at [205, 319] on input "text" at bounding box center [178, 317] width 143 height 17
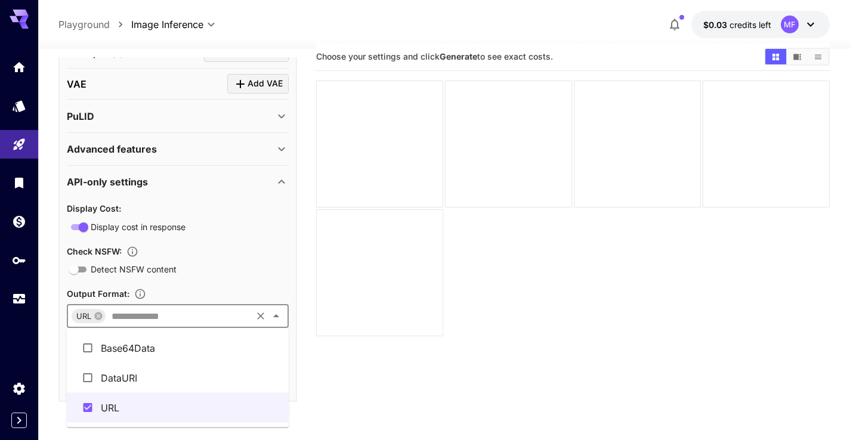
scroll to position [31, 0]
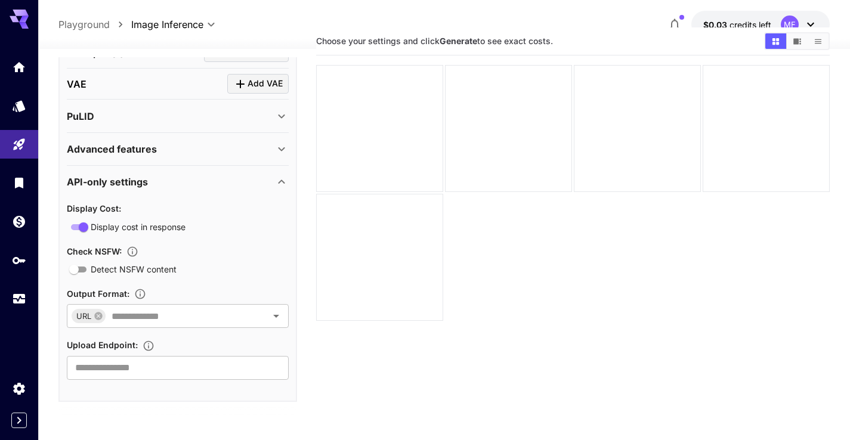
click at [310, 352] on main "**********" at bounding box center [444, 252] width 772 height 450
click at [30, 110] on link at bounding box center [19, 105] width 38 height 29
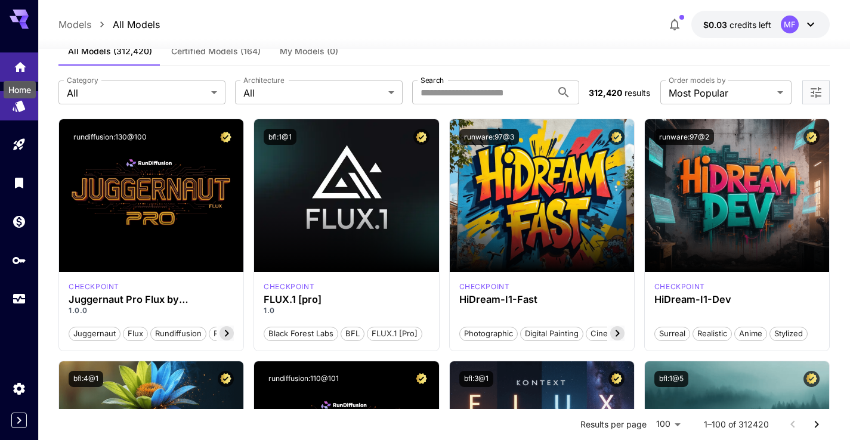
click at [24, 75] on div "Home" at bounding box center [19, 86] width 35 height 27
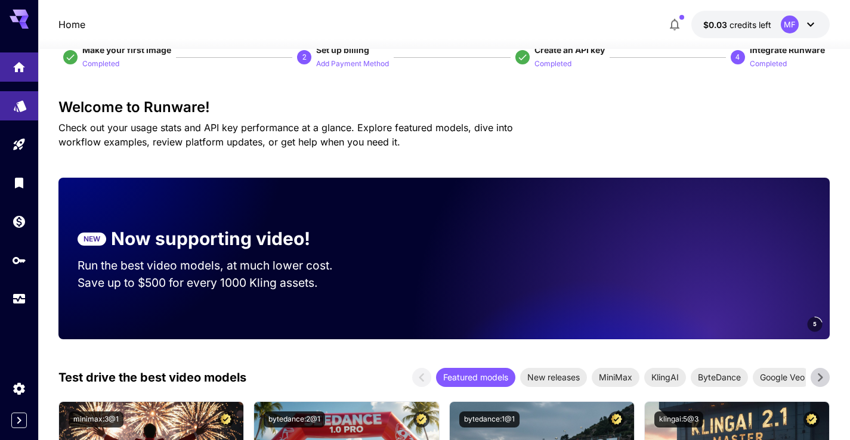
click at [12, 109] on link at bounding box center [19, 105] width 38 height 29
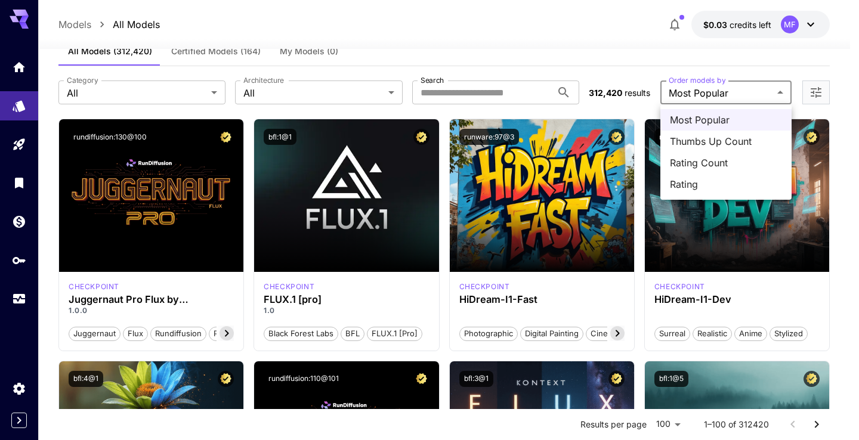
click at [574, 67] on div at bounding box center [429, 220] width 859 height 440
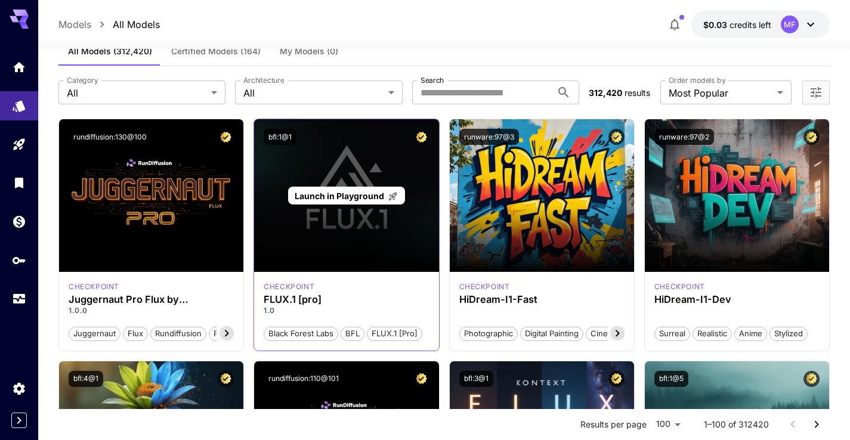
drag, startPoint x: 353, startPoint y: 229, endPoint x: 349, endPoint y: 217, distance: 12.6
click at [352, 229] on div "Launch in Playground" at bounding box center [346, 195] width 184 height 153
click at [347, 199] on span "Launch in Playground" at bounding box center [340, 196] width 90 height 10
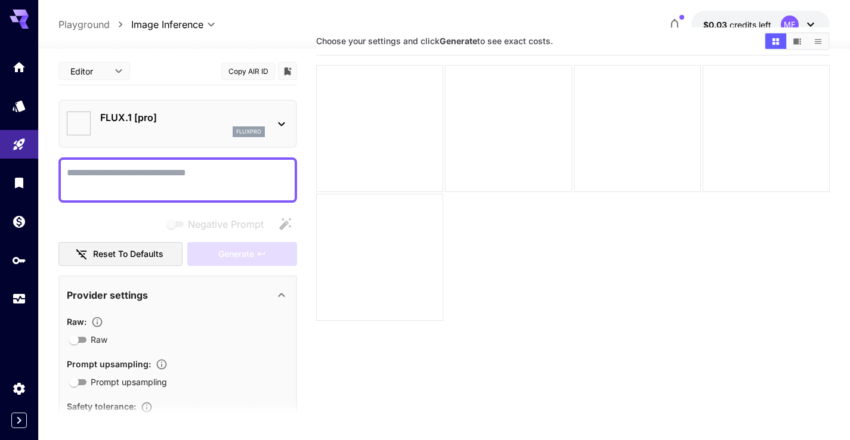
type input "**"
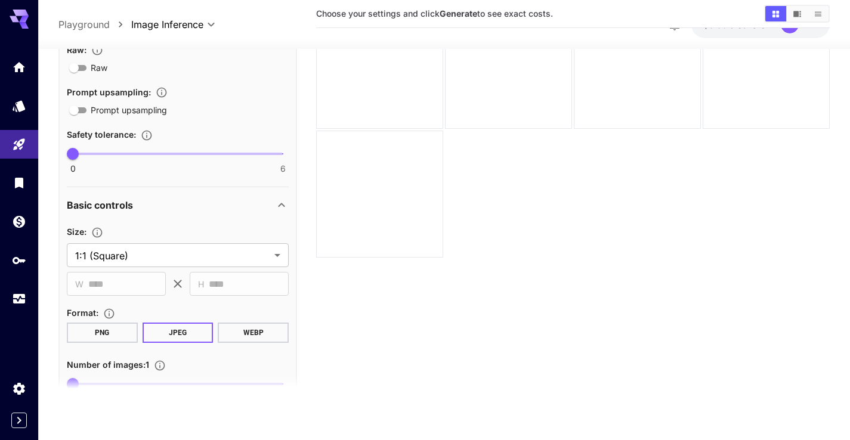
scroll to position [345, 0]
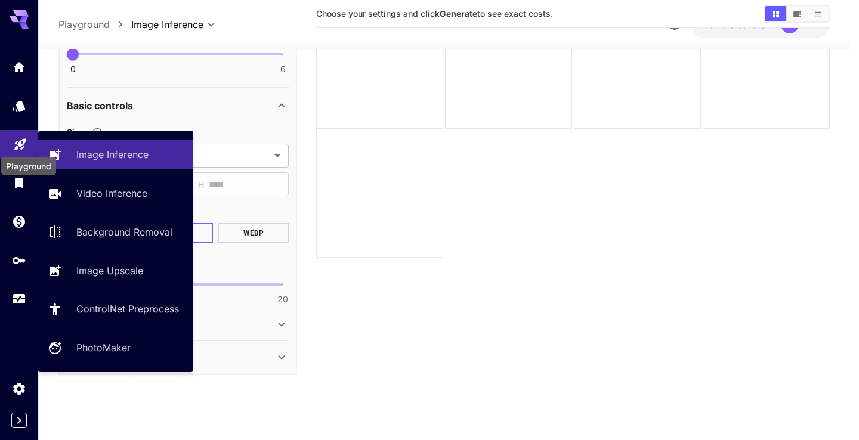
click at [18, 144] on icon "Playground" at bounding box center [20, 141] width 14 height 14
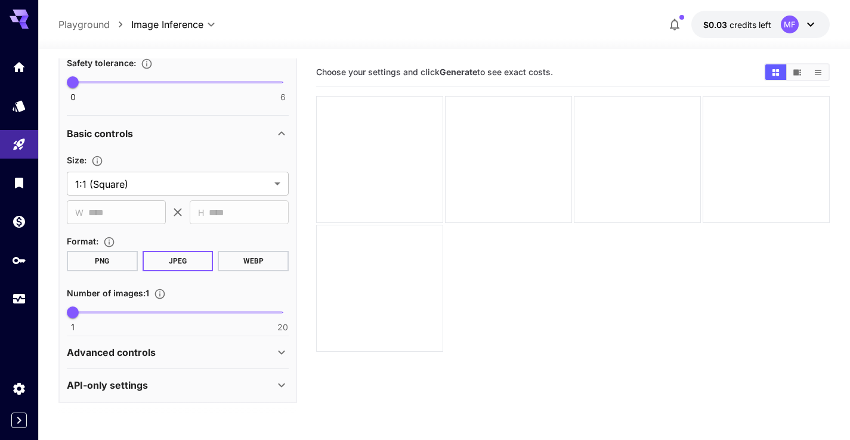
scroll to position [337, 0]
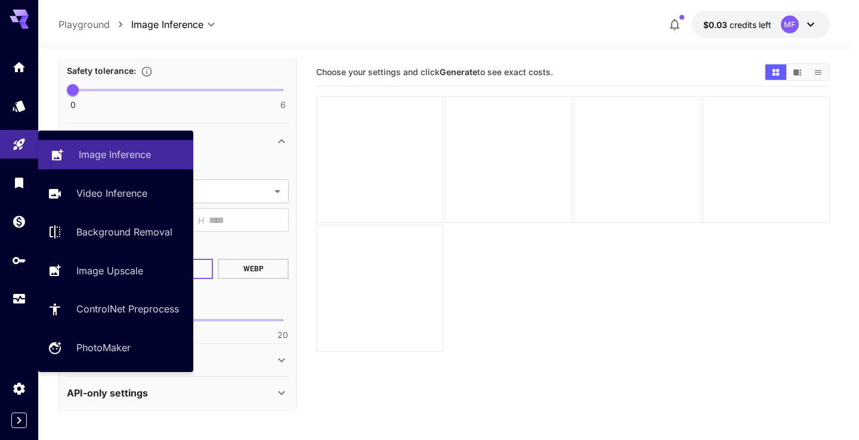
click at [115, 164] on link "Image Inference" at bounding box center [115, 154] width 155 height 29
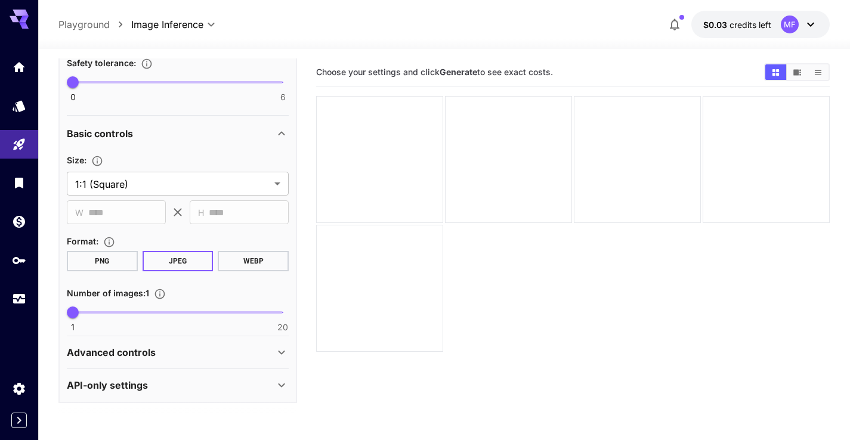
scroll to position [94, 0]
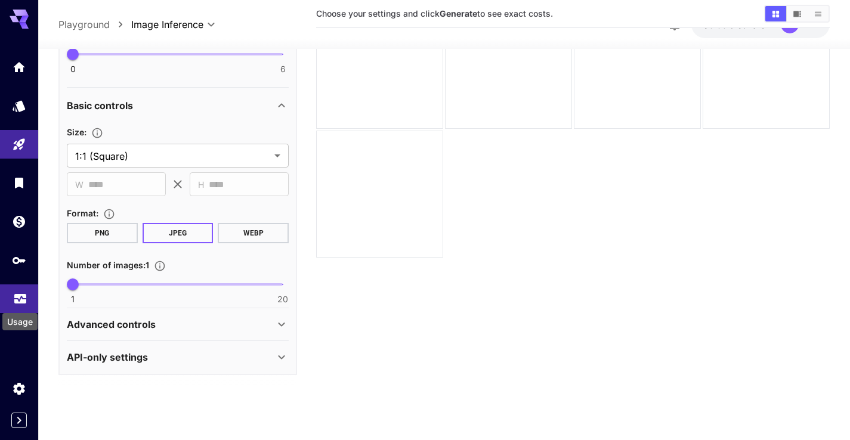
click at [16, 300] on icon "Usage" at bounding box center [20, 297] width 12 height 6
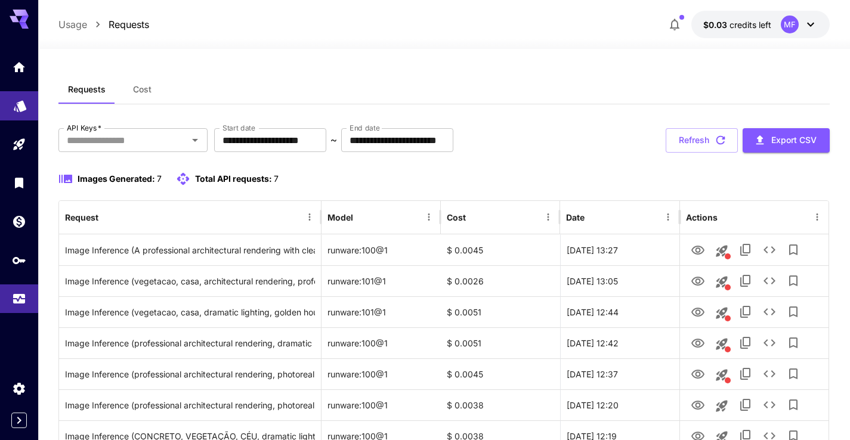
click at [9, 101] on link at bounding box center [19, 105] width 38 height 29
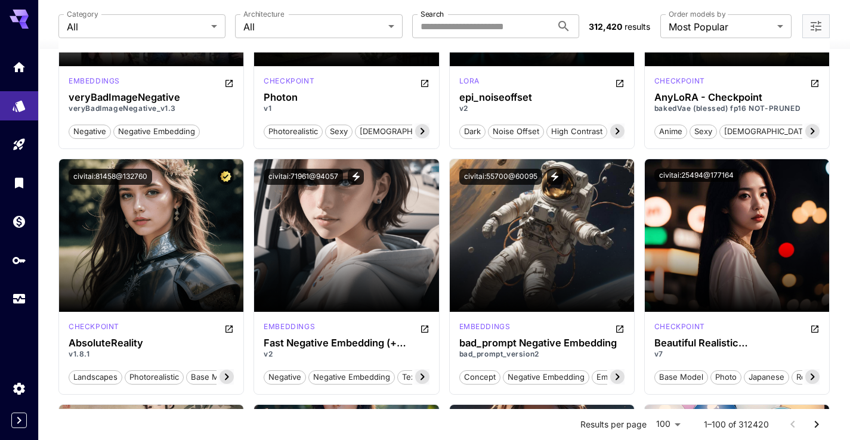
scroll to position [3226, 0]
